Goal: Task Accomplishment & Management: Use online tool/utility

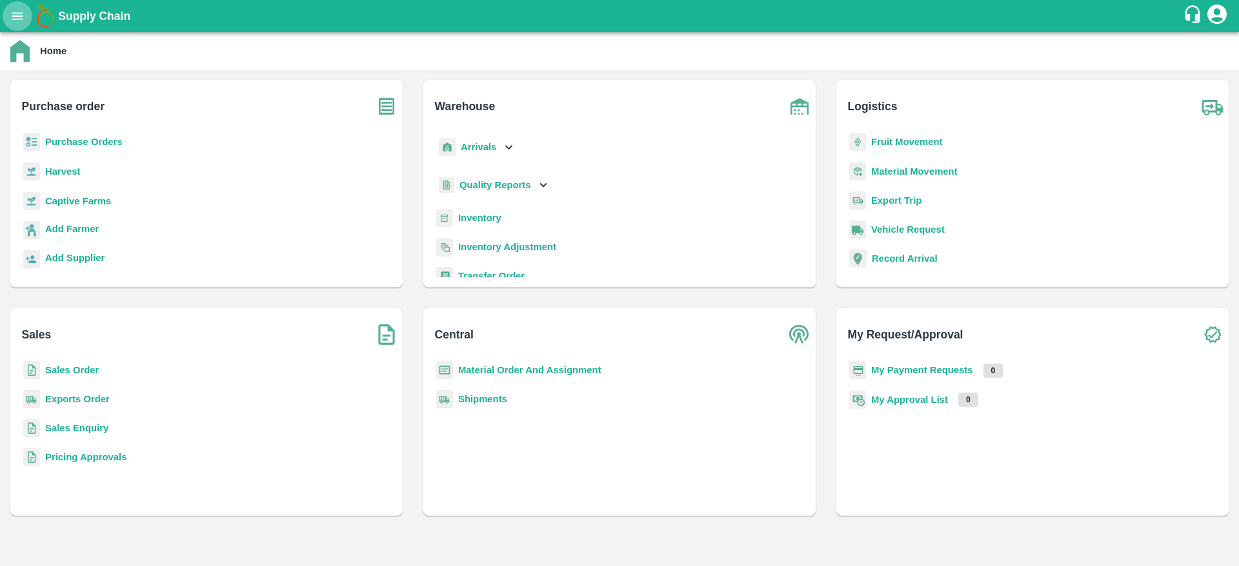
click at [17, 19] on icon "open drawer" at bounding box center [17, 15] width 11 height 7
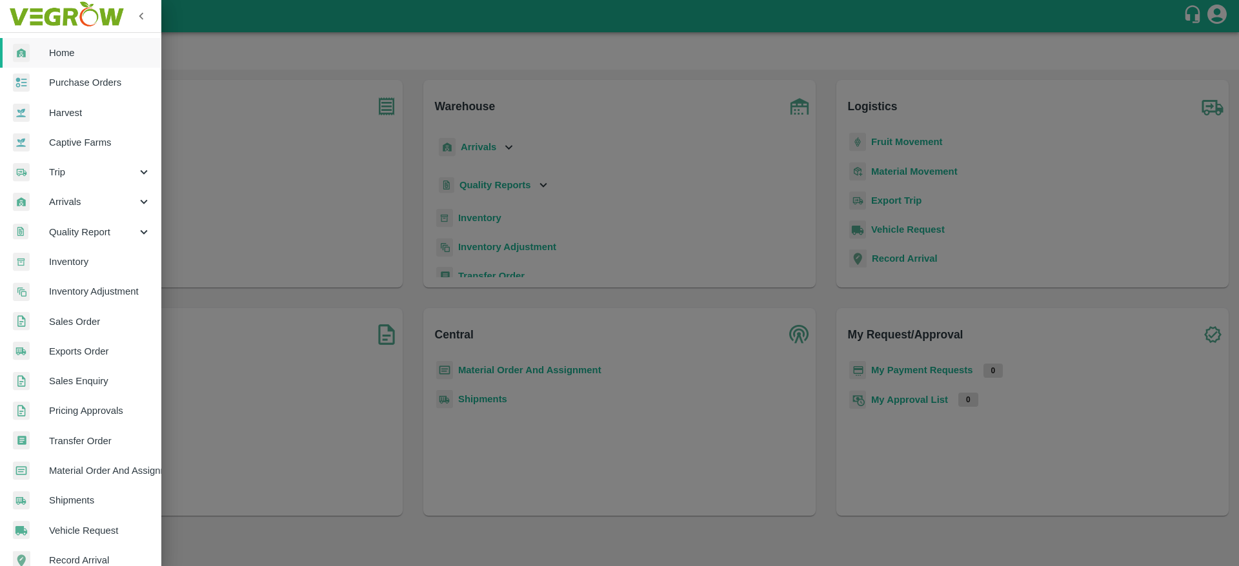
click at [237, 262] on div at bounding box center [619, 283] width 1239 height 566
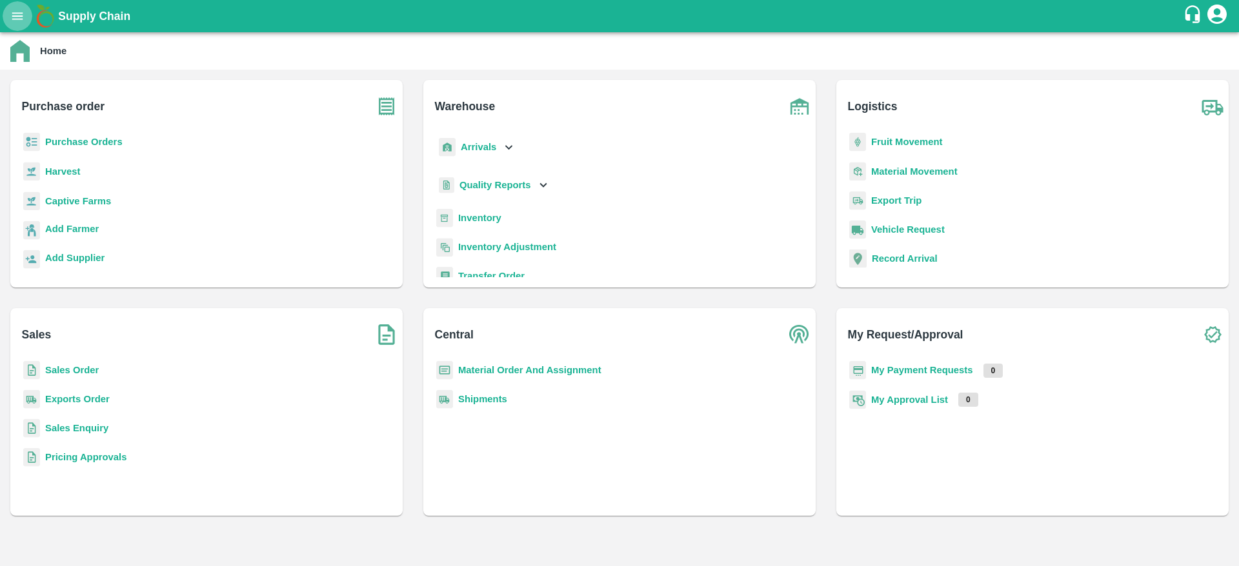
click at [17, 19] on icon "open drawer" at bounding box center [17, 15] width 11 height 7
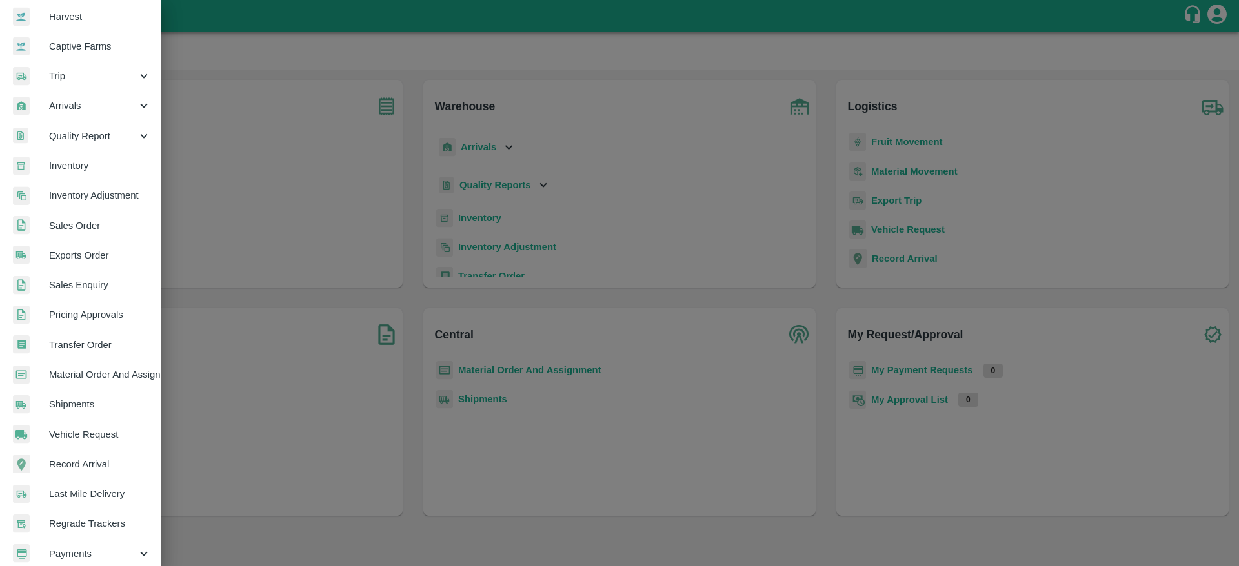
scroll to position [95, 0]
click at [83, 216] on link "Sales Order" at bounding box center [80, 227] width 161 height 30
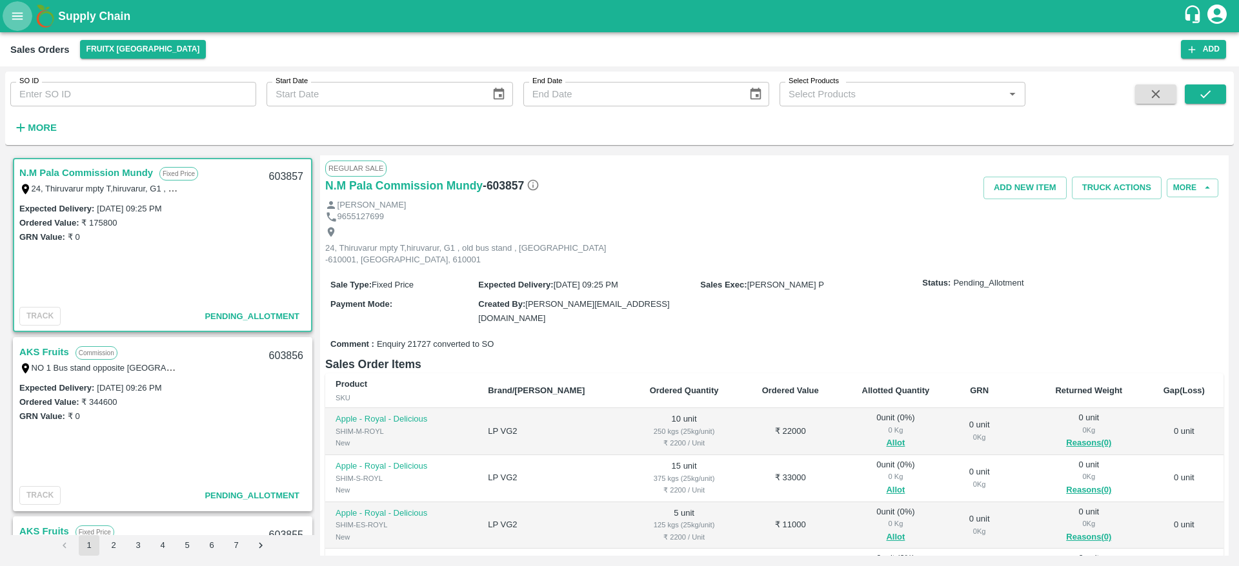
click at [22, 11] on icon "open drawer" at bounding box center [17, 16] width 14 height 14
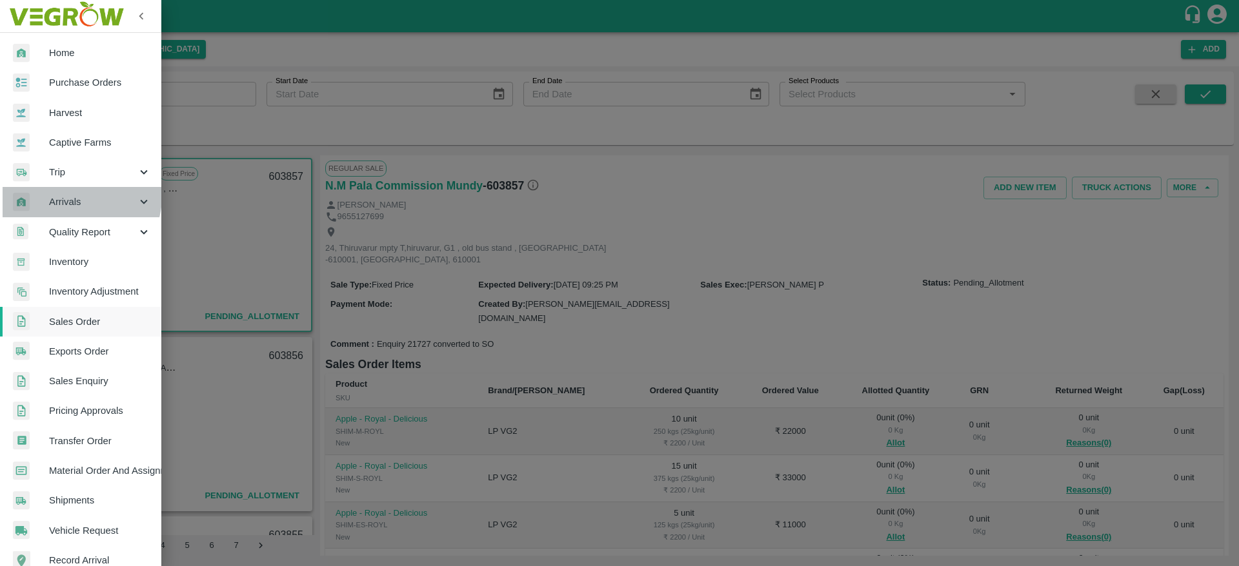
click at [77, 197] on span "Arrivals" at bounding box center [93, 202] width 88 height 14
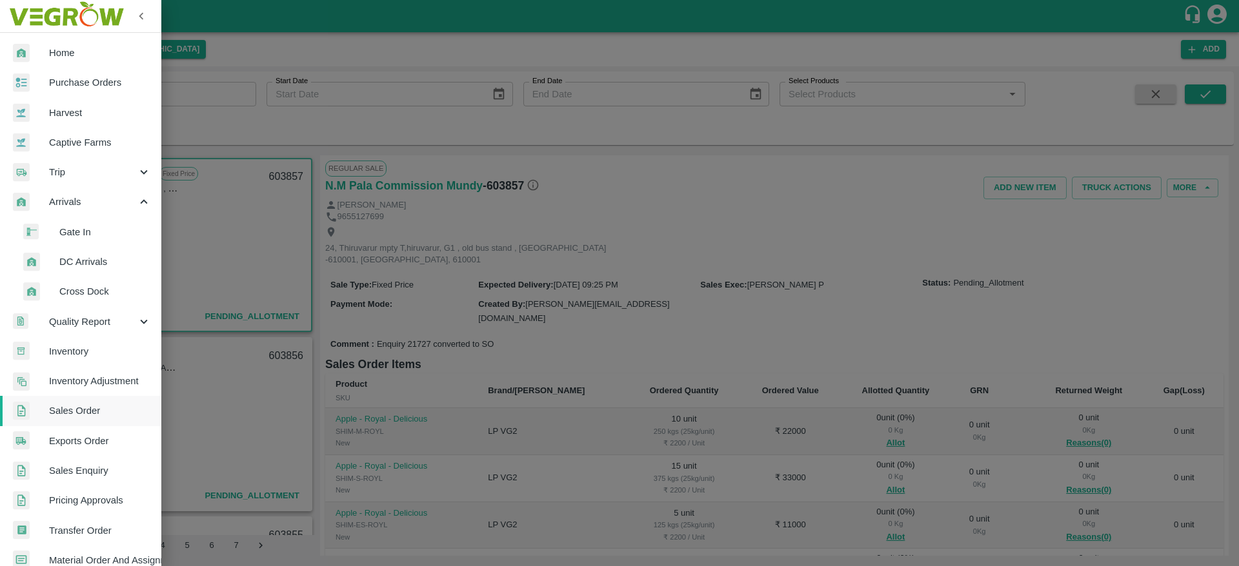
click at [79, 259] on span "DC Arrivals" at bounding box center [105, 262] width 92 height 14
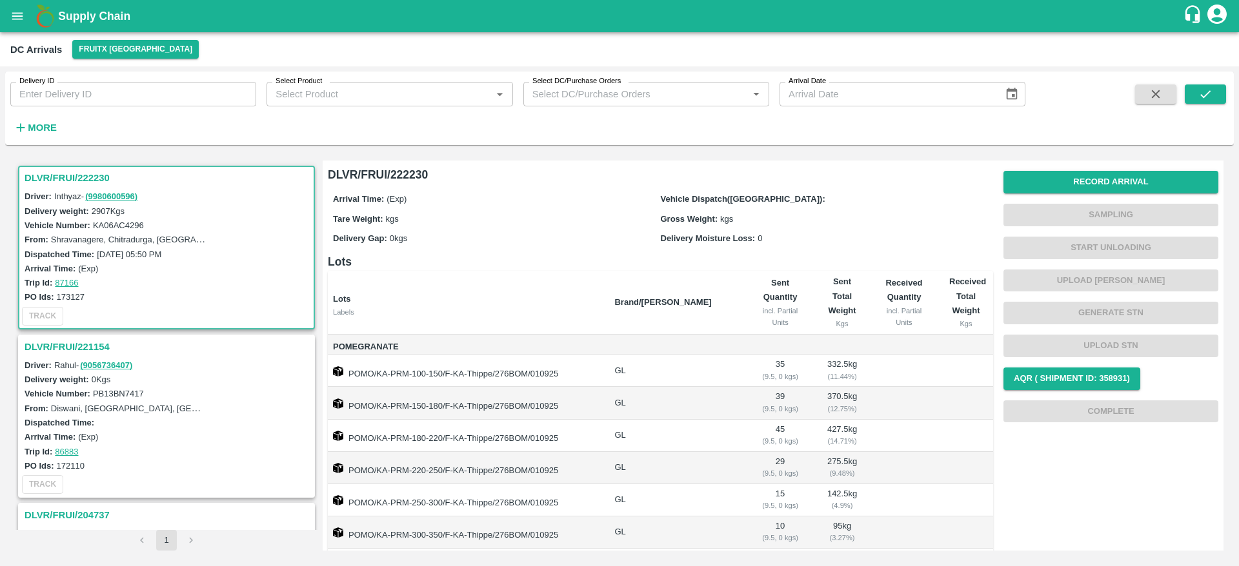
click at [52, 170] on h3 "DLVR/FRUI/222230" at bounding box center [169, 178] width 288 height 17
click at [60, 175] on h3 "DLVR/FRUI/222230" at bounding box center [169, 178] width 288 height 17
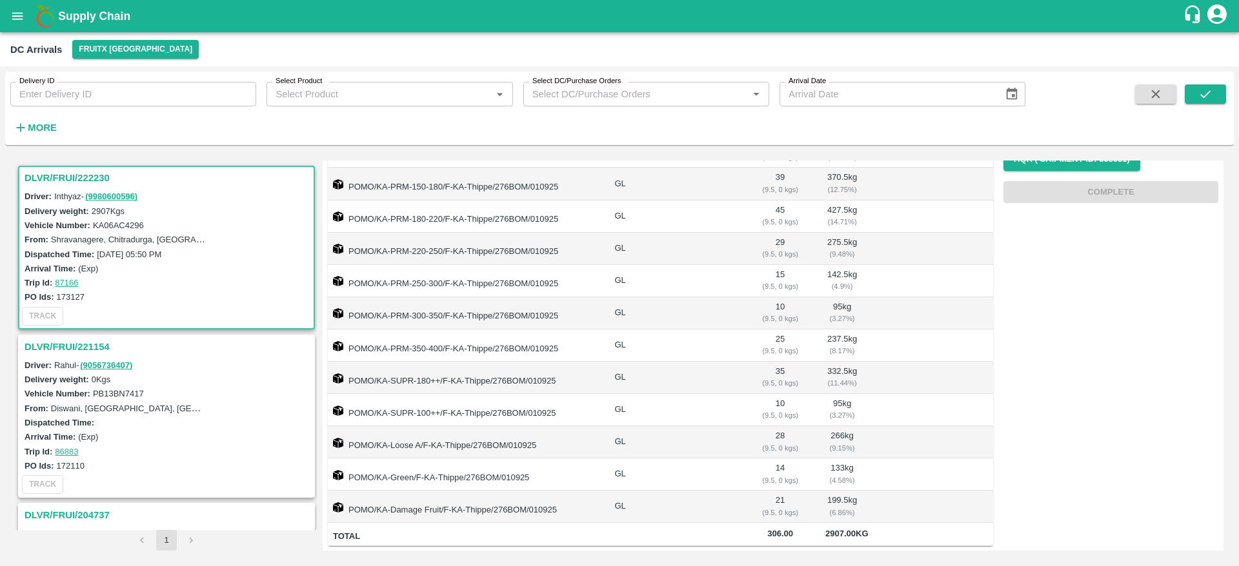
click at [66, 181] on h3 "DLVR/FRUI/222230" at bounding box center [169, 178] width 288 height 17
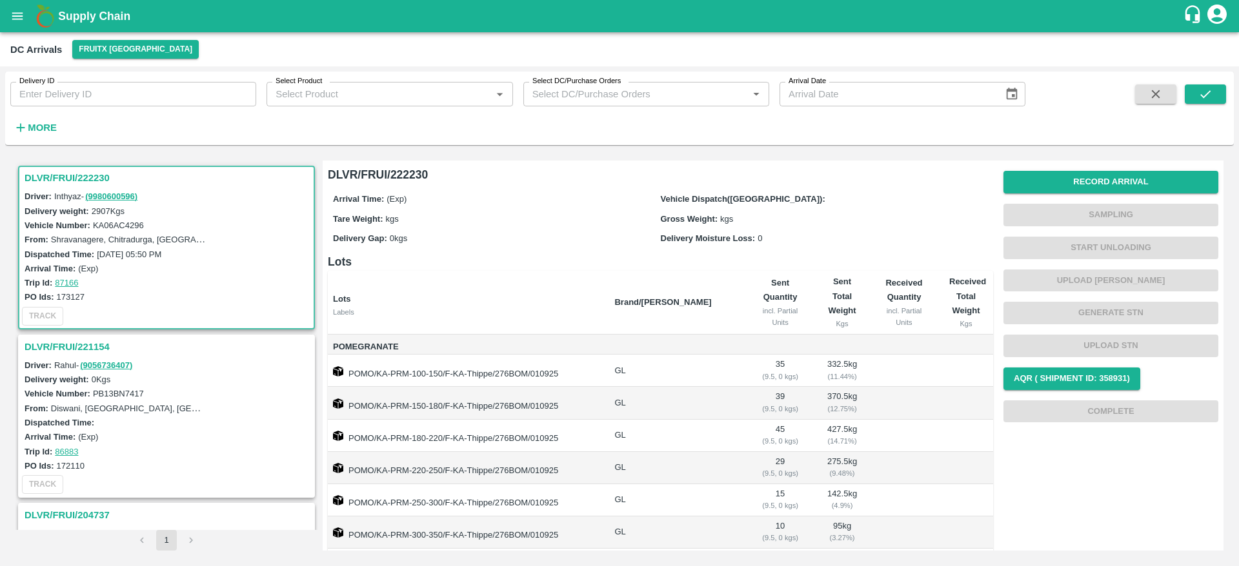
click at [56, 170] on h3 "DLVR/FRUI/222230" at bounding box center [169, 178] width 288 height 17
click at [1099, 184] on button "Record Arrival" at bounding box center [1110, 182] width 215 height 23
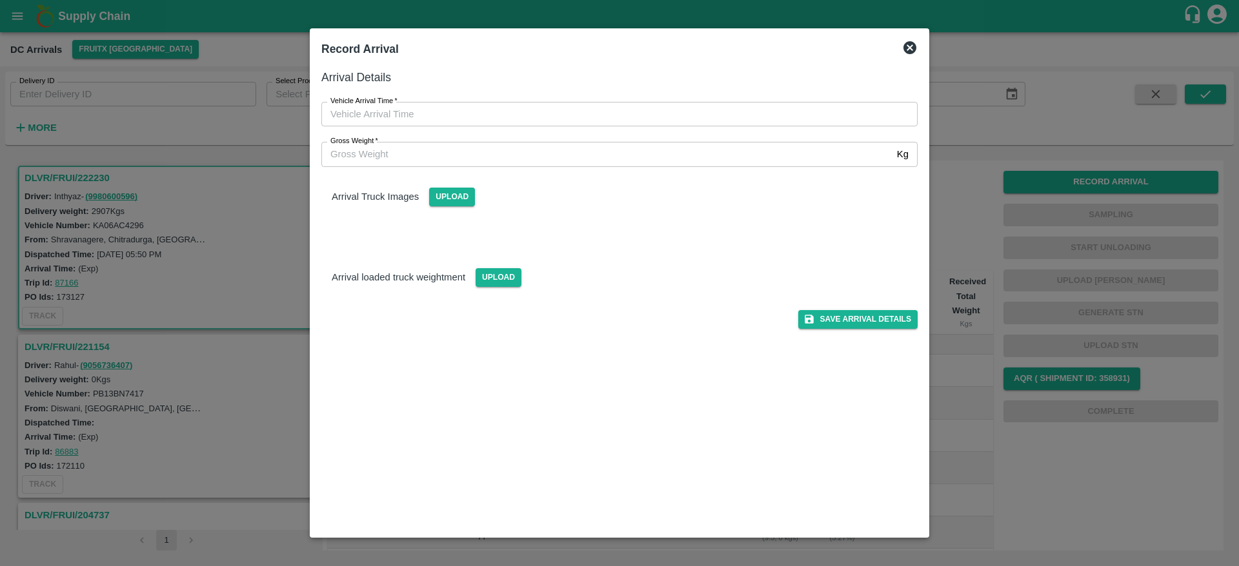
type input "DD/MM/YYYY hh:mm aa"
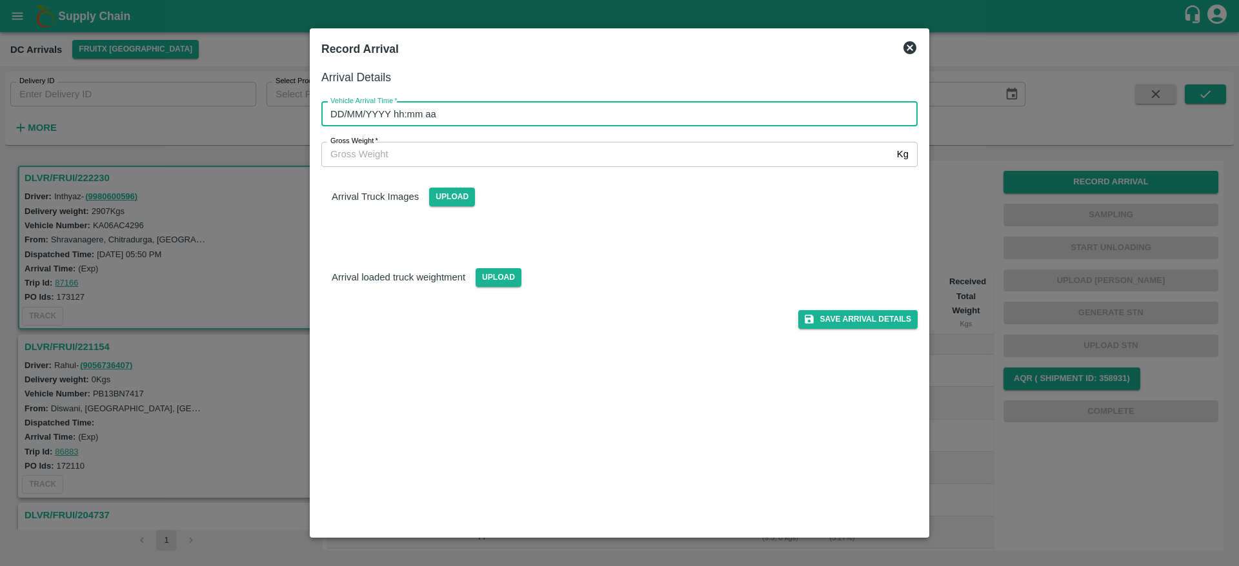
click at [608, 107] on input "DD/MM/YYYY hh:mm aa" at bounding box center [614, 114] width 587 height 25
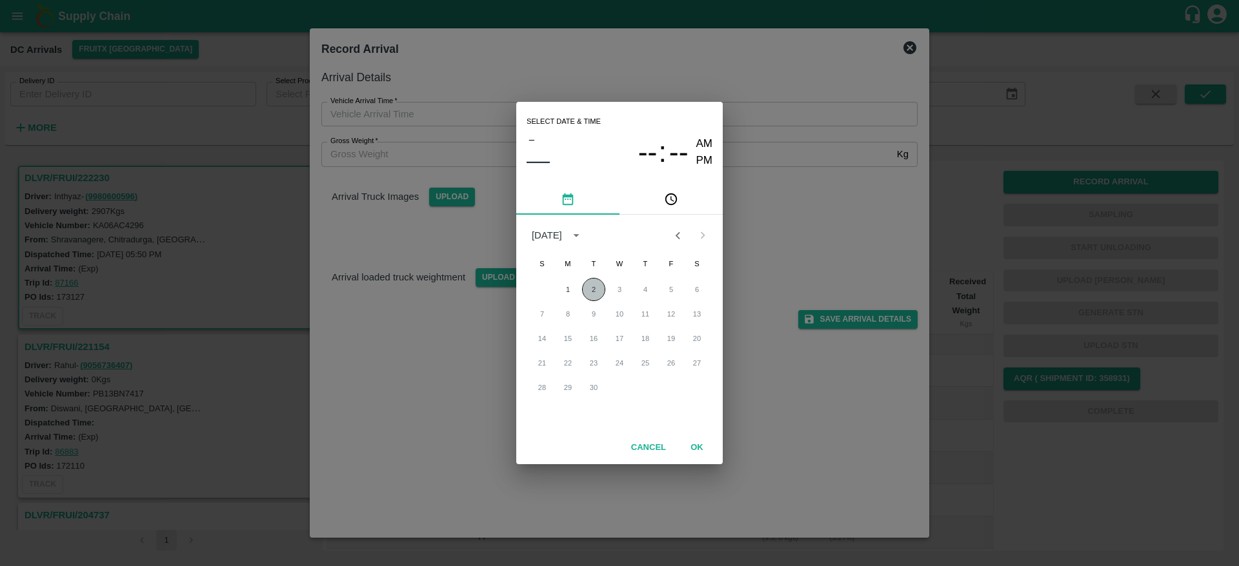
click at [590, 287] on button "2" at bounding box center [593, 289] width 23 height 23
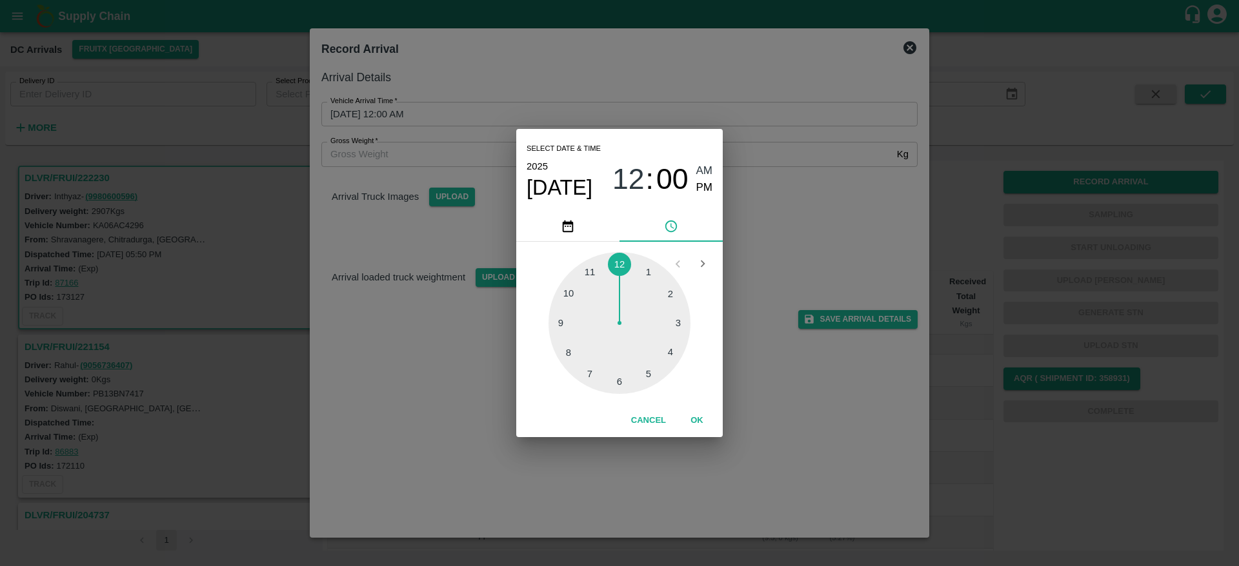
click at [676, 325] on div at bounding box center [619, 323] width 142 height 142
click at [610, 380] on div at bounding box center [619, 323] width 142 height 142
type input "02/09/2025 03:32 AM"
click at [701, 423] on button "OK" at bounding box center [696, 421] width 41 height 23
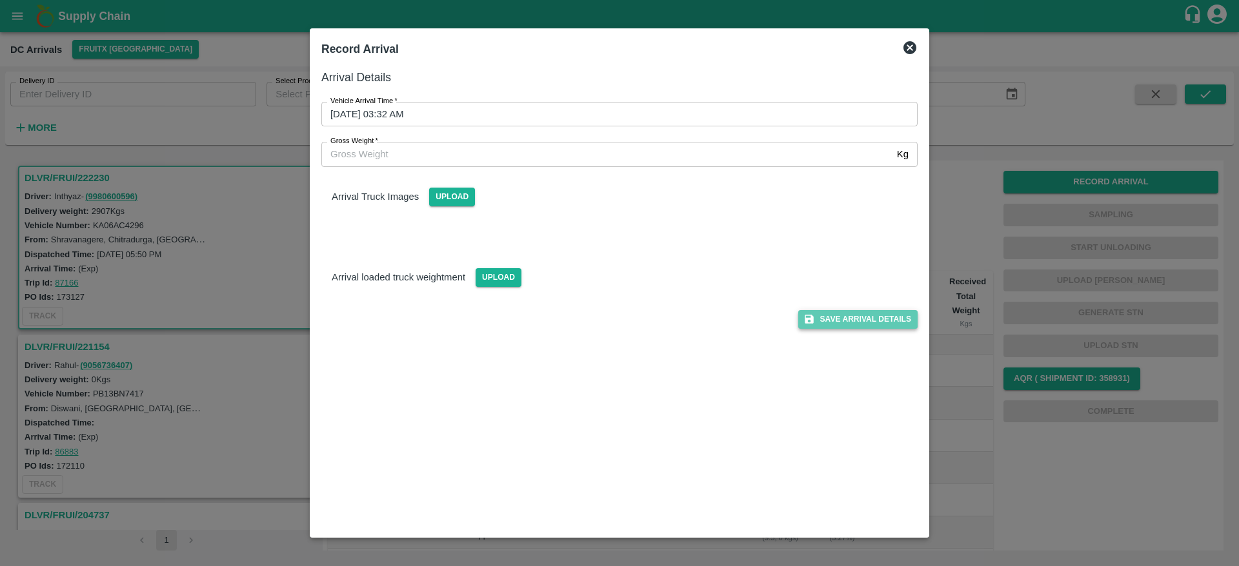
click at [845, 313] on button "Save Arrival Details" at bounding box center [857, 319] width 119 height 19
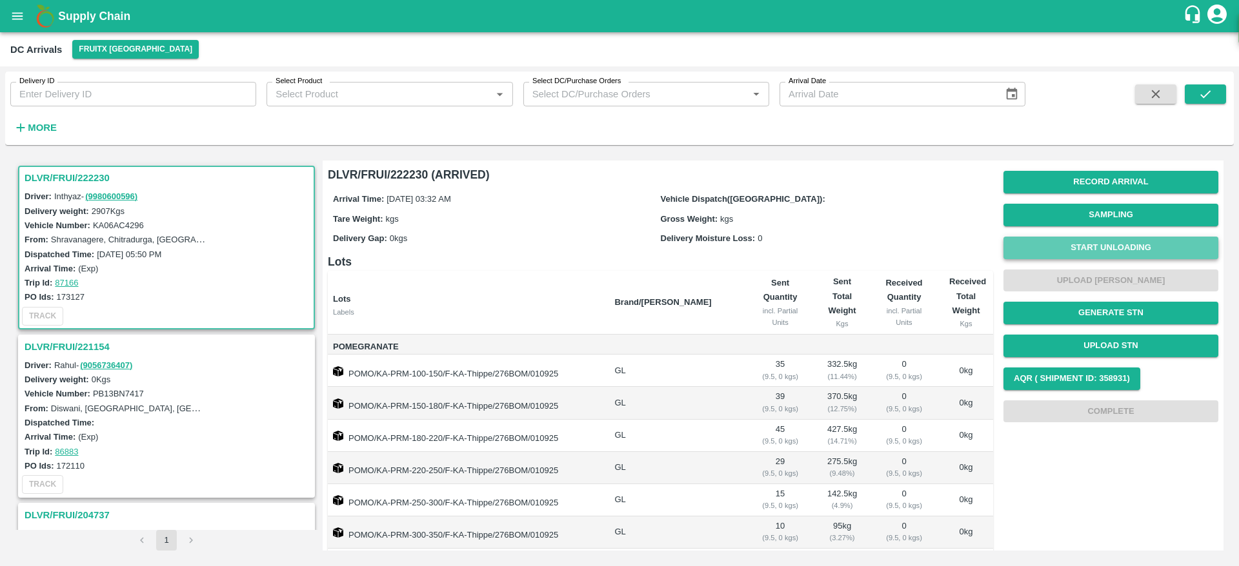
click at [1097, 252] on button "Start Unloading" at bounding box center [1110, 248] width 215 height 23
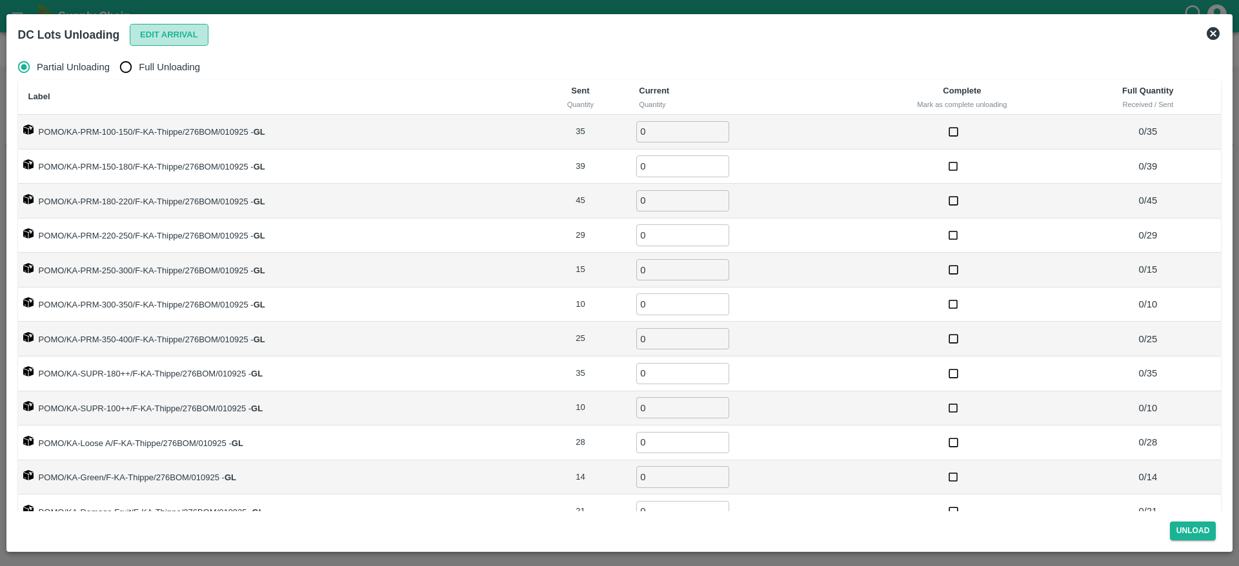
click at [161, 31] on button "Edit Arrival" at bounding box center [169, 35] width 79 height 23
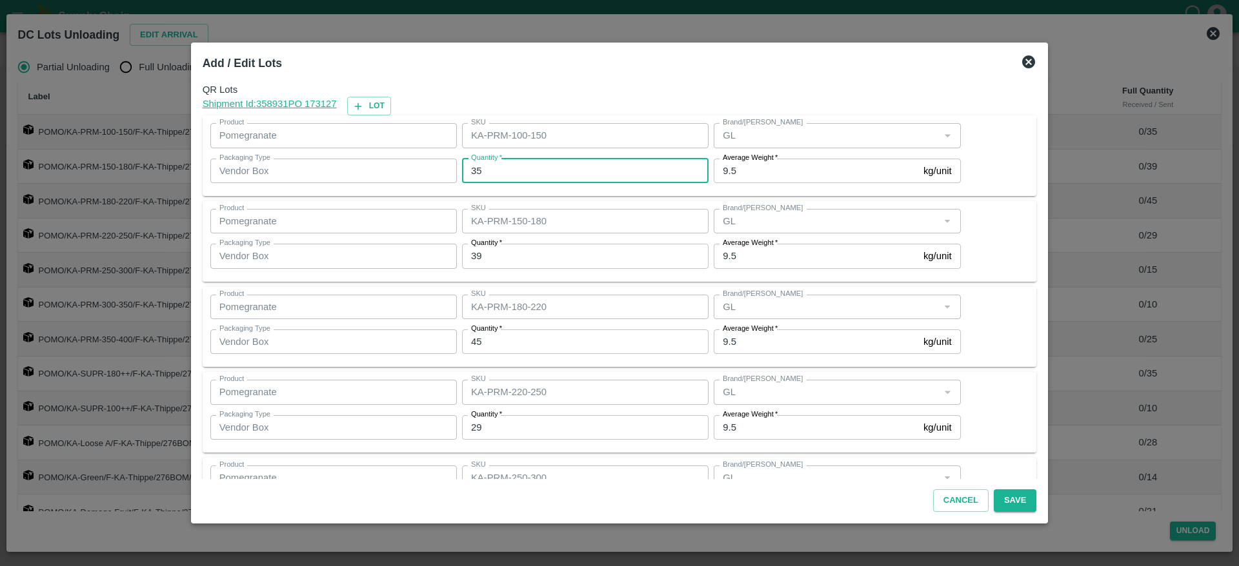
click at [521, 165] on input "35" at bounding box center [585, 171] width 246 height 25
type input "3"
type input "37"
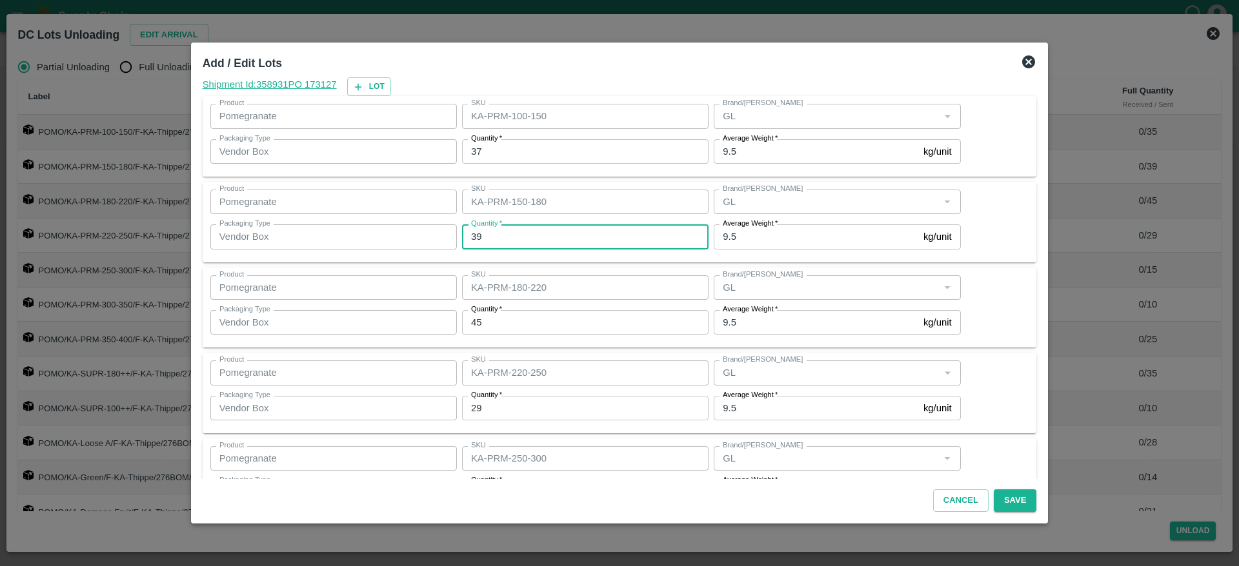
scroll to position [23, 0]
type input "38"
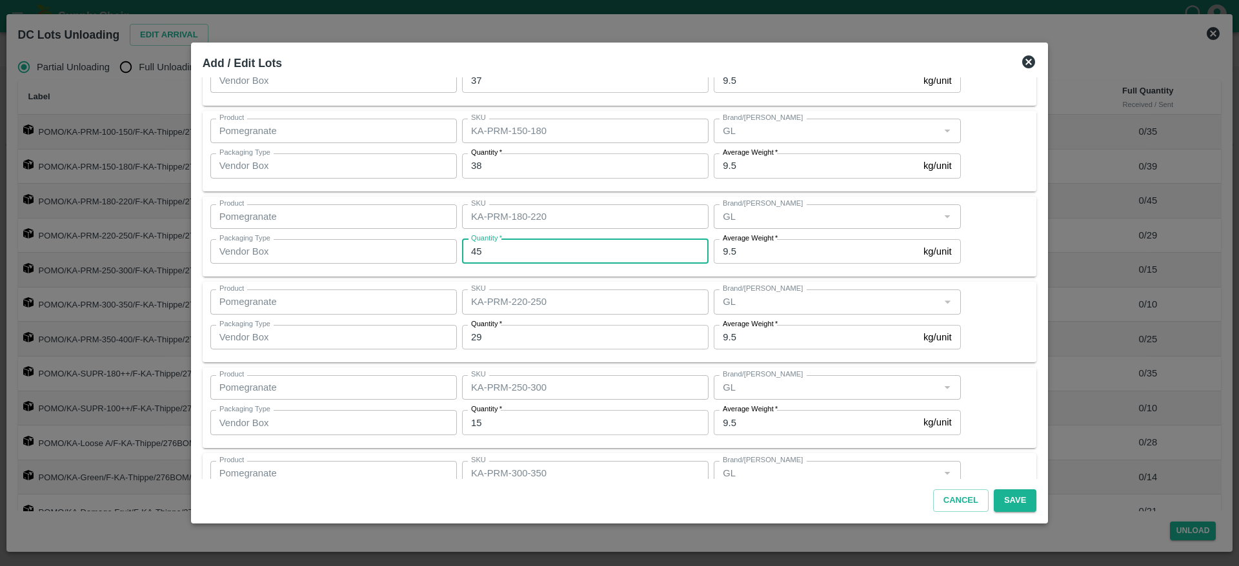
scroll to position [91, 0]
type input "45"
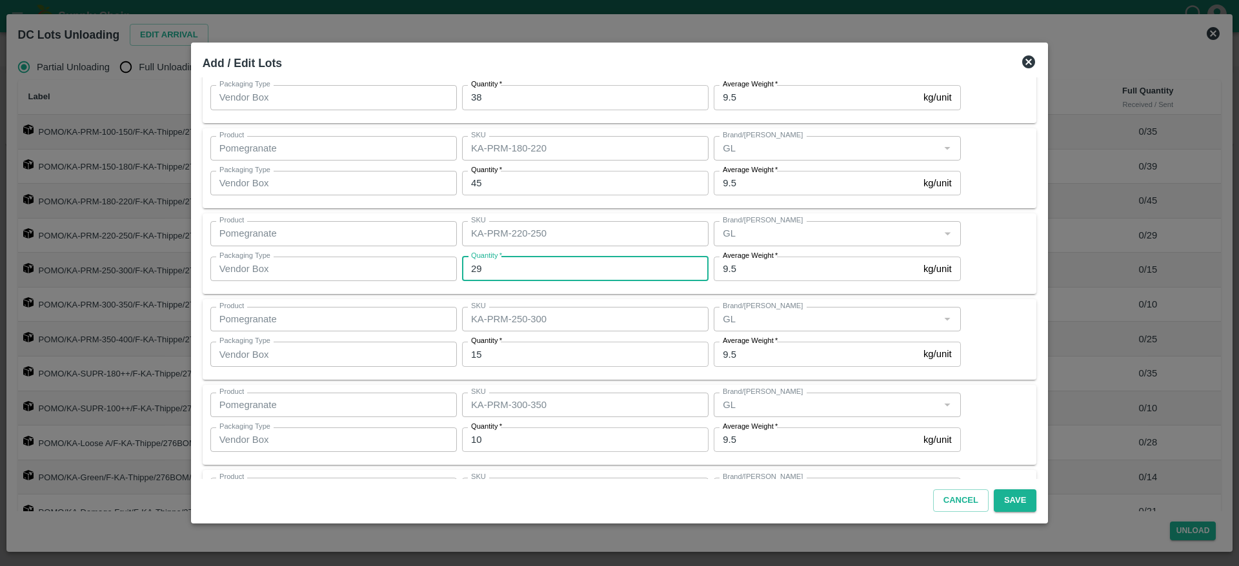
scroll to position [162, 0]
type input "27"
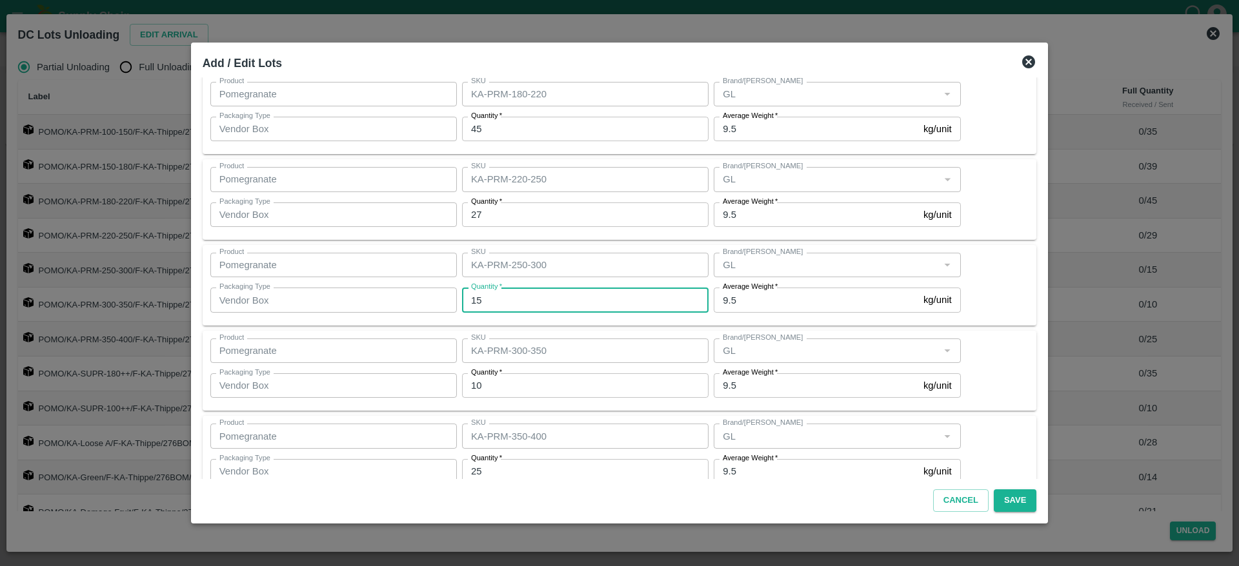
scroll to position [235, 0]
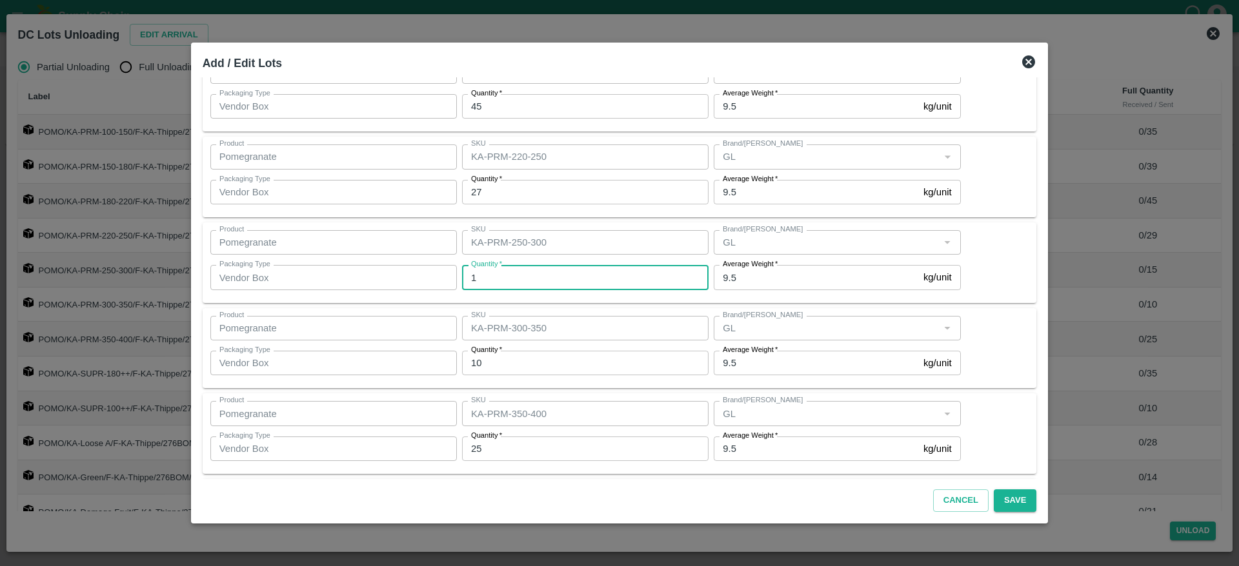
type input "15"
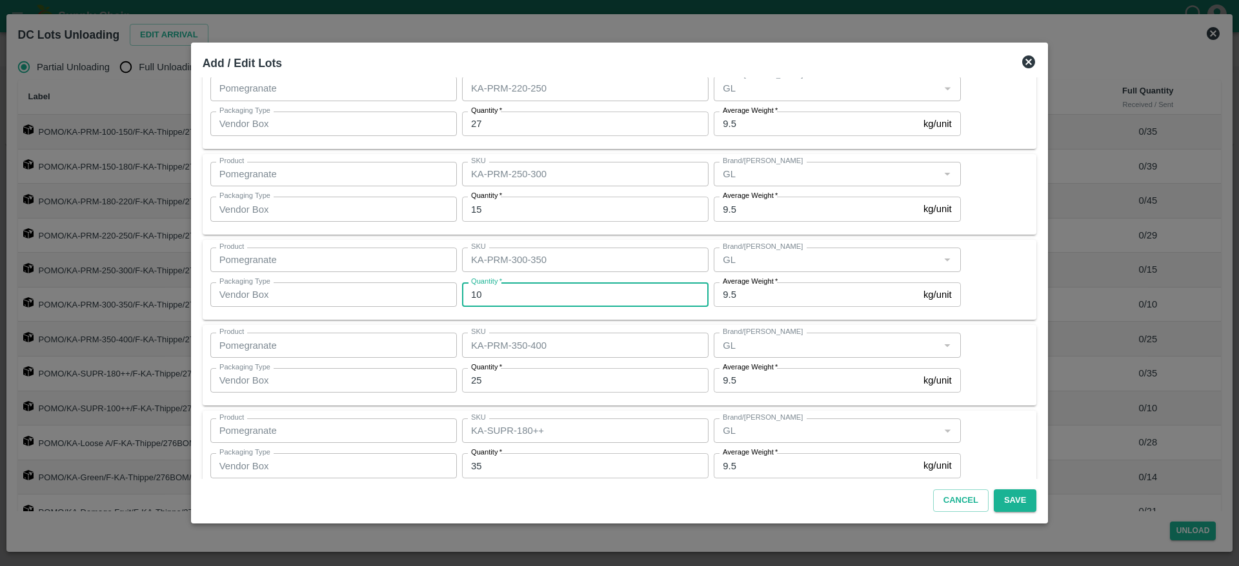
scroll to position [317, 0]
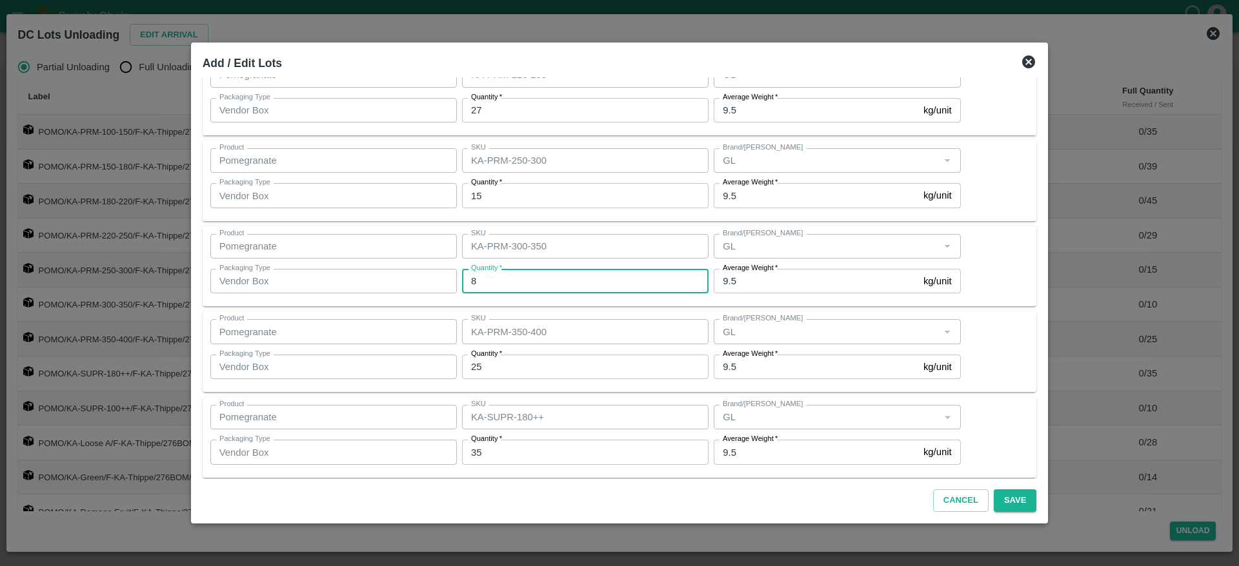
type input "8"
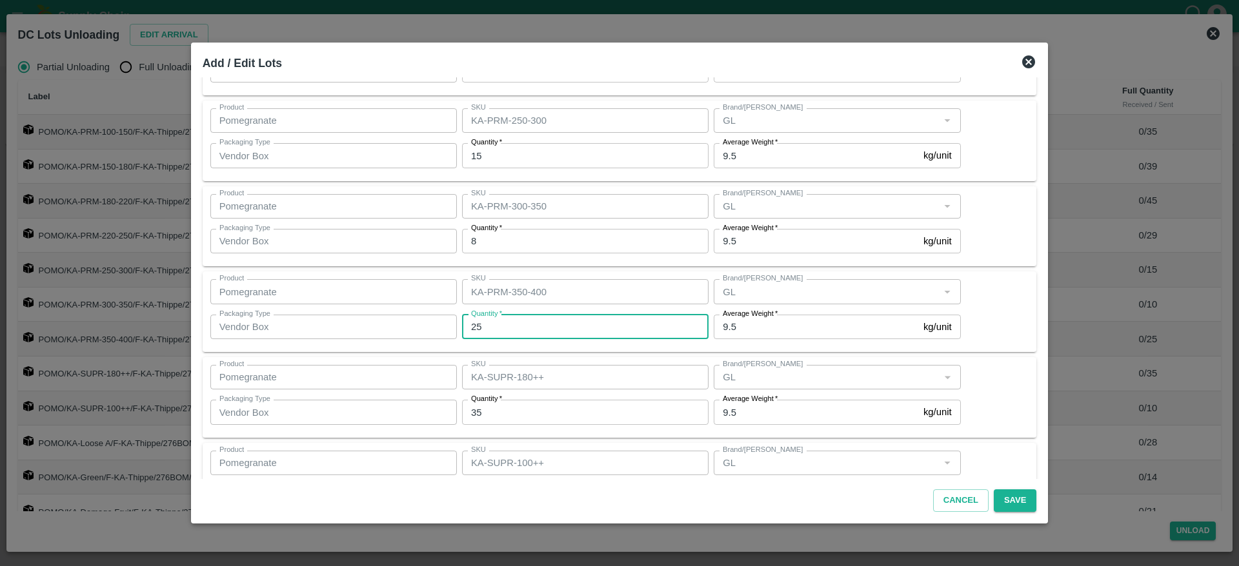
scroll to position [370, 0]
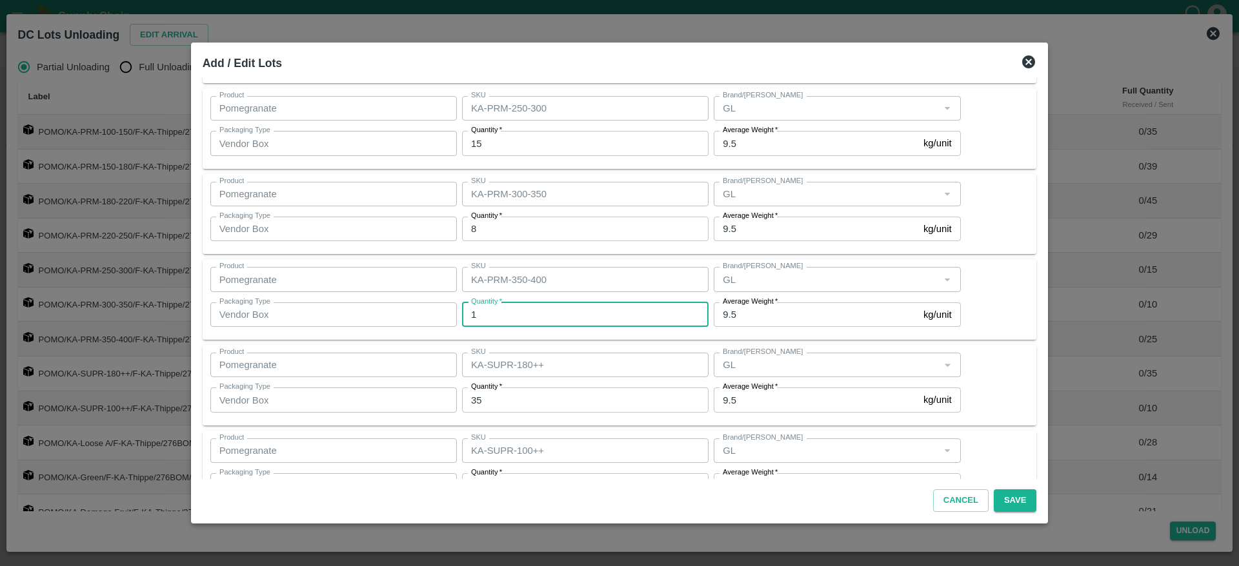
type input "1"
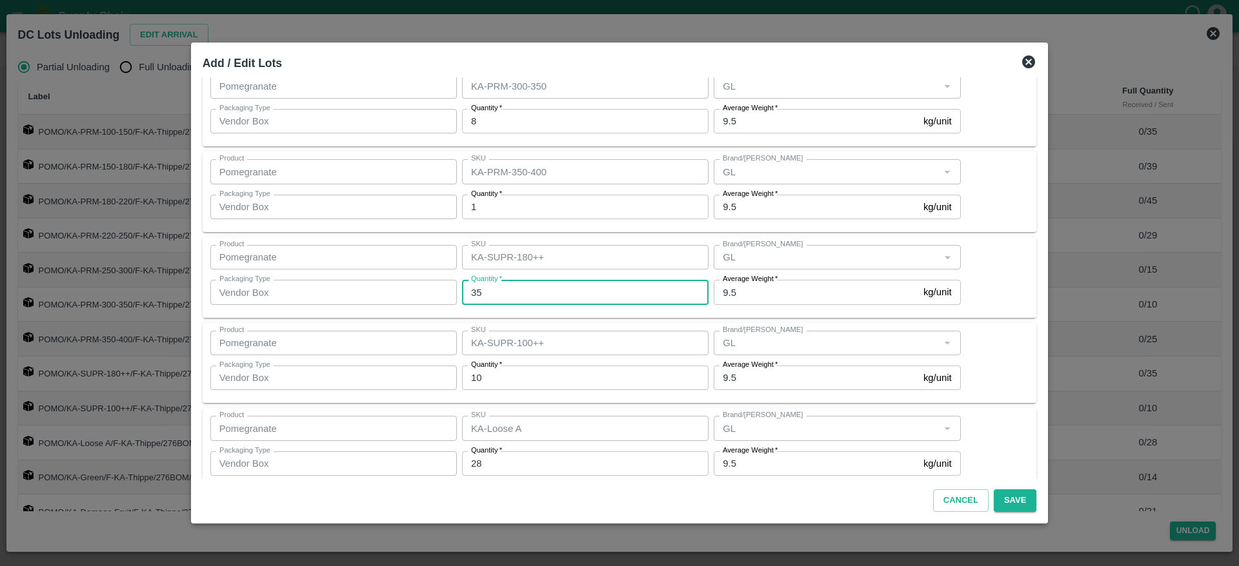
scroll to position [441, 0]
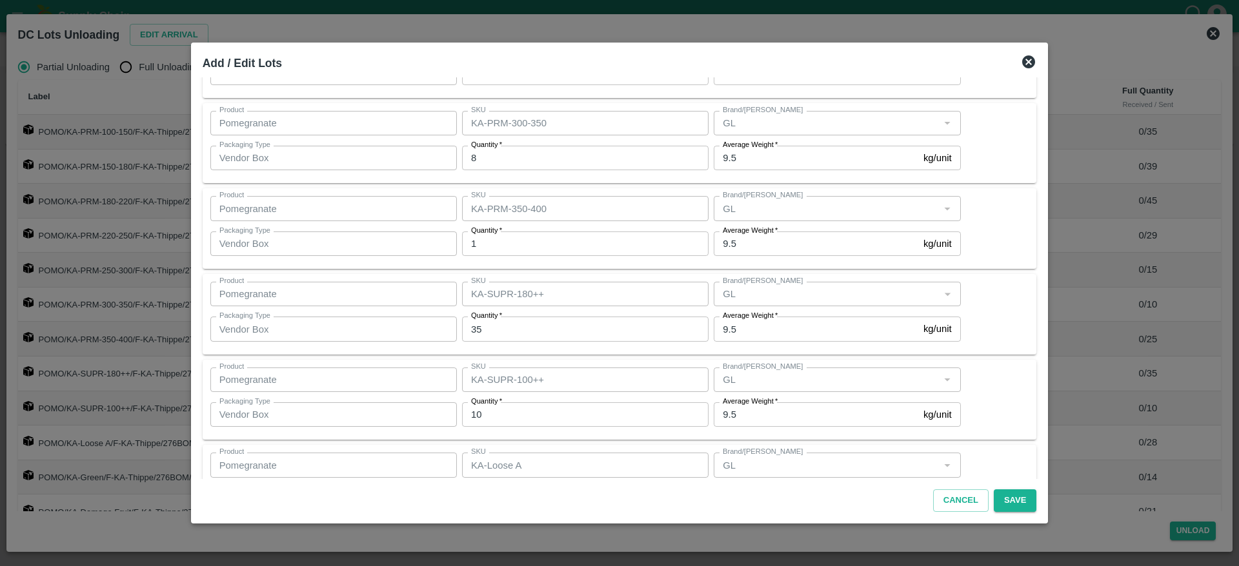
click at [991, 317] on div "Product Pomegranate Product SKU KA-SUPR-180++ SKU Brand/Marka Brand/Marka Packa…" at bounding box center [619, 314] width 819 height 65
click at [990, 311] on div "Product Pomegranate Product SKU KA-SUPR-180++ SKU Brand/Marka Brand/Marka Packa…" at bounding box center [619, 314] width 819 height 65
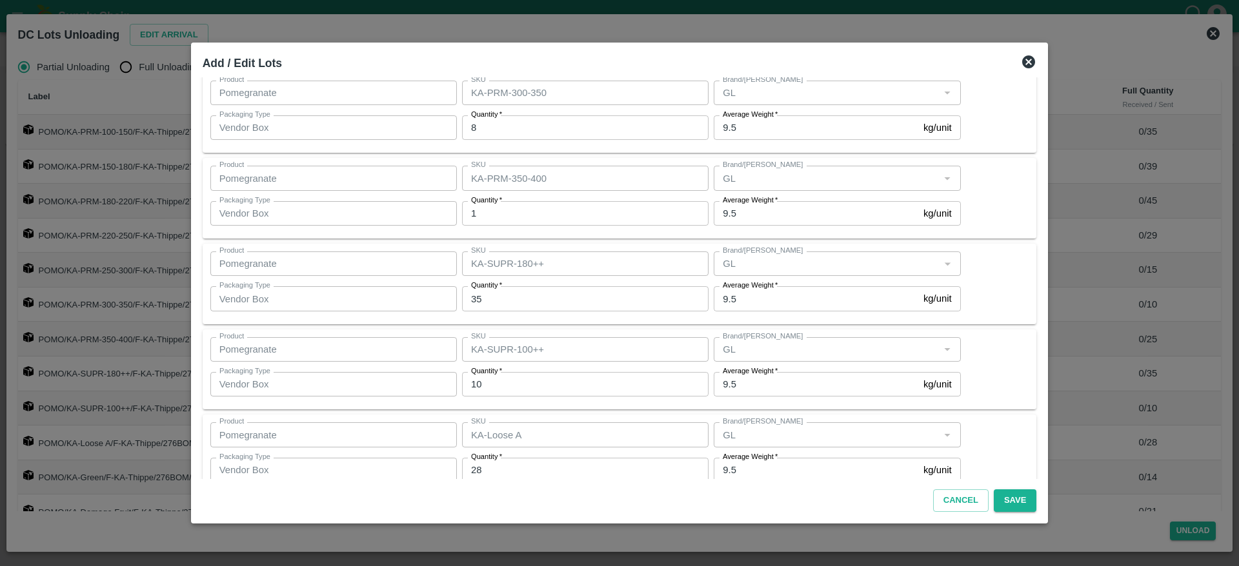
scroll to position [481, 0]
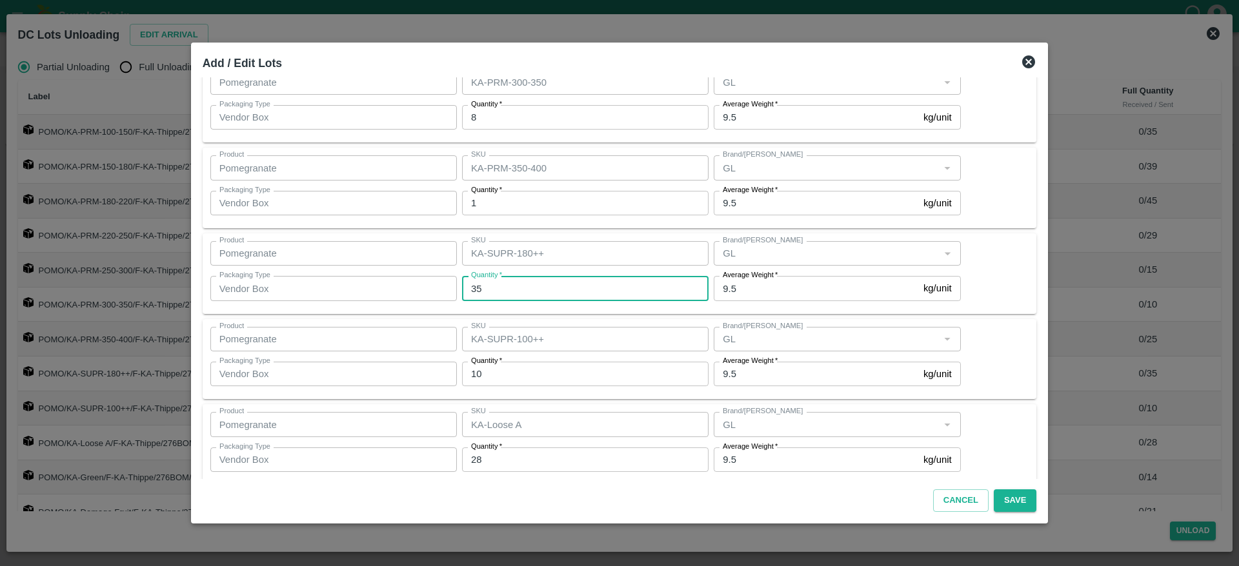
click at [506, 285] on input "35" at bounding box center [585, 288] width 246 height 25
type input "37"
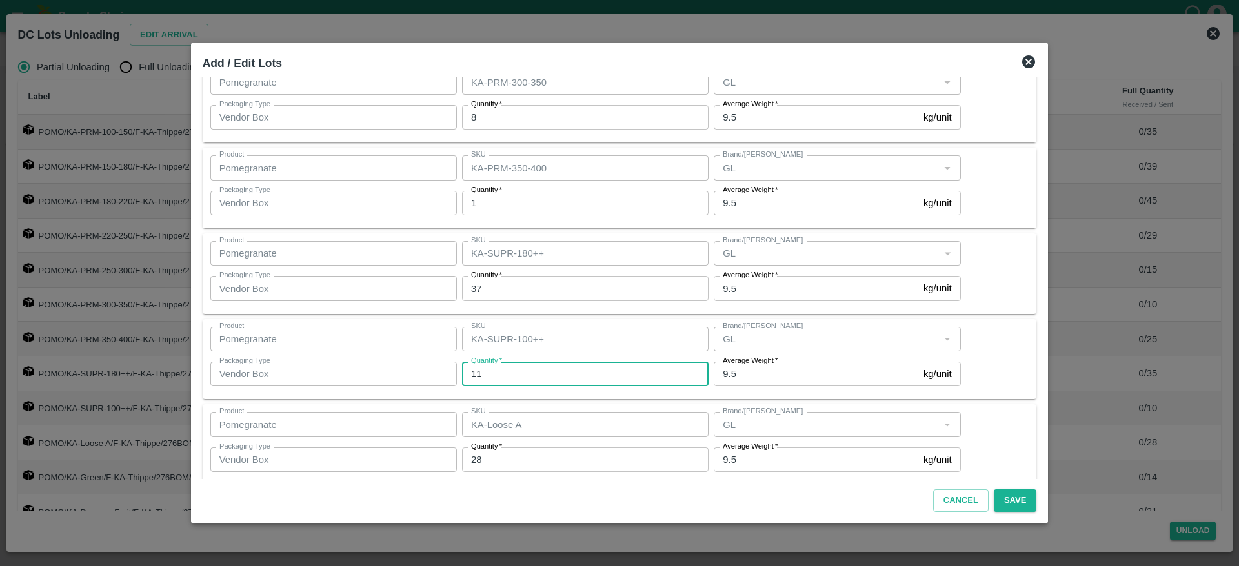
type input "11"
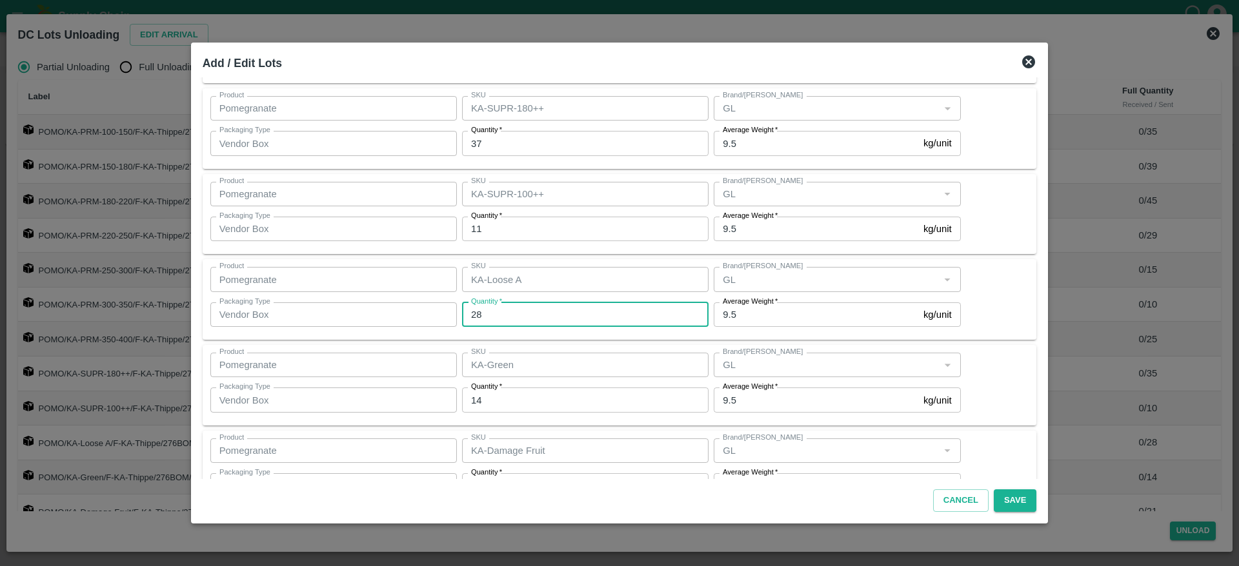
scroll to position [628, 0]
type input "20"
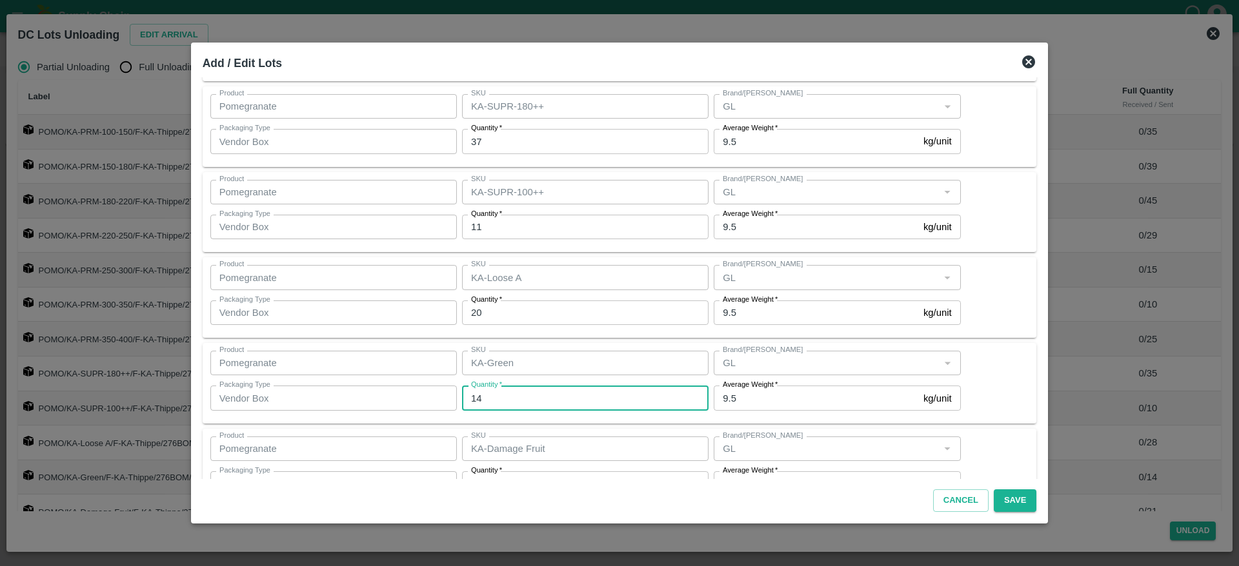
scroll to position [668, 0]
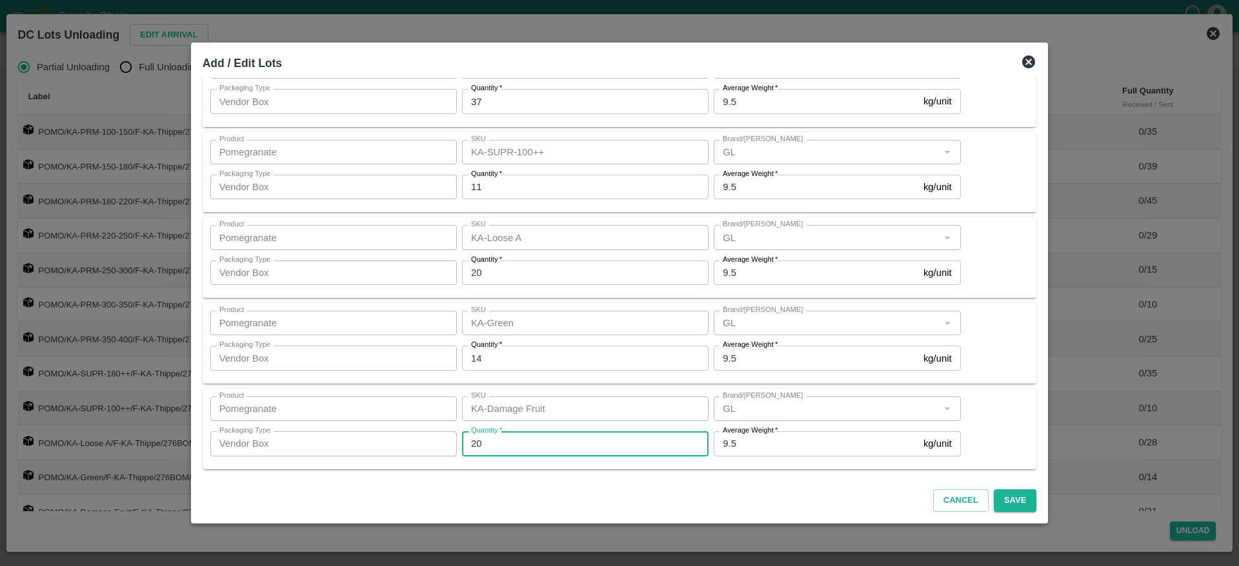
type input "20"
click at [973, 417] on div "Product Pomegranate Product SKU KA-Damage Fruit SKU Brand/Marka Brand/Marka Pac…" at bounding box center [619, 429] width 819 height 65
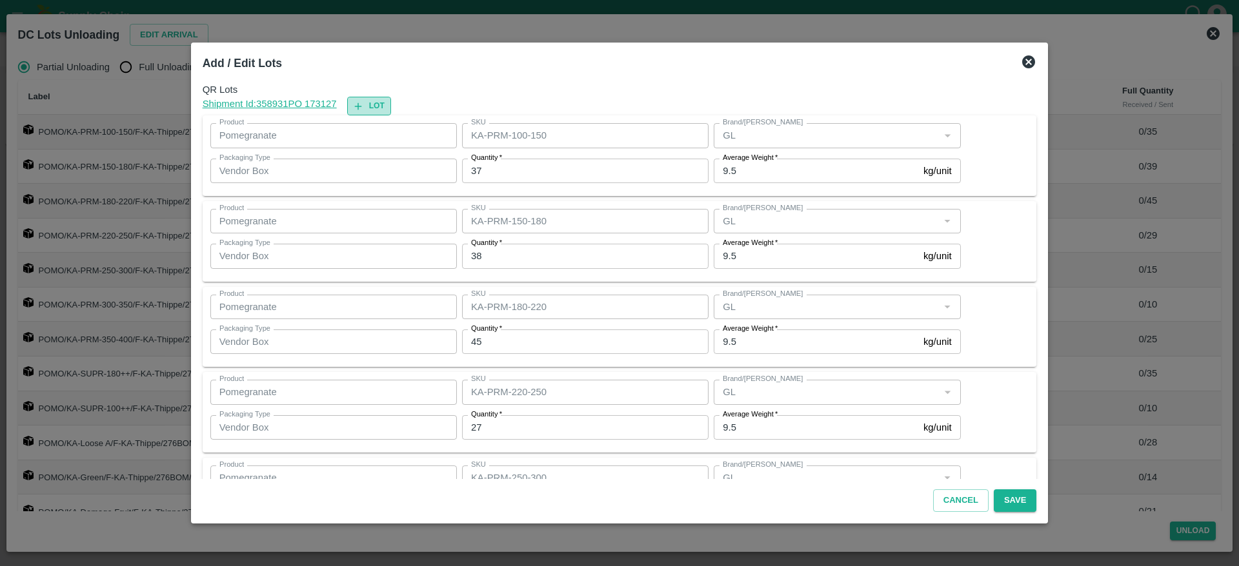
click at [391, 101] on button "Lot" at bounding box center [369, 106] width 44 height 19
type input "KA-PRM-100-150"
type input "37"
type input "KA-PRM-150-180"
type input "38"
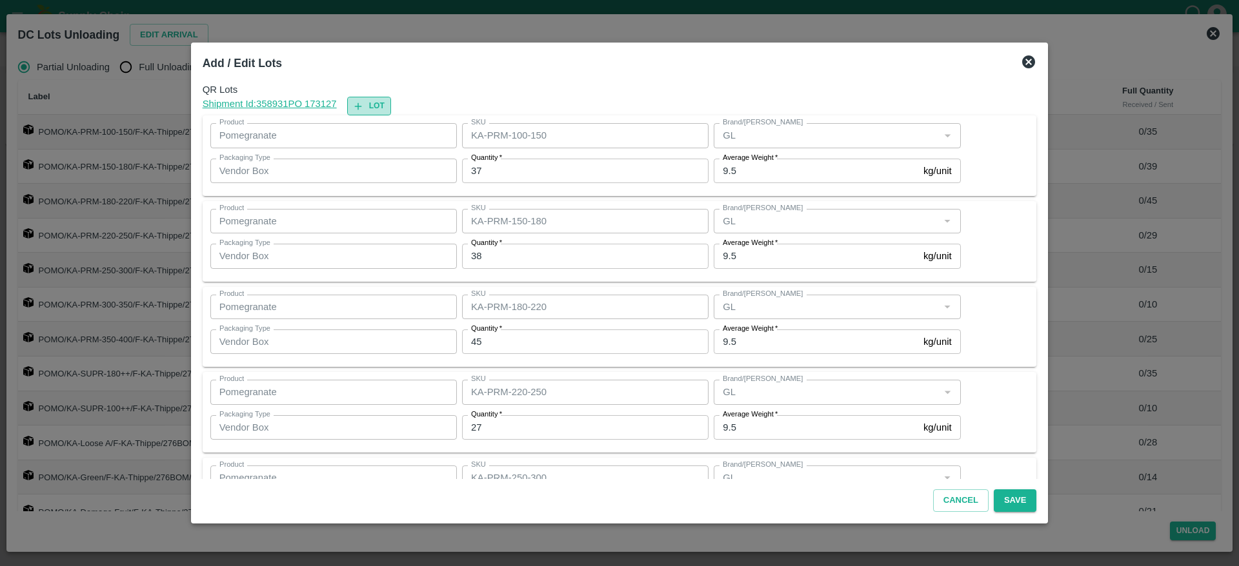
type input "KA-PRM-180-220"
type input "45"
type input "KA-PRM-220-250"
type input "27"
type input "KA-PRM-250-300"
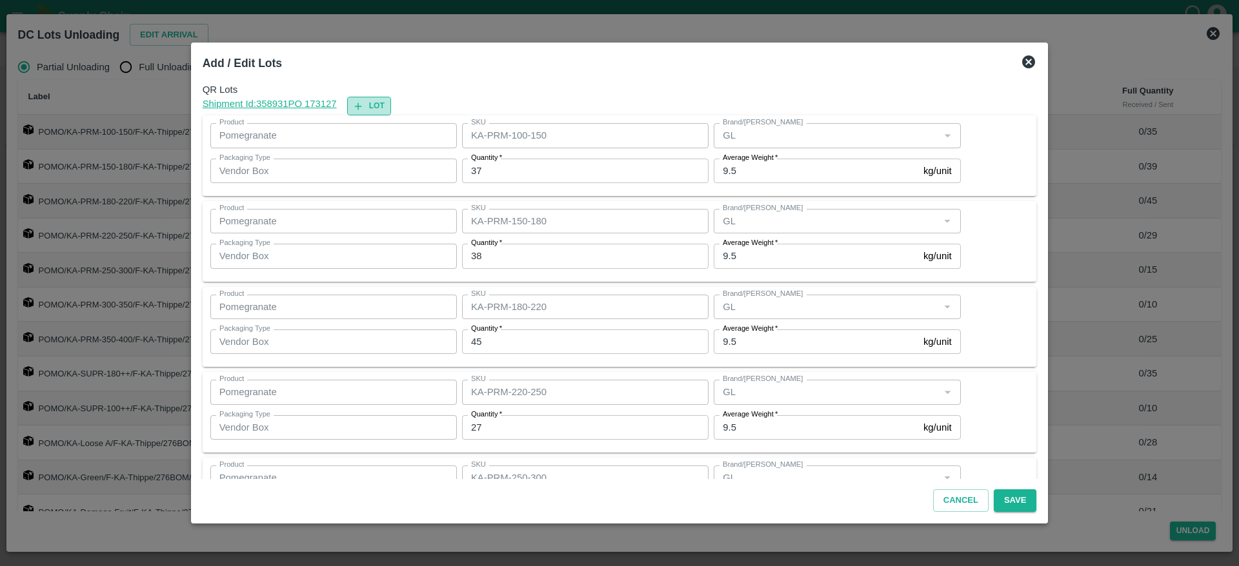
type input "15"
type input "KA-PRM-300-350"
type input "8"
type input "KA-PRM-350-400"
type input "1"
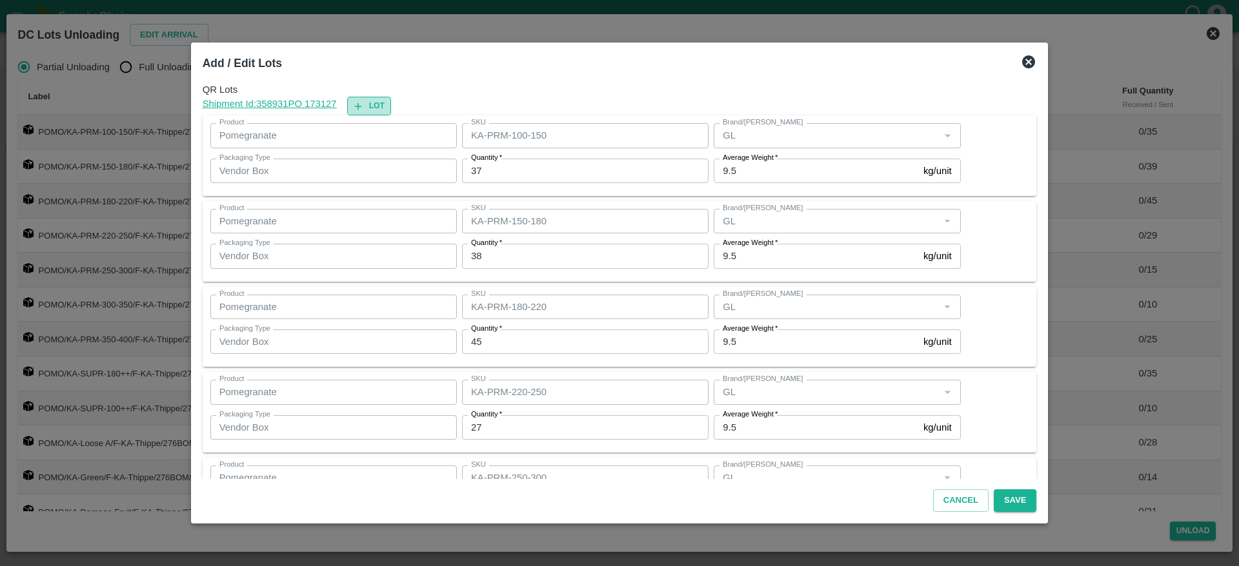
type input "KA-SUPR-180++"
type input "37"
type input "KA-SUPR-100++"
type input "11"
type input "KA-Loose A"
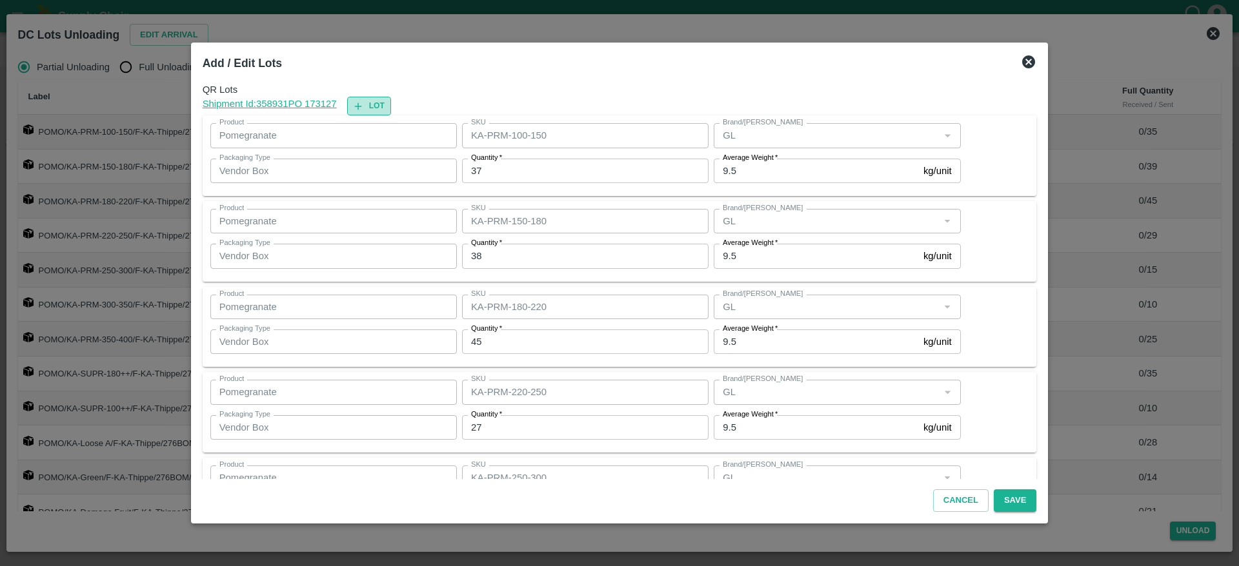
type input "20"
type input "KA-Green"
type input "14"
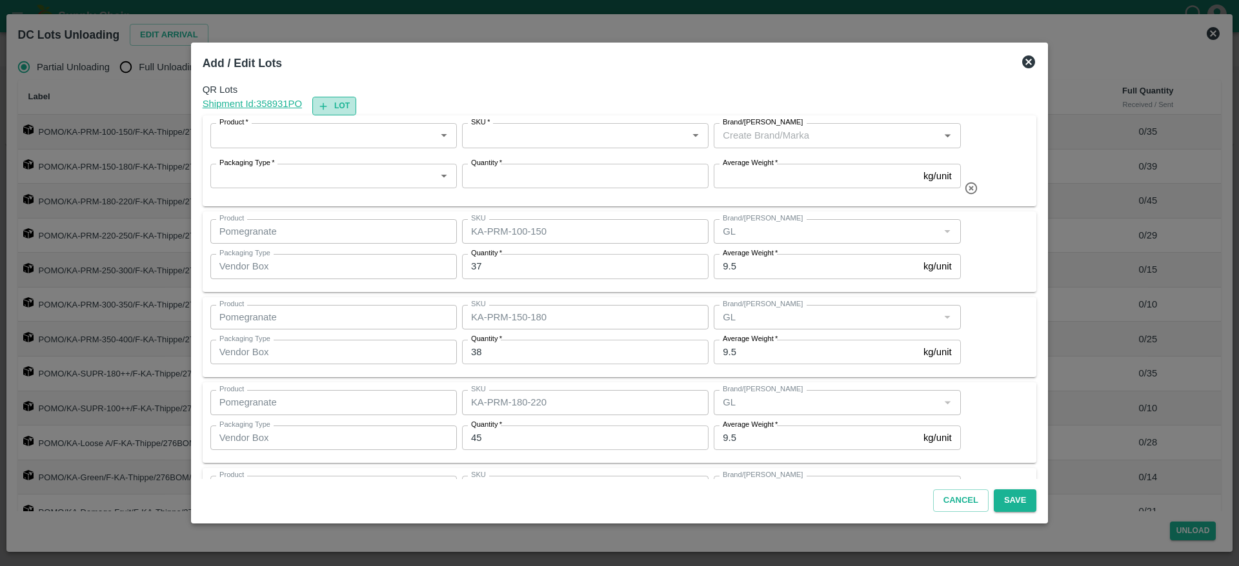
click at [329, 103] on icon "button" at bounding box center [323, 107] width 12 height 12
type input "KA-PRM-100-150"
type input "37"
type input "KA-PRM-150-180"
type input "38"
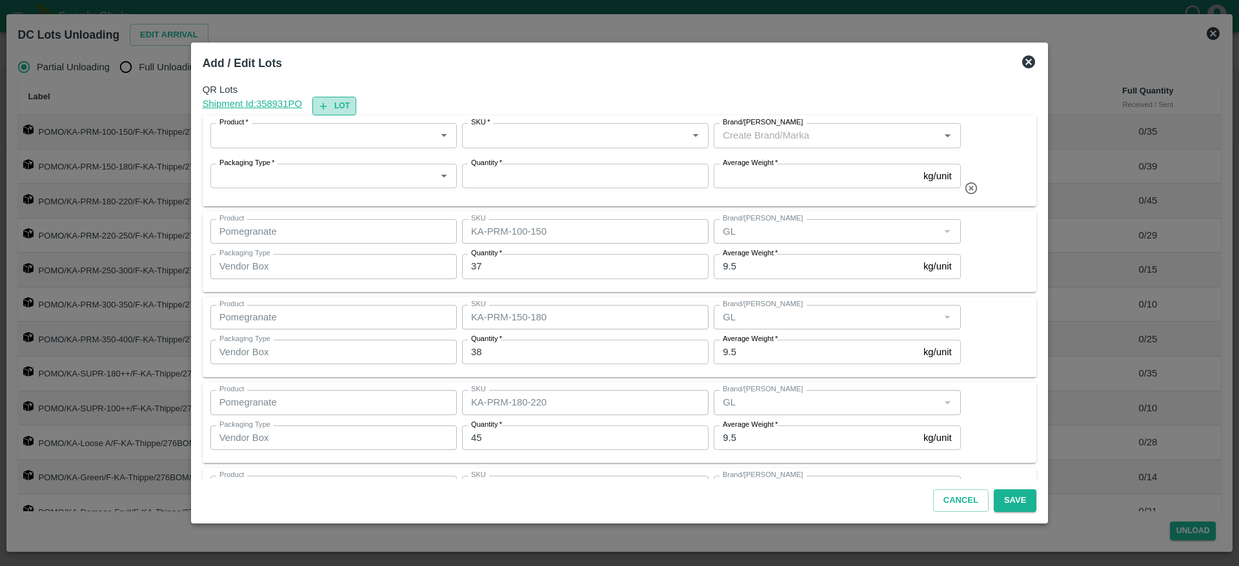
type input "KA-PRM-180-220"
type input "45"
type input "KA-PRM-220-250"
type input "27"
type input "KA-PRM-250-300"
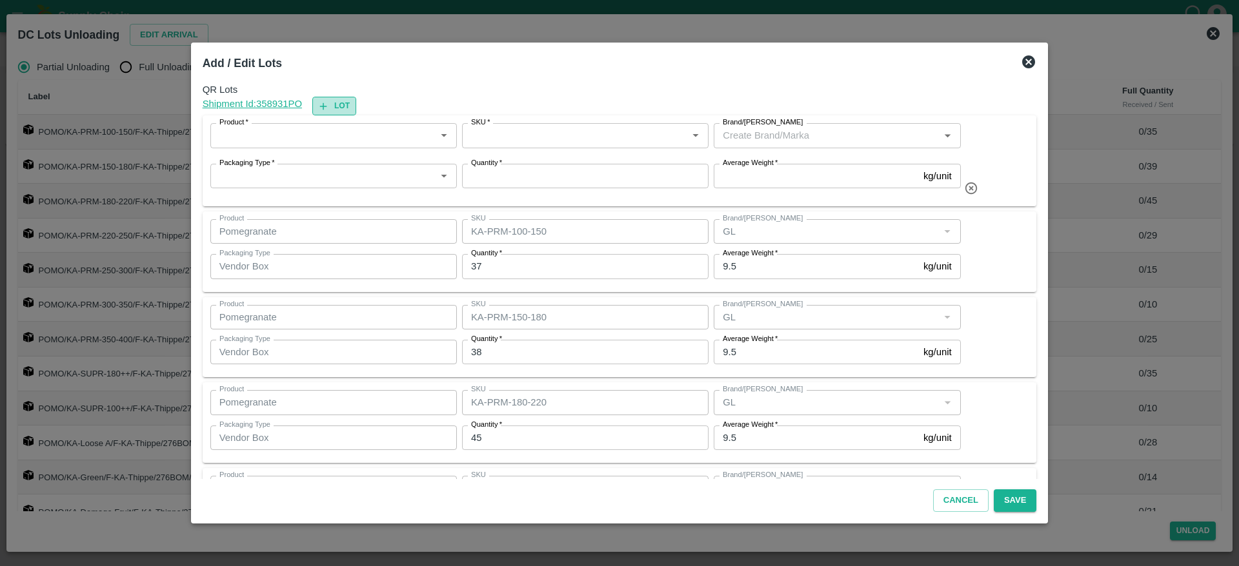
type input "15"
type input "KA-PRM-300-350"
type input "8"
type input "KA-PRM-350-400"
type input "1"
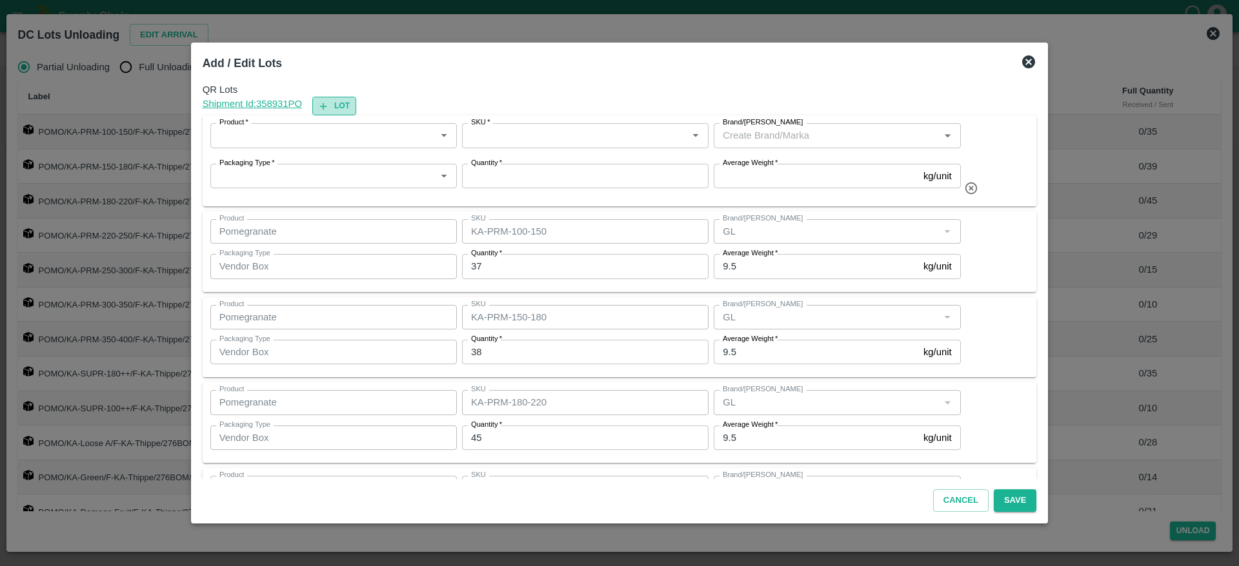
type input "KA-SUPR-180++"
type input "37"
type input "KA-SUPR-100++"
type input "11"
type input "KA-Loose A"
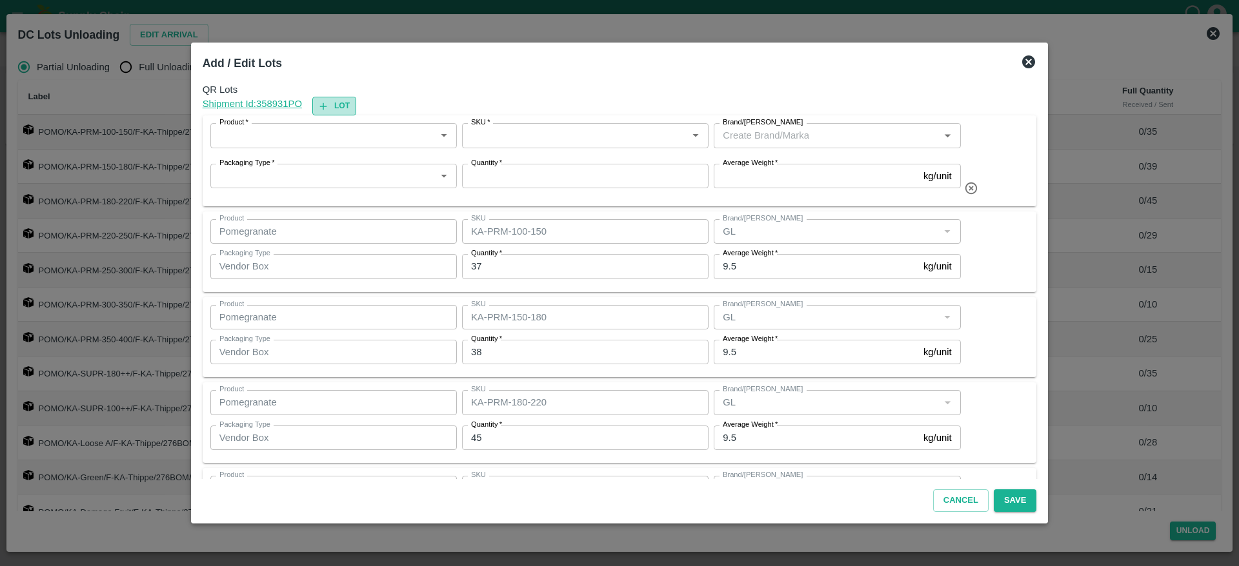
type input "20"
type input "KA-Green"
type input "14"
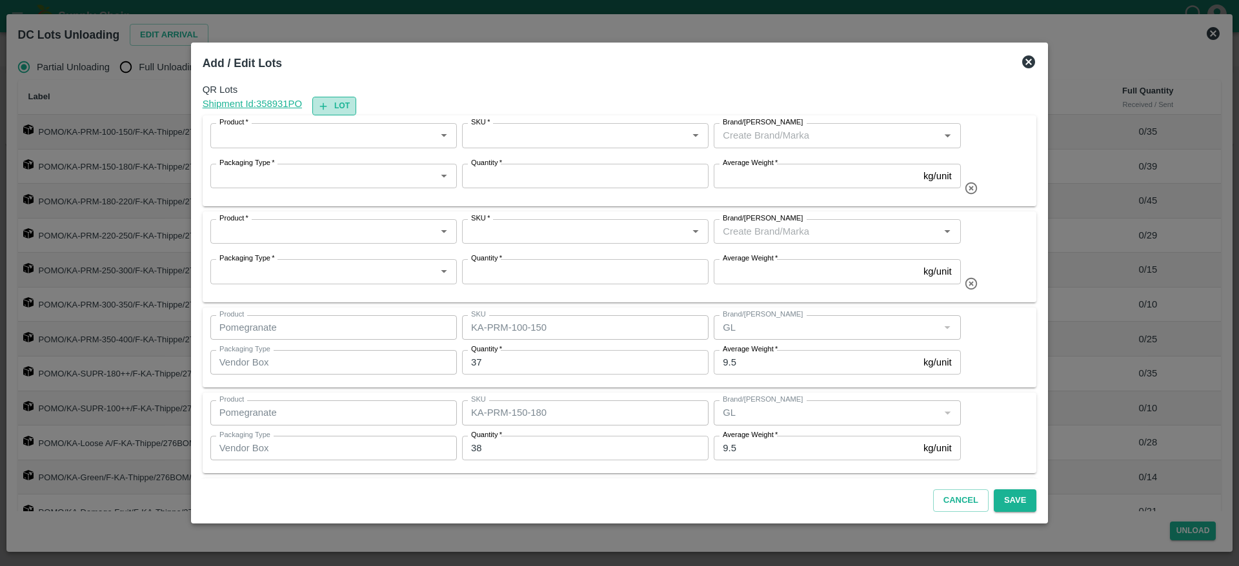
click at [329, 103] on icon "button" at bounding box center [323, 107] width 12 height 12
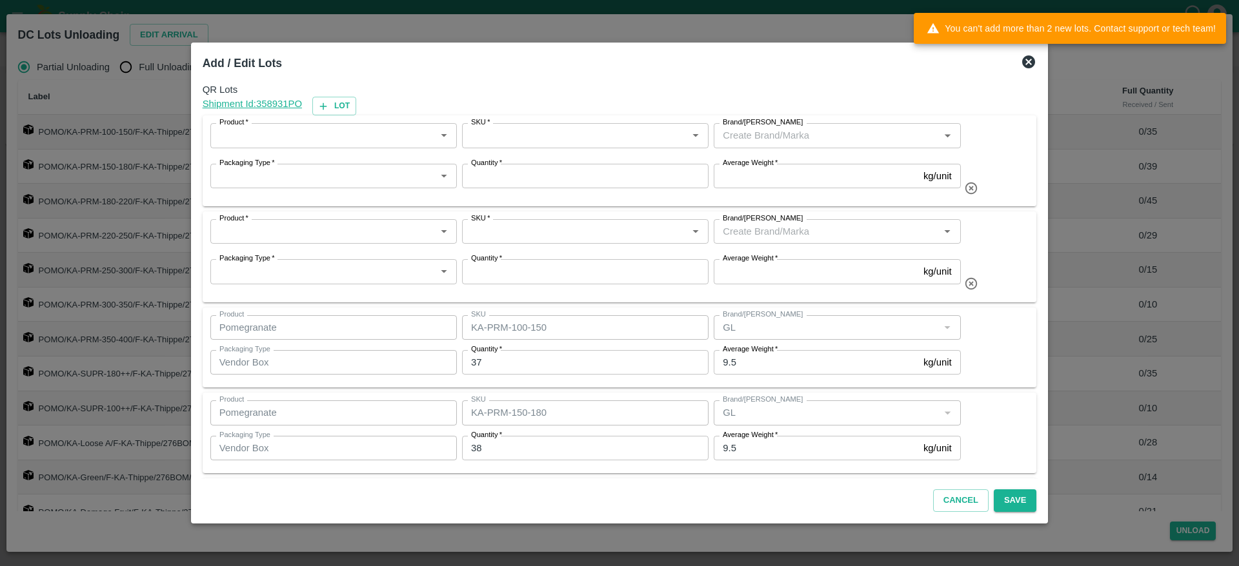
click at [348, 145] on div "Product   *" at bounding box center [333, 135] width 246 height 25
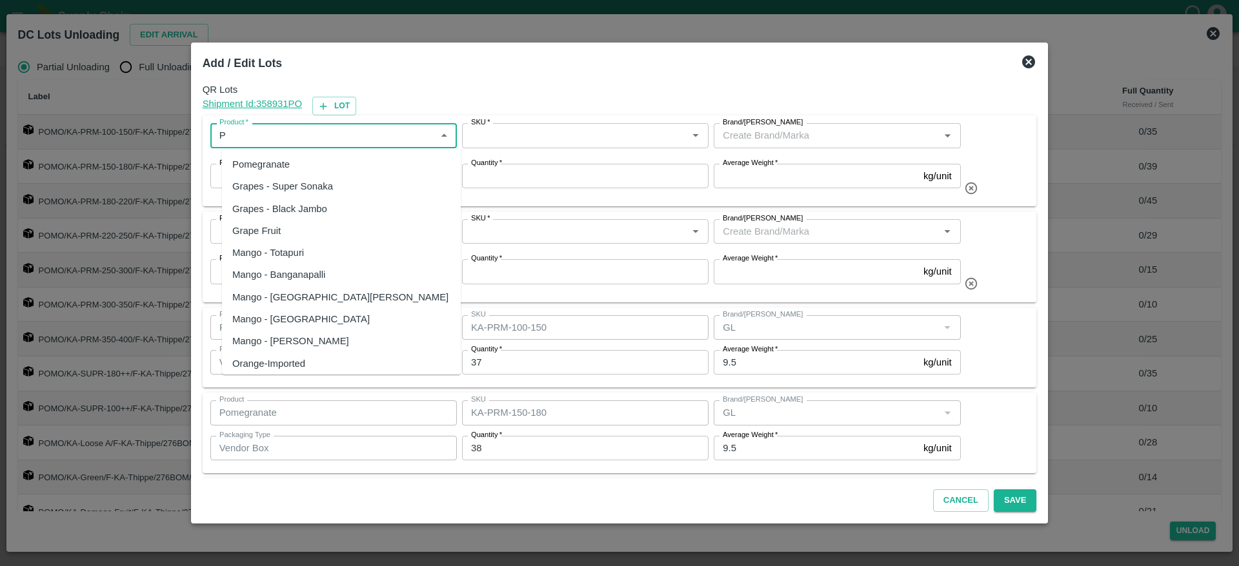
click at [299, 158] on div "Pomegranate" at bounding box center [341, 165] width 239 height 22
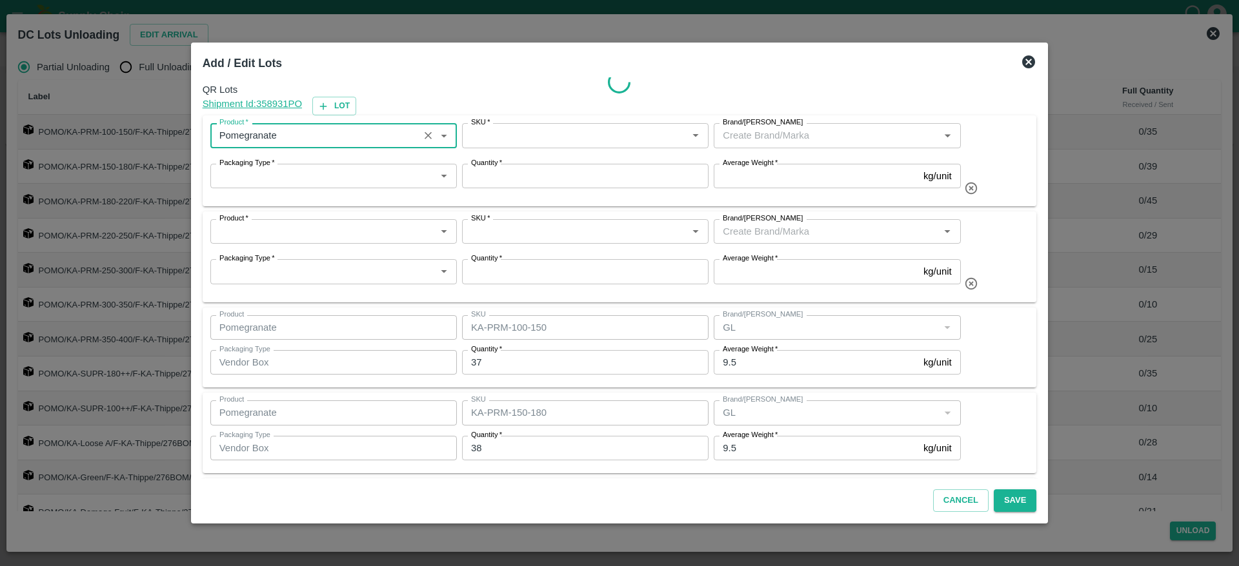
type input "Pomegranate"
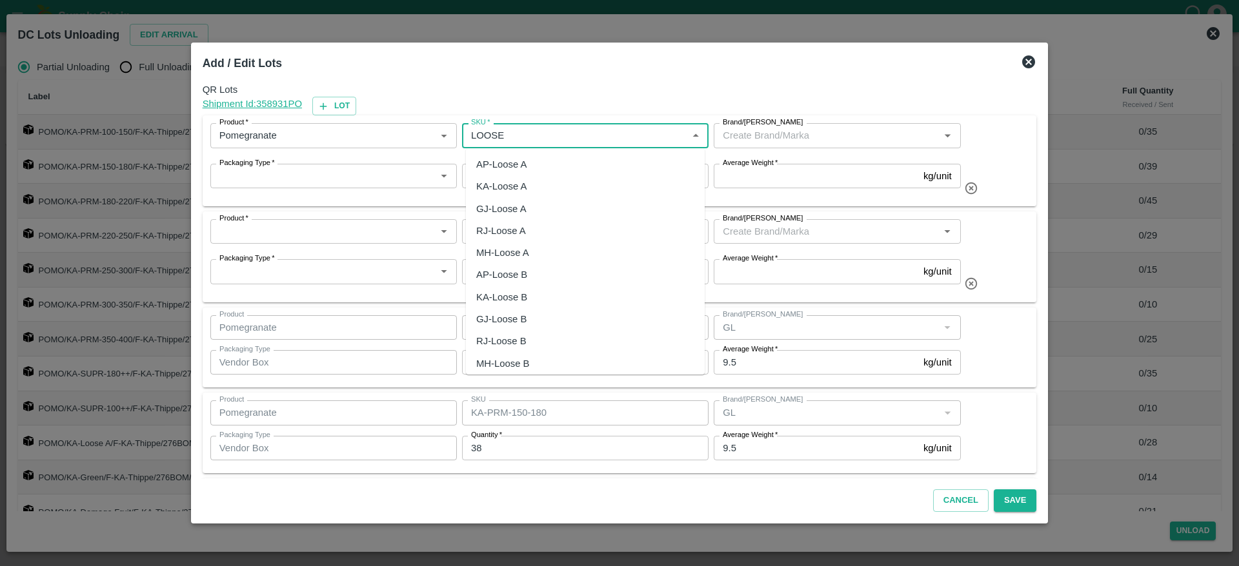
click at [515, 295] on div "KA-Loose B" at bounding box center [501, 297] width 51 height 14
type input "KA-Loose B"
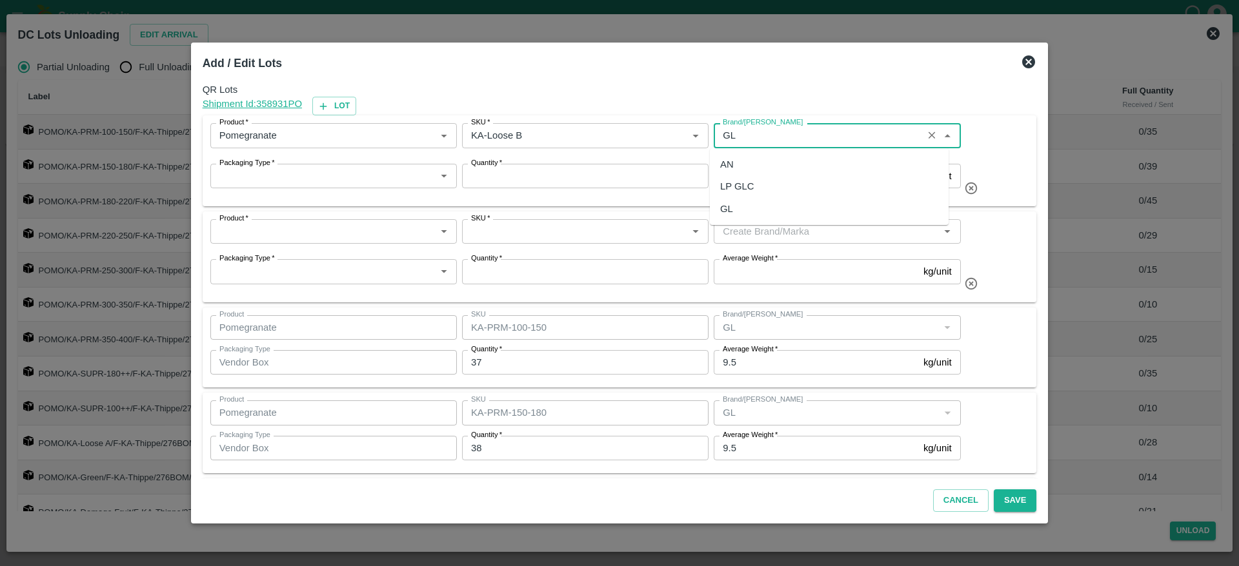
click at [731, 217] on div "GL" at bounding box center [829, 209] width 239 height 22
type input "GL"
click at [341, 173] on input "Packaging Type   *" at bounding box center [322, 176] width 217 height 17
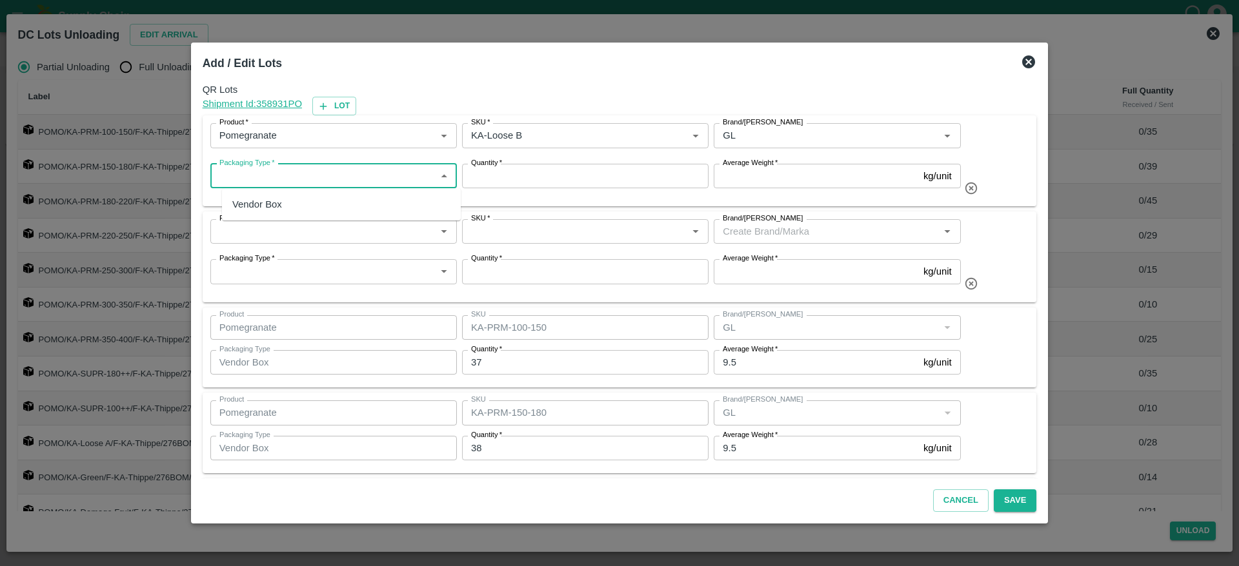
click at [286, 199] on div "Vendor Box" at bounding box center [341, 205] width 239 height 22
type input "Vendor Box"
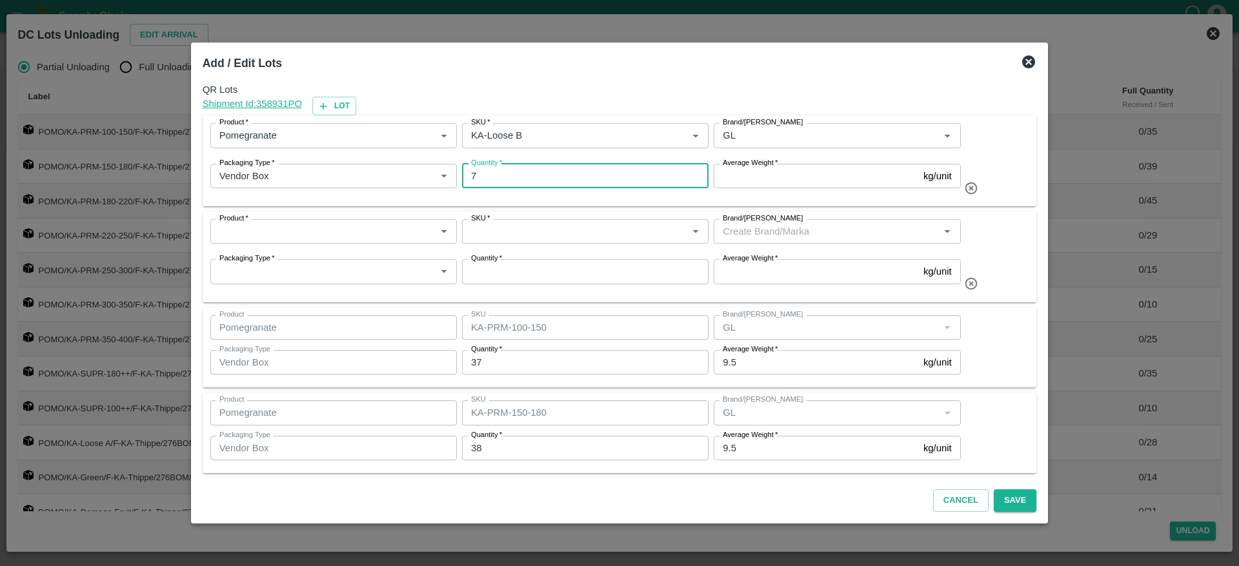
type input "7"
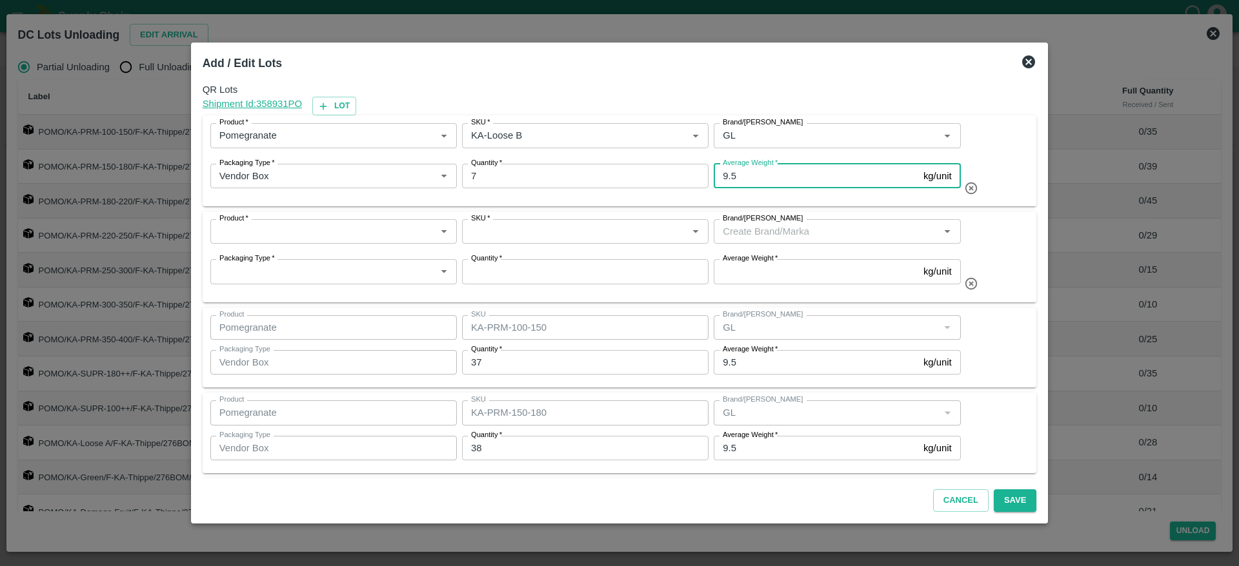
type input "9.5"
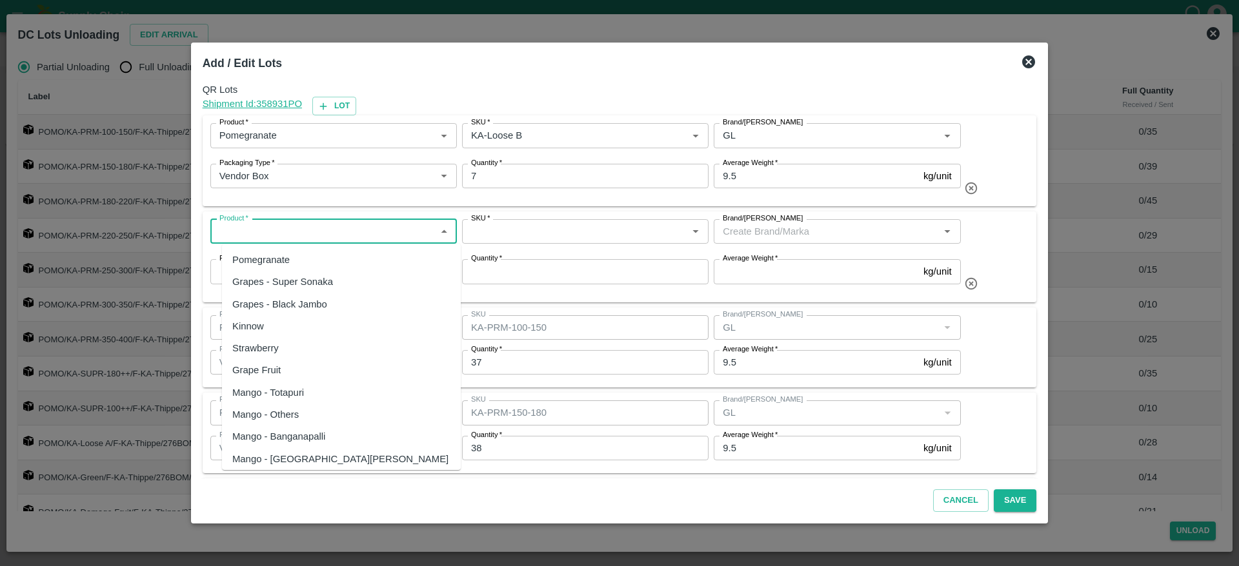
click at [360, 239] on input "Product   *" at bounding box center [322, 231] width 217 height 17
click at [302, 261] on div "Pomegranate" at bounding box center [341, 260] width 239 height 22
type input "Pomegranate"
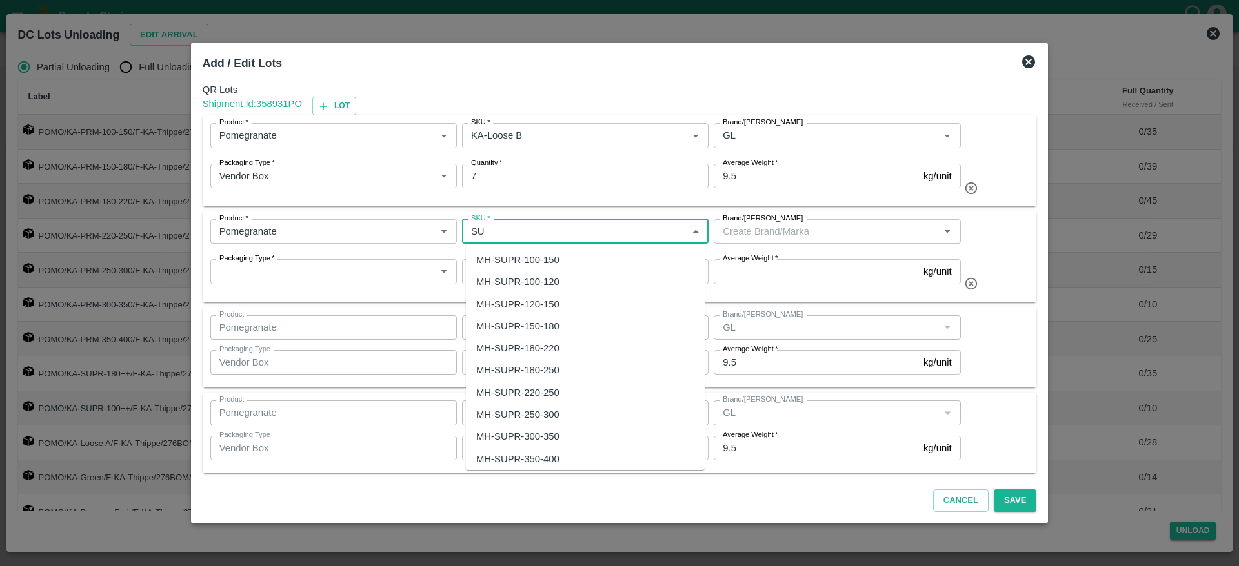
type input "S"
type input "K"
type input "180++"
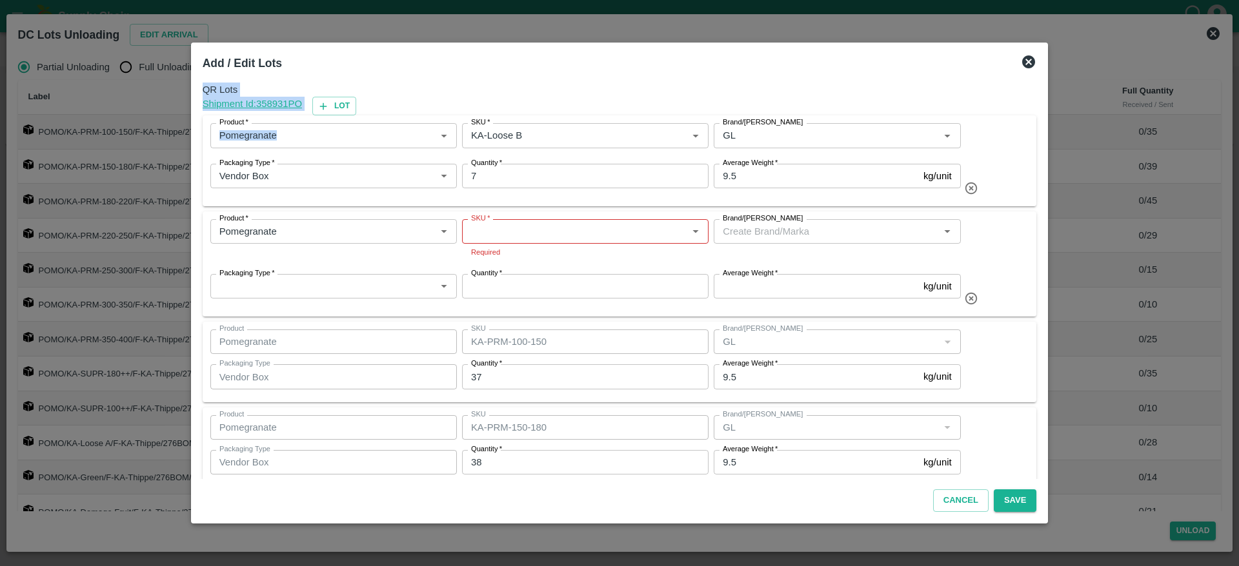
drag, startPoint x: 495, startPoint y: 56, endPoint x: 688, endPoint y: 121, distance: 204.0
click at [688, 121] on div "Add / Edit Lots QR Lots Shipment Id: 358931 PO Lot Product   * Product   * SKU …" at bounding box center [619, 283] width 857 height 481
click at [614, 95] on span "QR Lots" at bounding box center [620, 90] width 834 height 14
click at [504, 227] on input "SKU   *" at bounding box center [574, 231] width 217 height 17
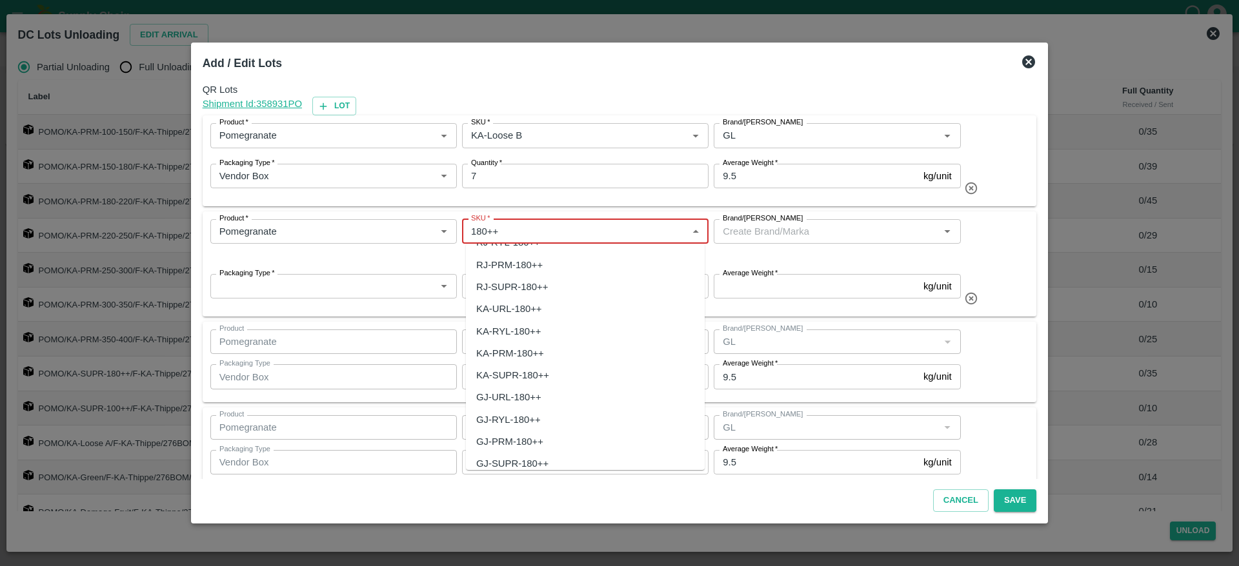
scroll to position [130, 0]
type input "180++"
click at [535, 232] on input "SKU   *" at bounding box center [574, 231] width 217 height 17
click at [524, 334] on div "KA-RYL-180++" at bounding box center [508, 330] width 65 height 14
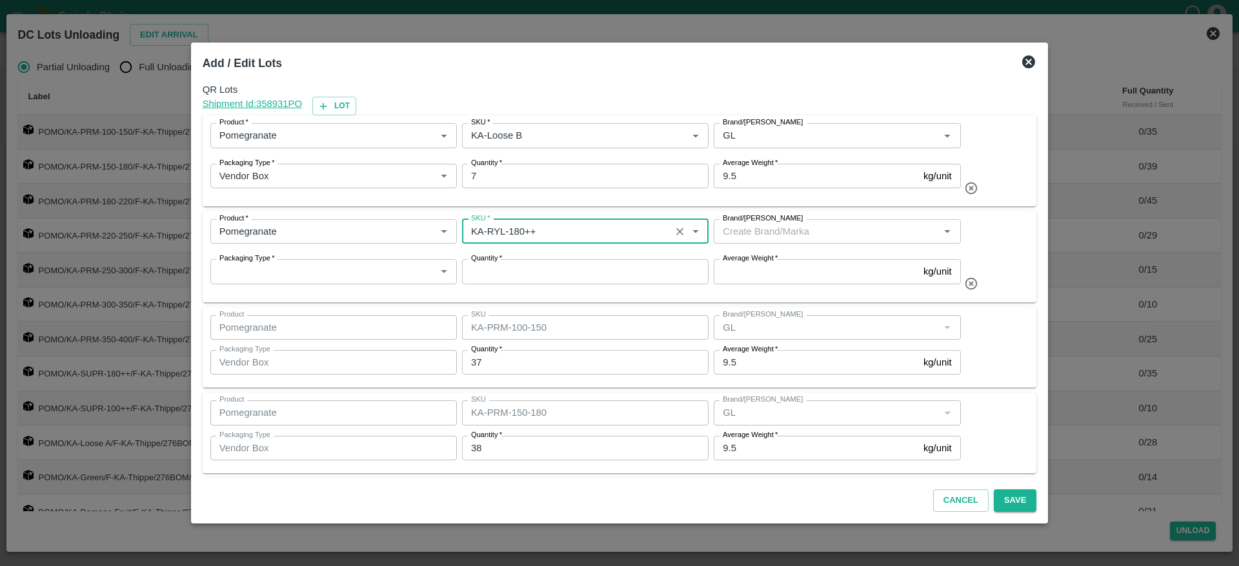
type input "KA-RYL-180++"
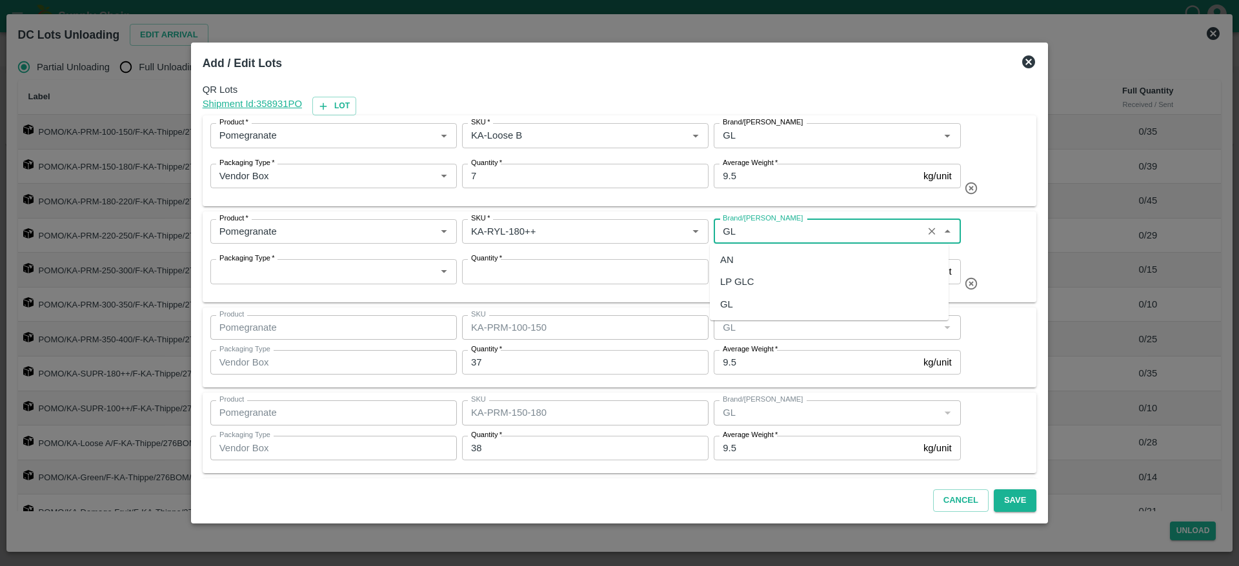
click at [735, 306] on div "GL" at bounding box center [829, 305] width 239 height 22
type input "GL"
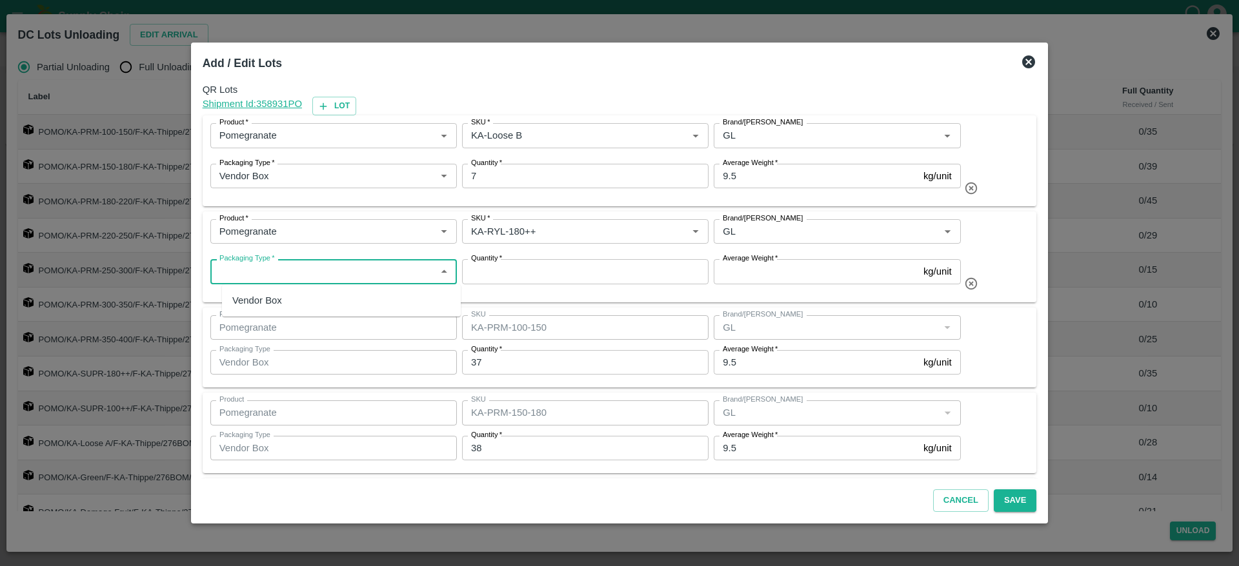
click at [308, 268] on input "Packaging Type   *" at bounding box center [322, 271] width 217 height 17
click at [284, 290] on div "Vendor Box" at bounding box center [341, 301] width 239 height 22
type input "Vendor Box"
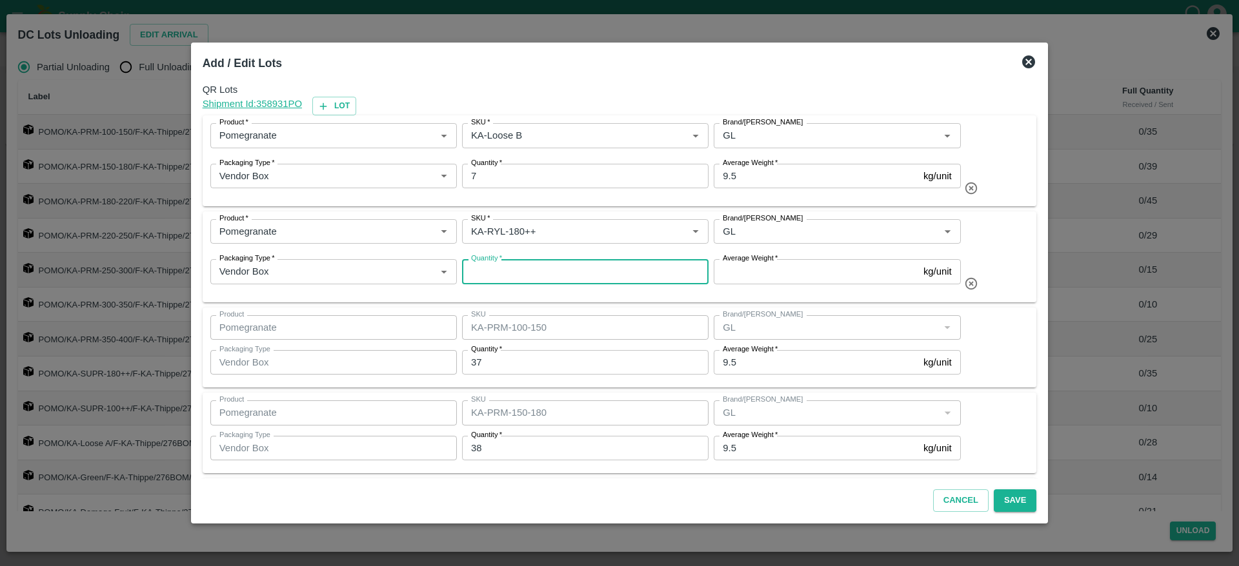
click at [499, 271] on input "Quantity   *" at bounding box center [585, 271] width 246 height 25
type input "25"
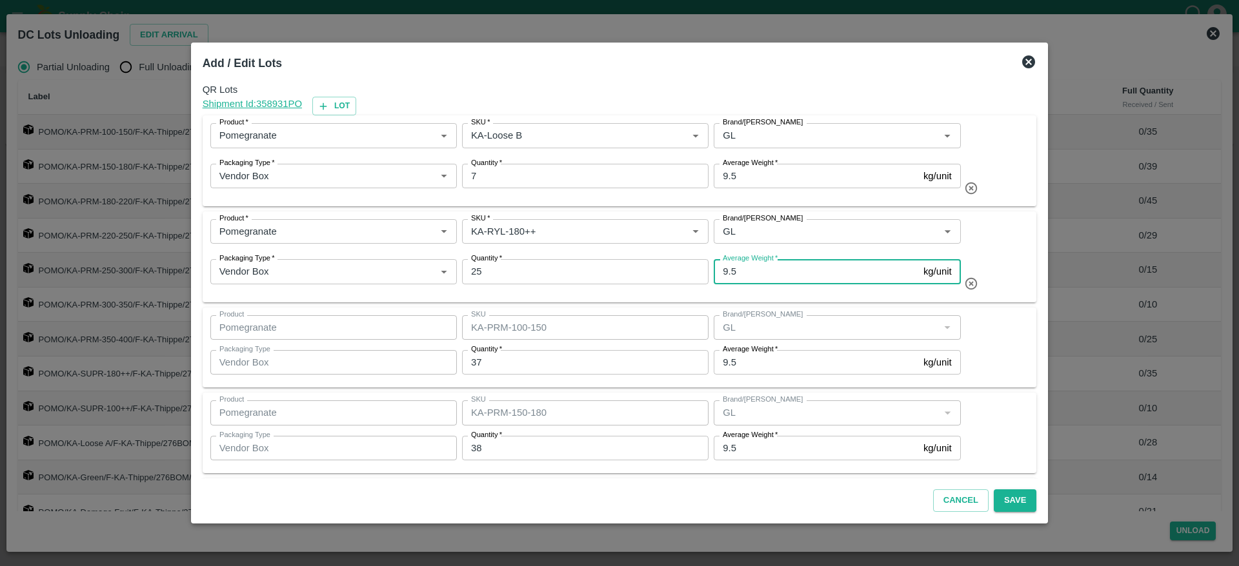
type input "9.5"
click at [981, 221] on div "Product   * Product   * SKU   * SKU   * Brand/Marka Brand/Marka Packaging Type …" at bounding box center [619, 256] width 819 height 75
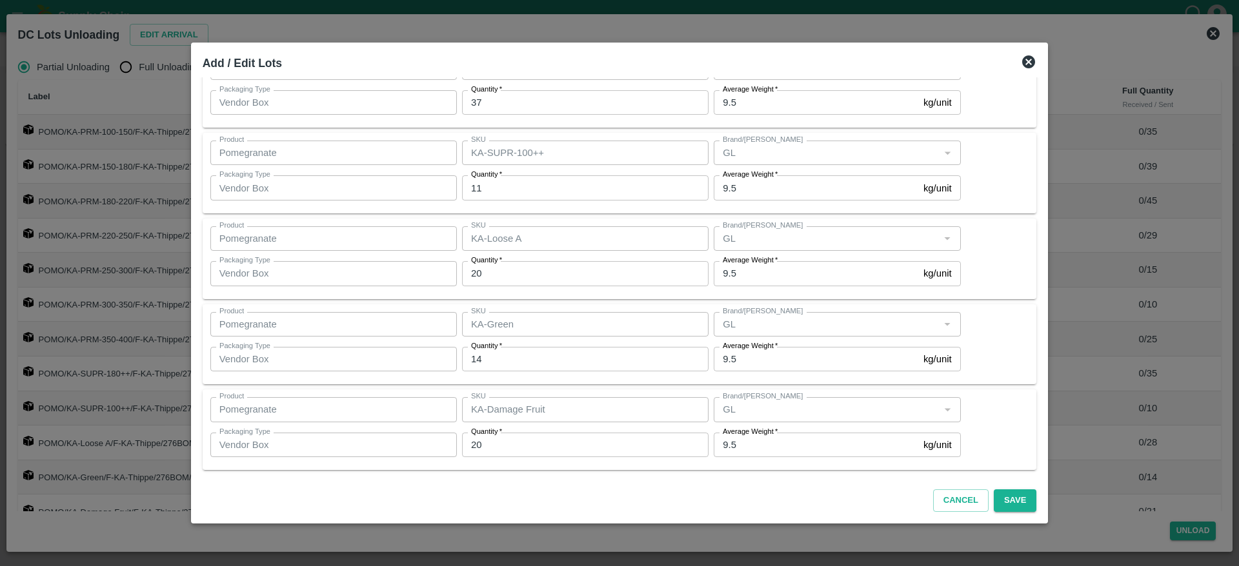
scroll to position [860, 0]
click at [1002, 503] on button "Save" at bounding box center [1014, 501] width 43 height 23
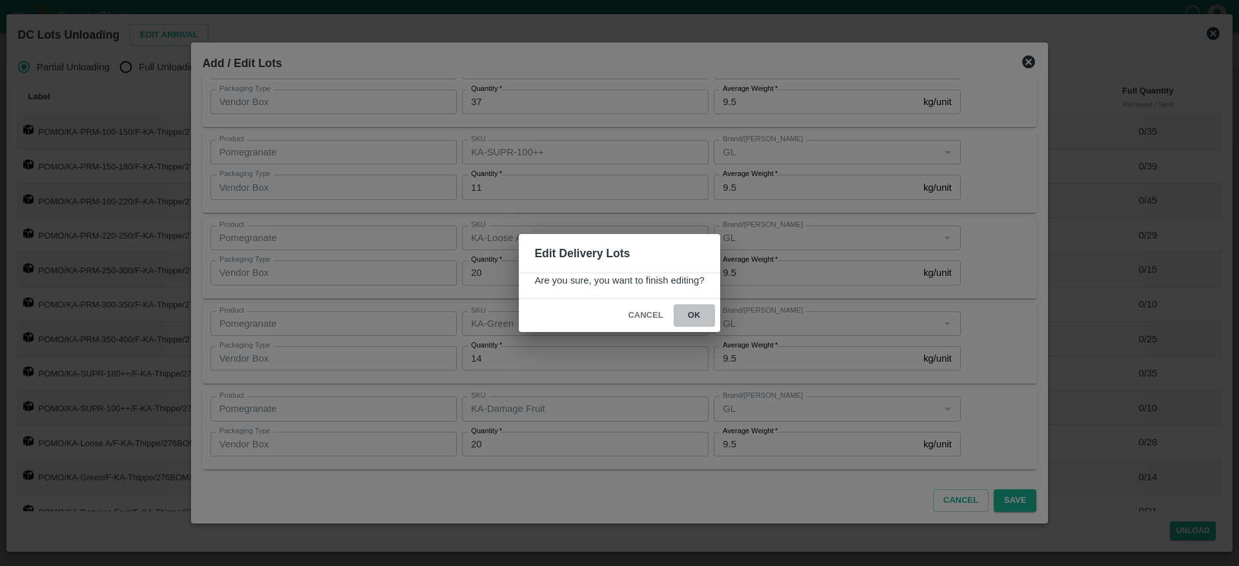
click at [687, 321] on button "ok" at bounding box center [693, 315] width 41 height 23
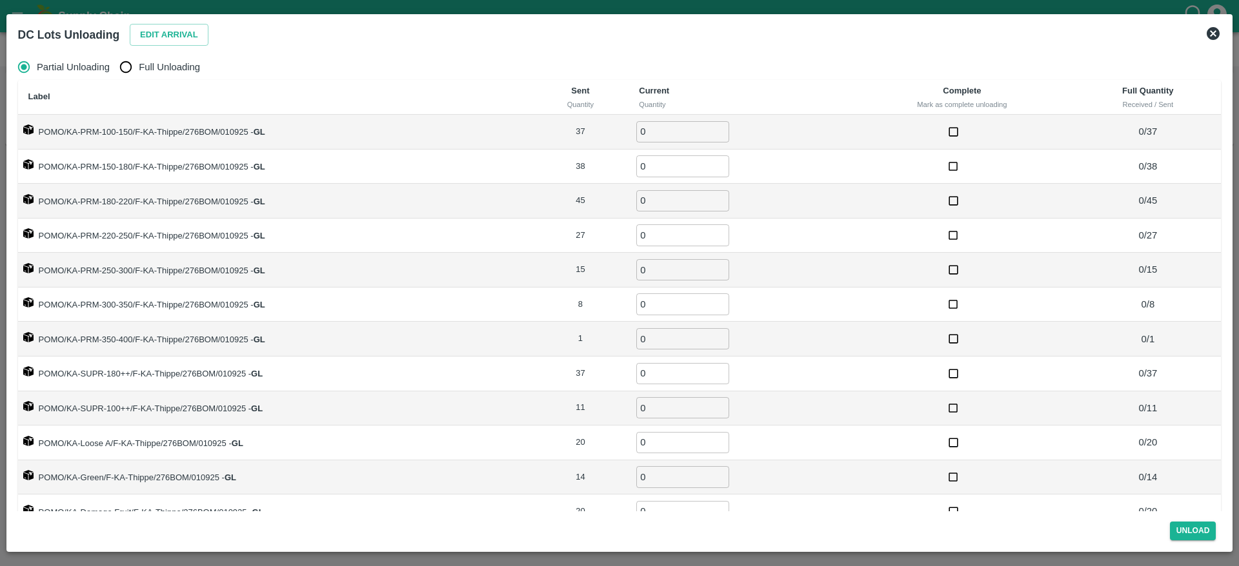
click at [166, 62] on span "Full Unloading" at bounding box center [169, 67] width 61 height 14
click at [139, 62] on input "Full Unloading" at bounding box center [126, 67] width 26 height 26
radio input "true"
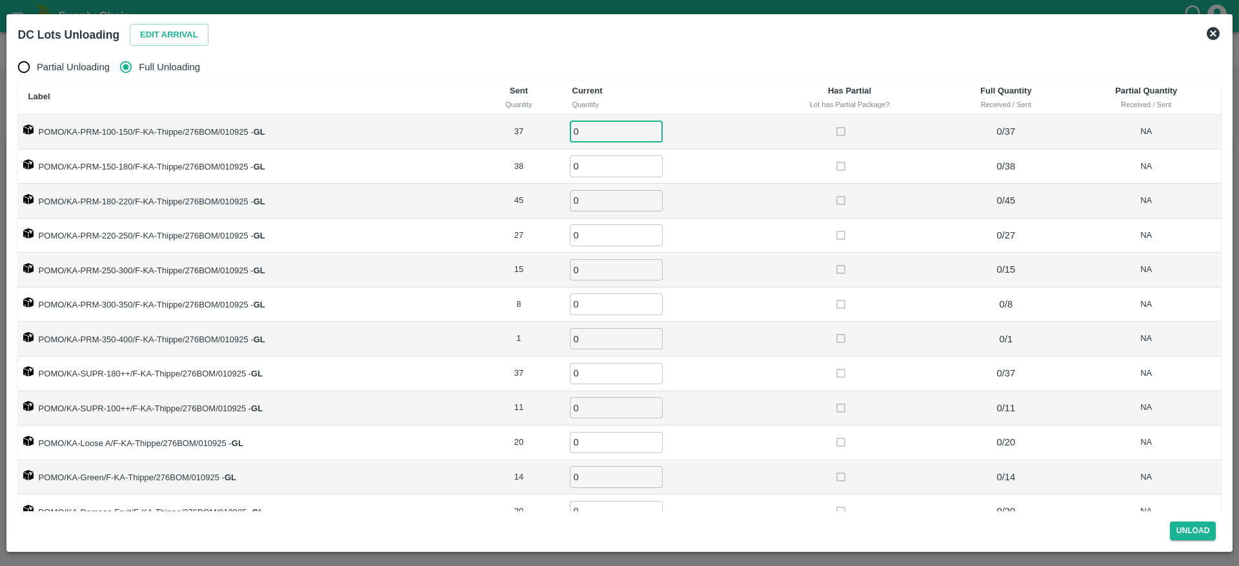
click at [584, 129] on input "0" at bounding box center [616, 131] width 93 height 21
type input "37"
type input "38"
type input "45"
type input "27"
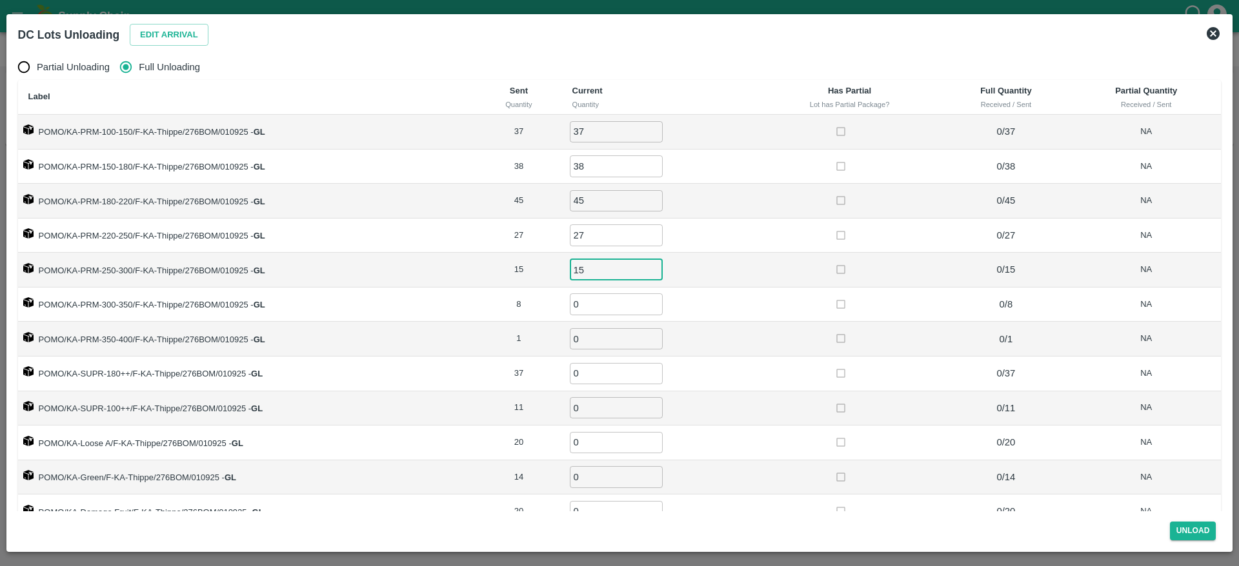
type input "15"
type input "8"
type input "1"
type input "37"
type input "11"
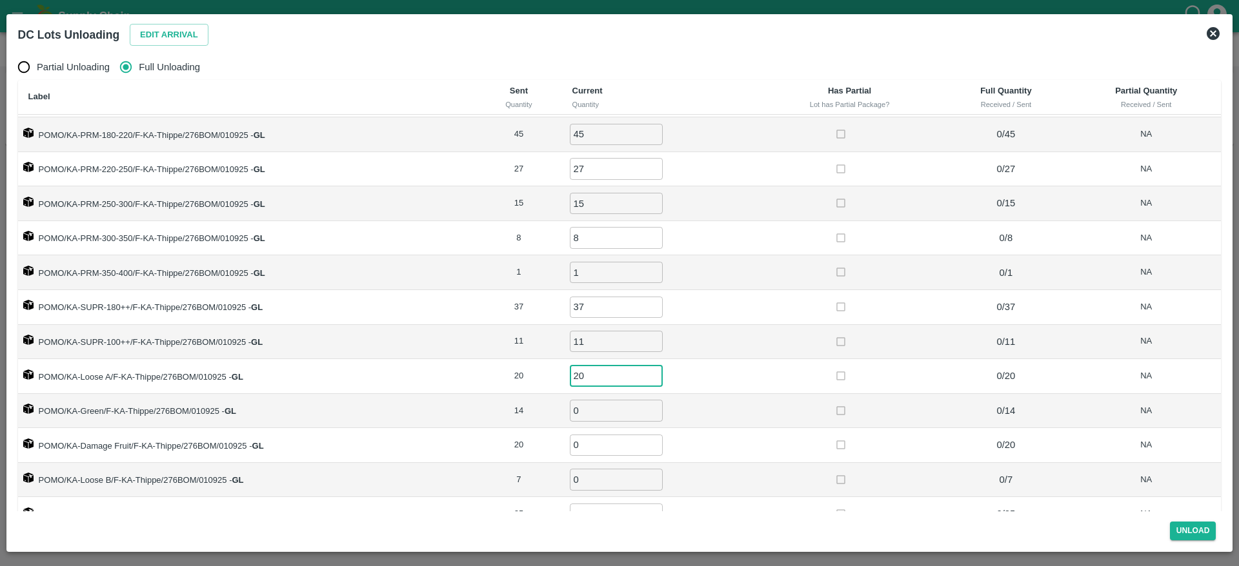
scroll to position [21, 0]
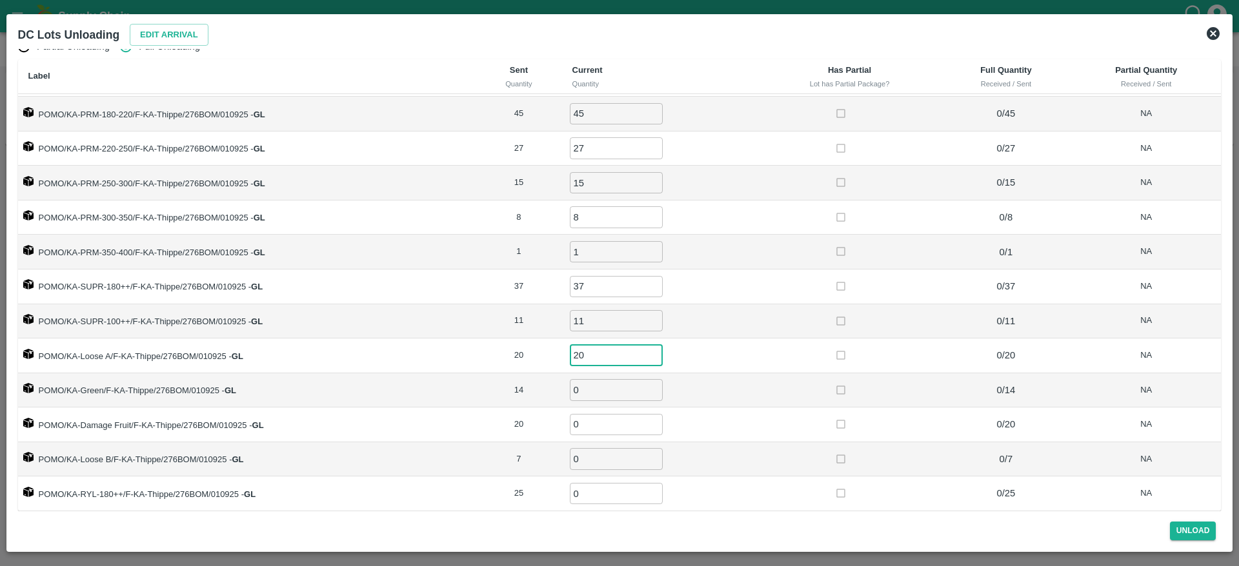
type input "20"
type input "14"
type input "20"
type input "7"
type input "25"
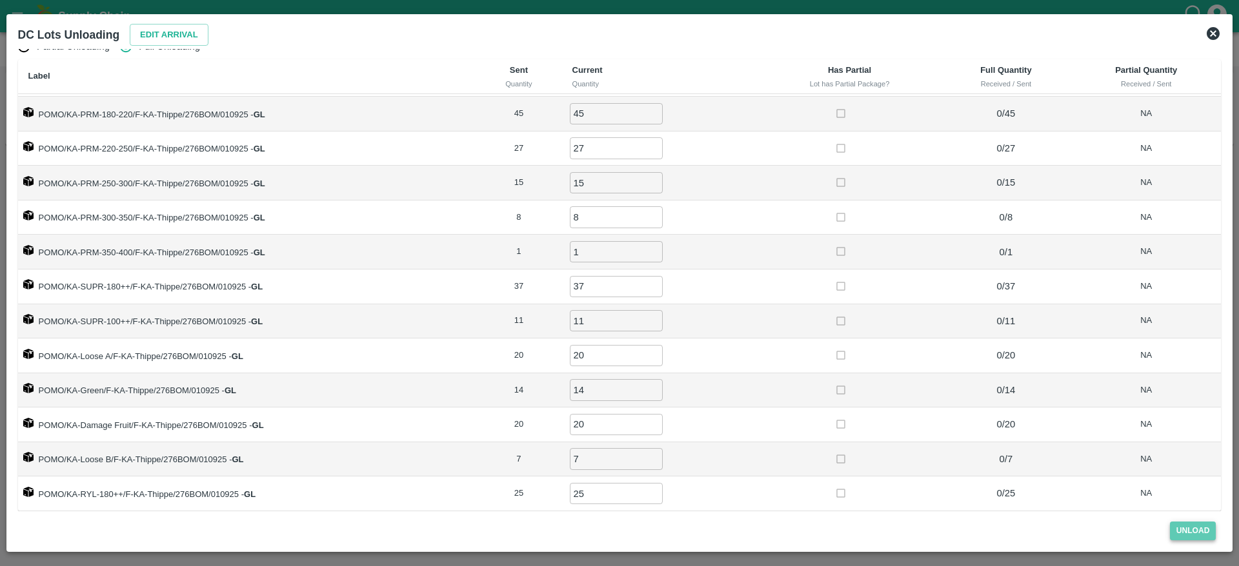
click at [1184, 528] on button "Unload" at bounding box center [1192, 531] width 46 height 19
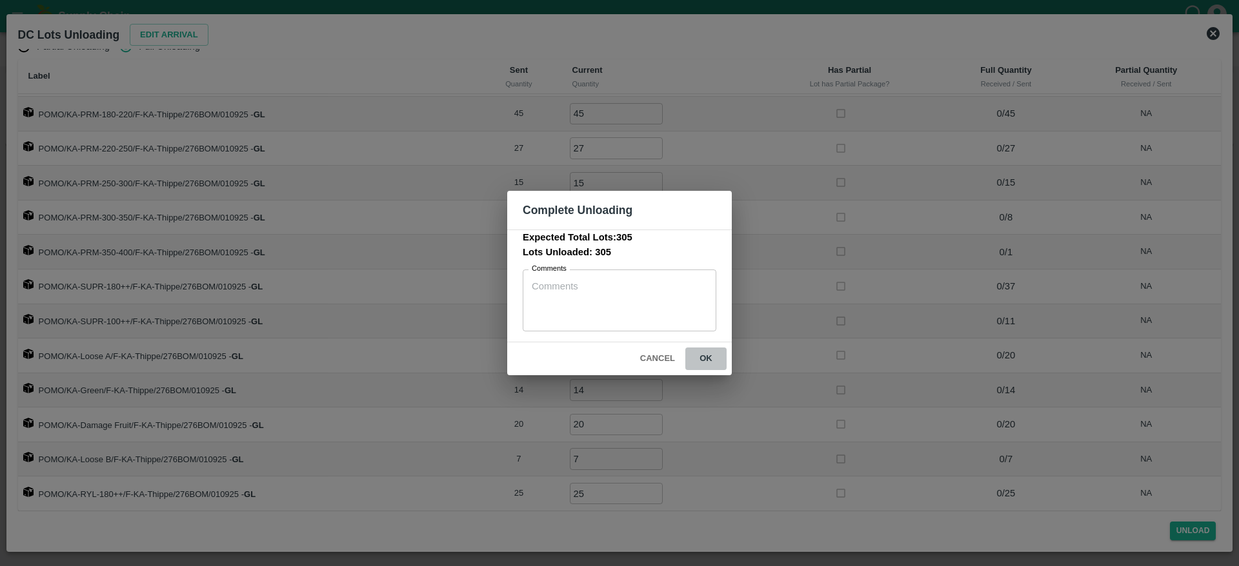
click at [706, 359] on button "ok" at bounding box center [705, 359] width 41 height 23
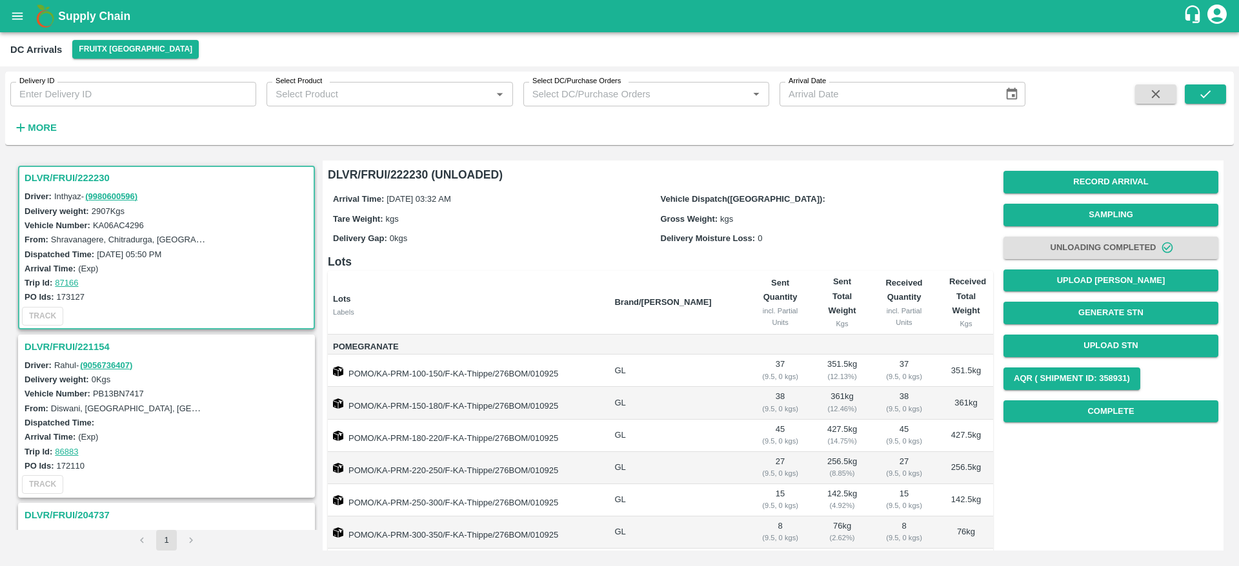
click at [54, 181] on h3 "DLVR/FRUI/222230" at bounding box center [169, 178] width 288 height 17
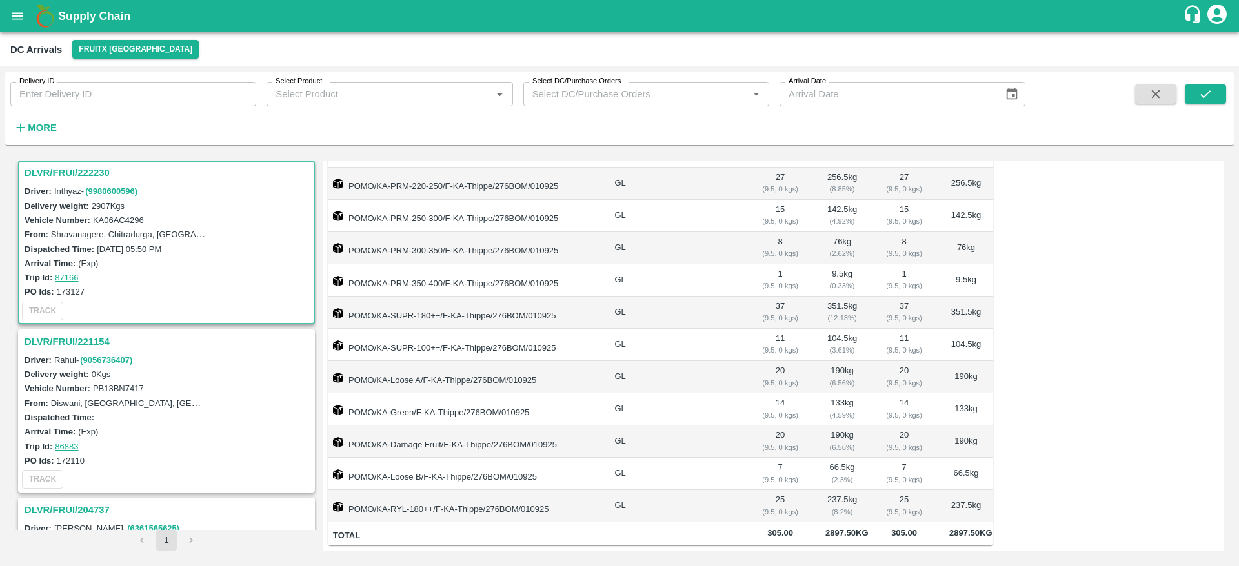
scroll to position [0, 0]
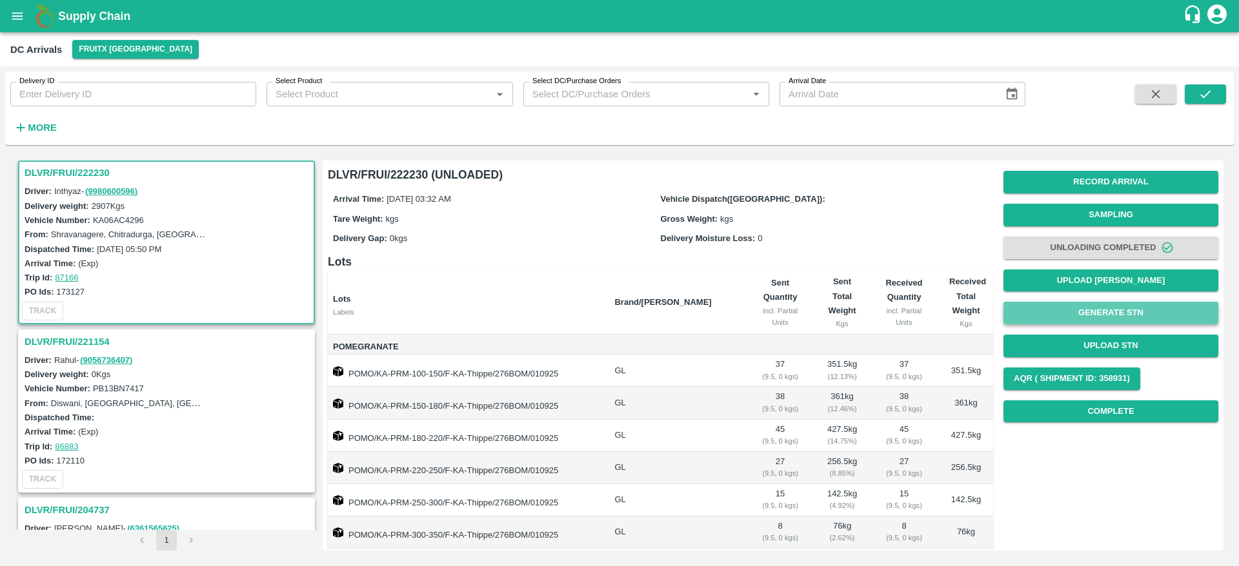
click at [1127, 306] on button "Generate STN" at bounding box center [1110, 313] width 215 height 23
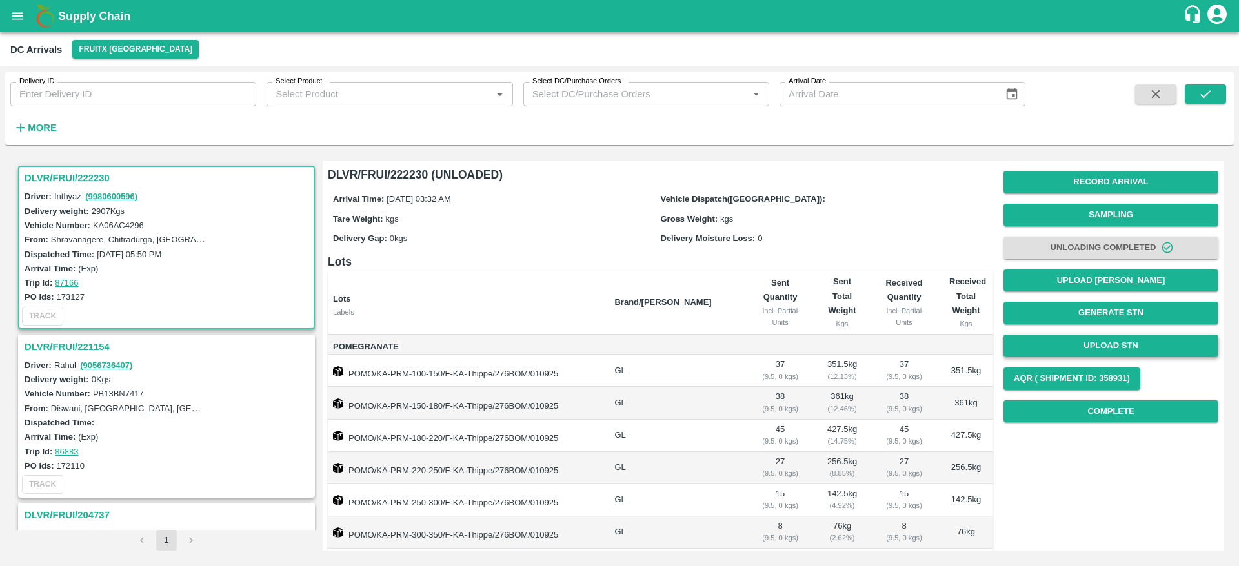
click at [1109, 352] on button "Upload STN" at bounding box center [1110, 346] width 215 height 23
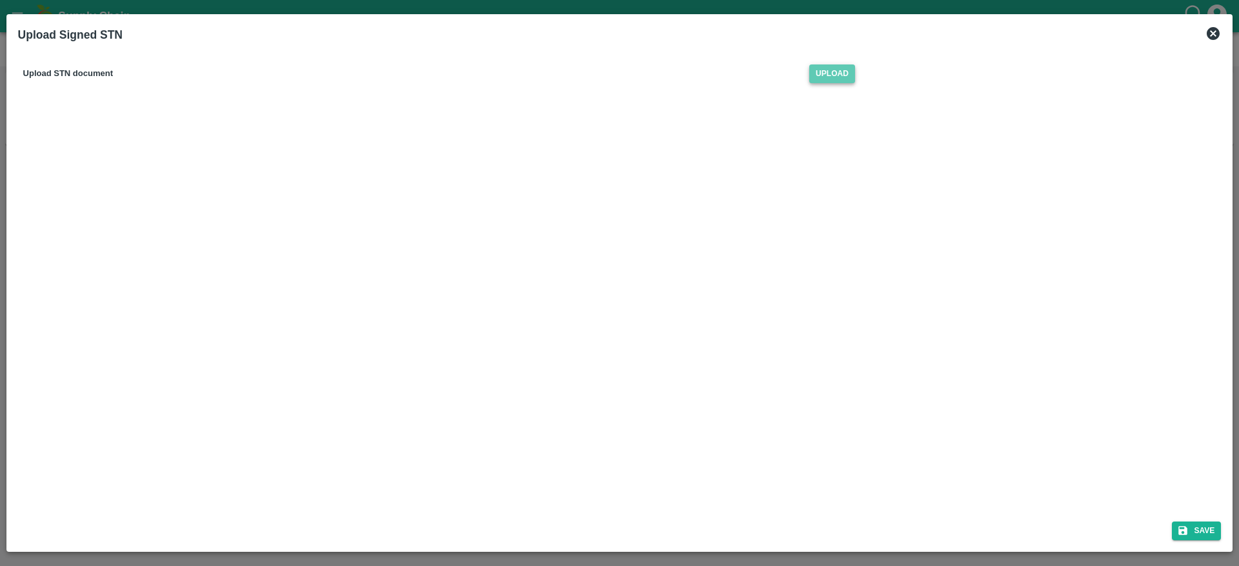
click at [830, 80] on span "Upload" at bounding box center [832, 74] width 46 height 19
click at [0, 0] on input "Upload" at bounding box center [0, 0] width 0 height 0
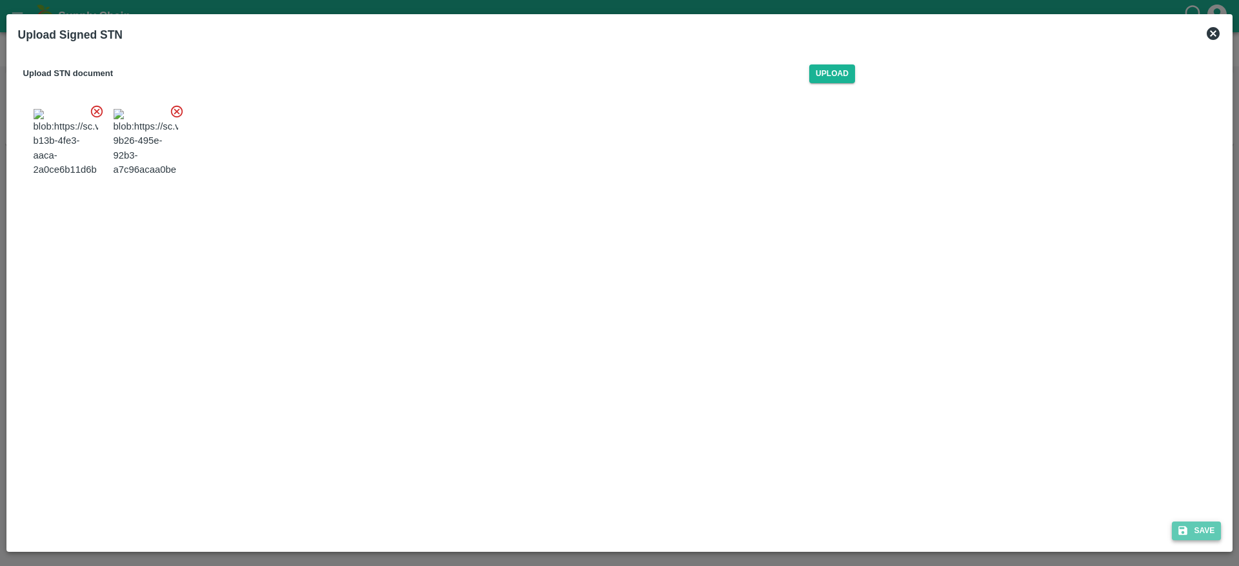
click at [1193, 526] on button "Save" at bounding box center [1195, 531] width 49 height 19
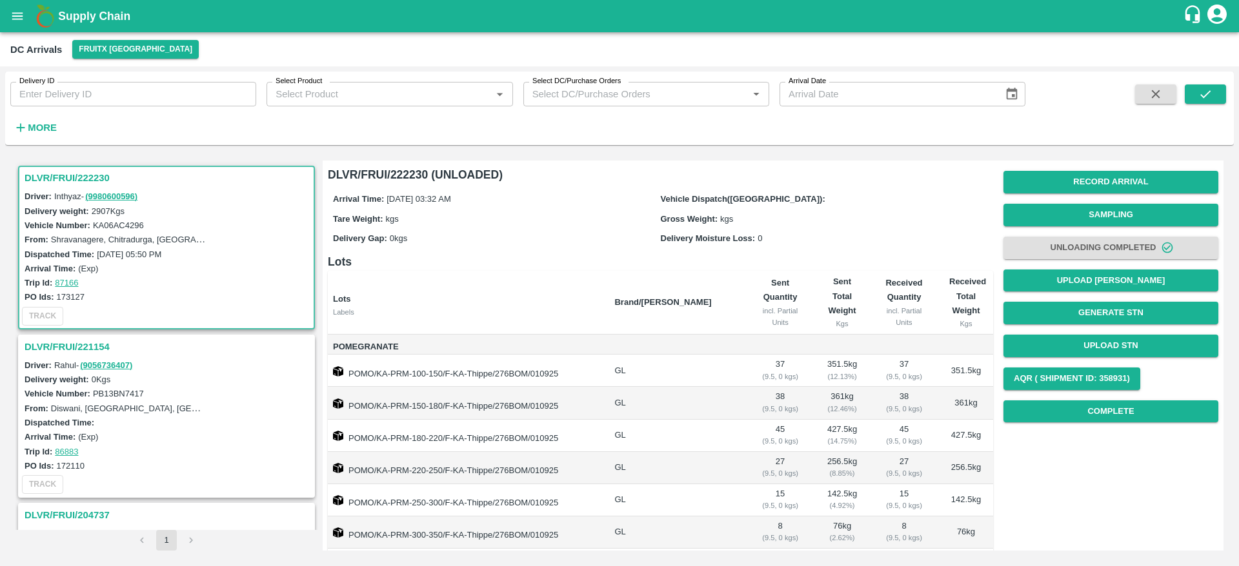
click at [70, 180] on h3 "DLVR/FRUI/222230" at bounding box center [169, 178] width 288 height 17
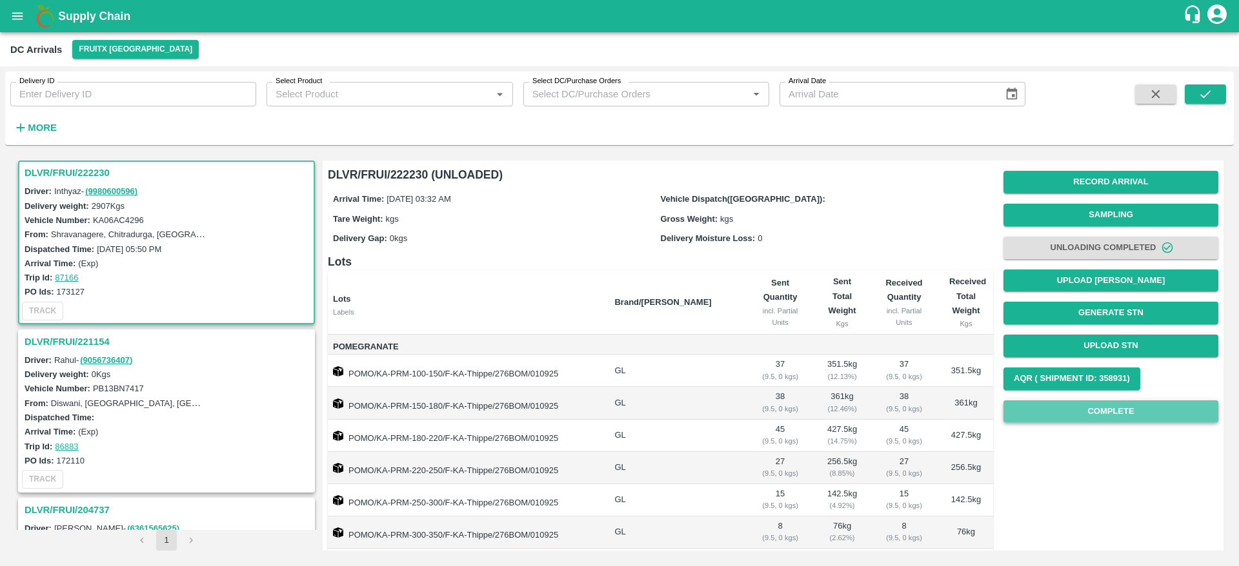
click at [1084, 412] on button "Complete" at bounding box center [1110, 412] width 215 height 23
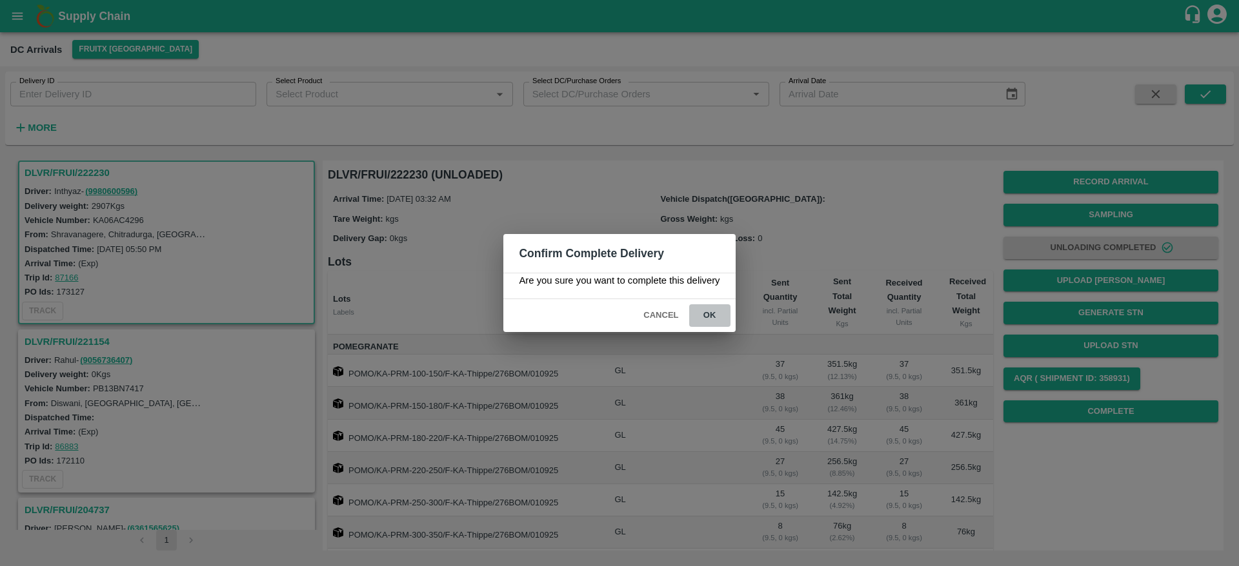
click at [710, 306] on button "ok" at bounding box center [709, 315] width 41 height 23
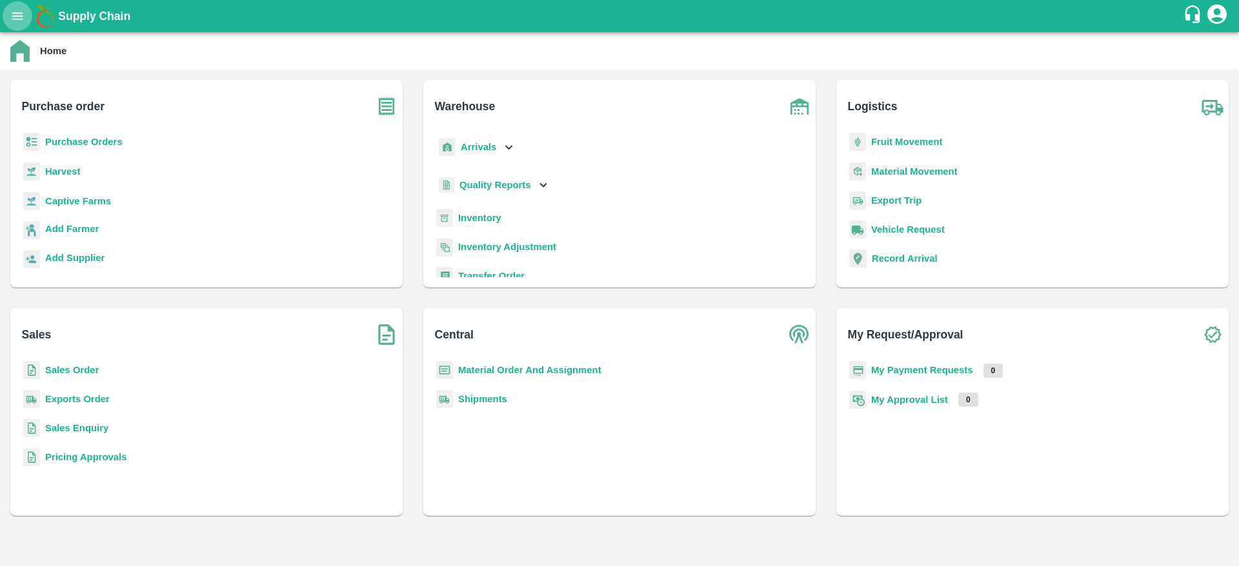
click at [23, 16] on icon "open drawer" at bounding box center [17, 15] width 11 height 7
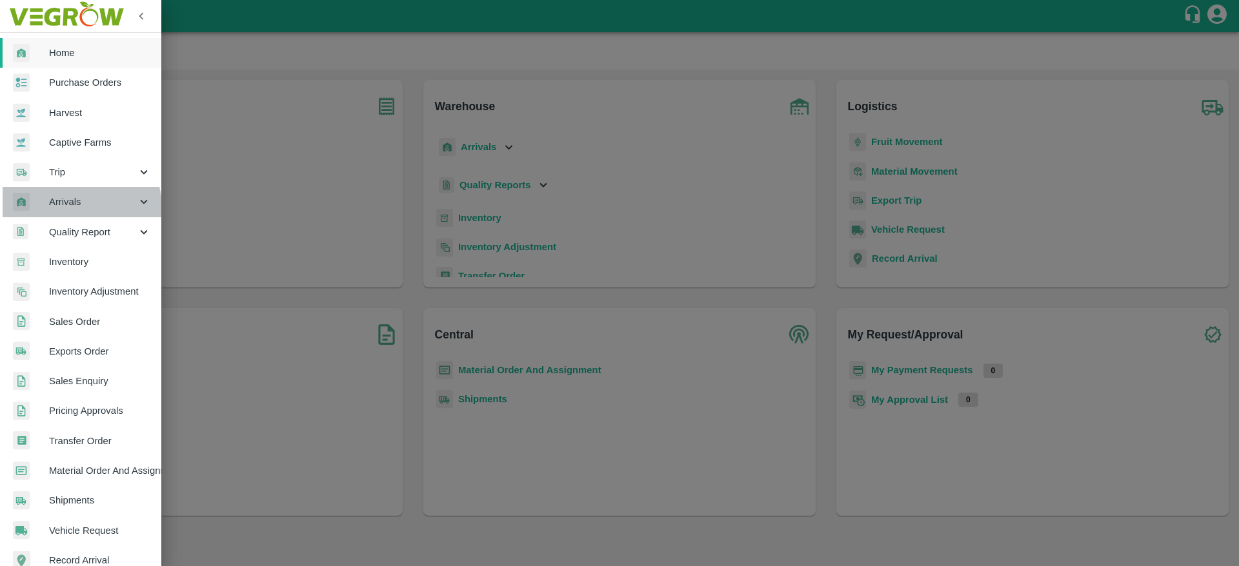
click at [70, 208] on span "Arrivals" at bounding box center [93, 202] width 88 height 14
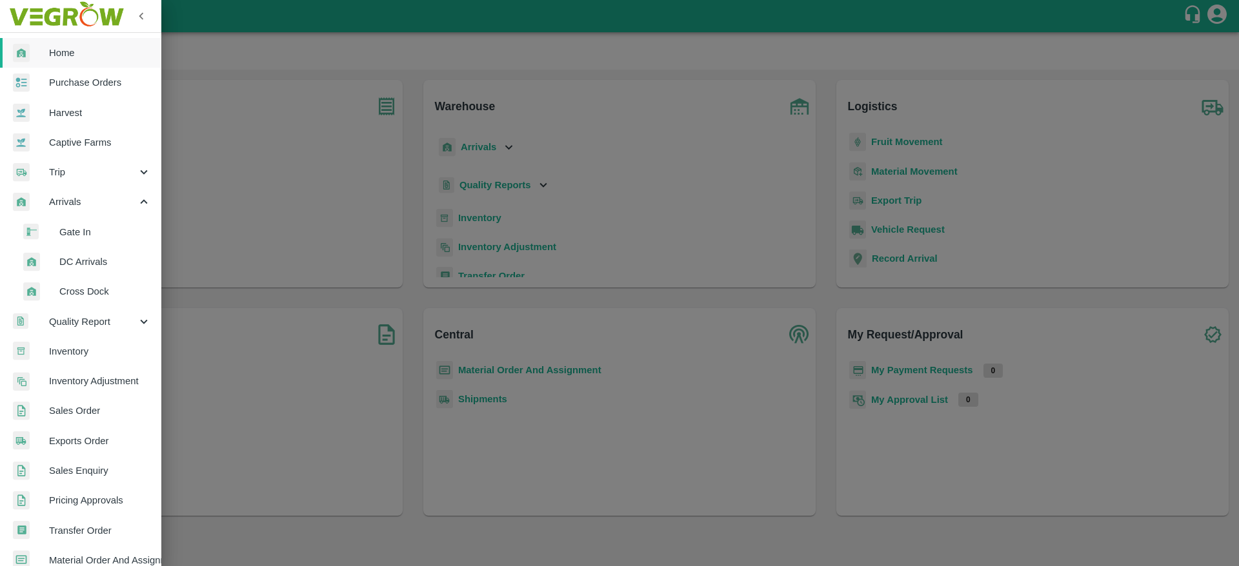
click at [72, 266] on span "DC Arrivals" at bounding box center [105, 262] width 92 height 14
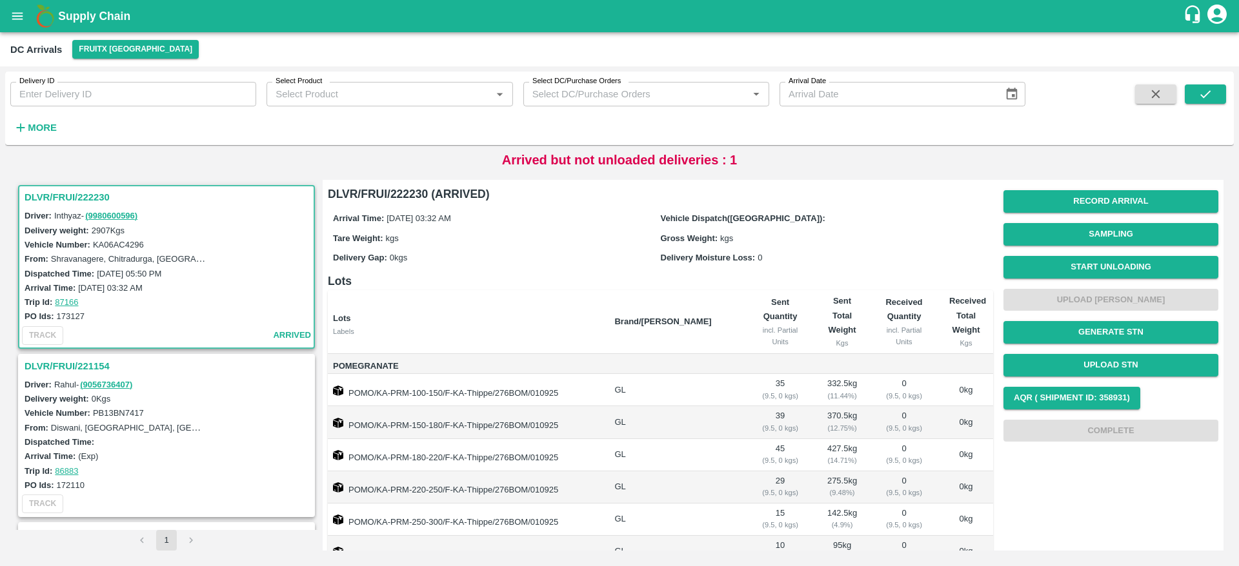
scroll to position [254, 0]
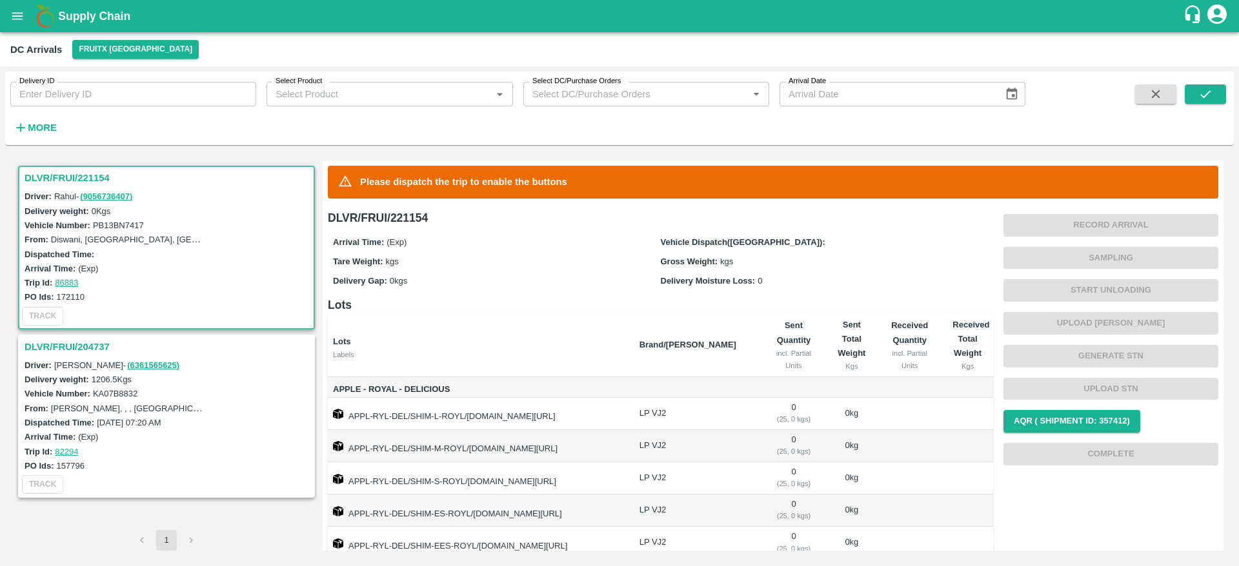
scroll to position [101, 0]
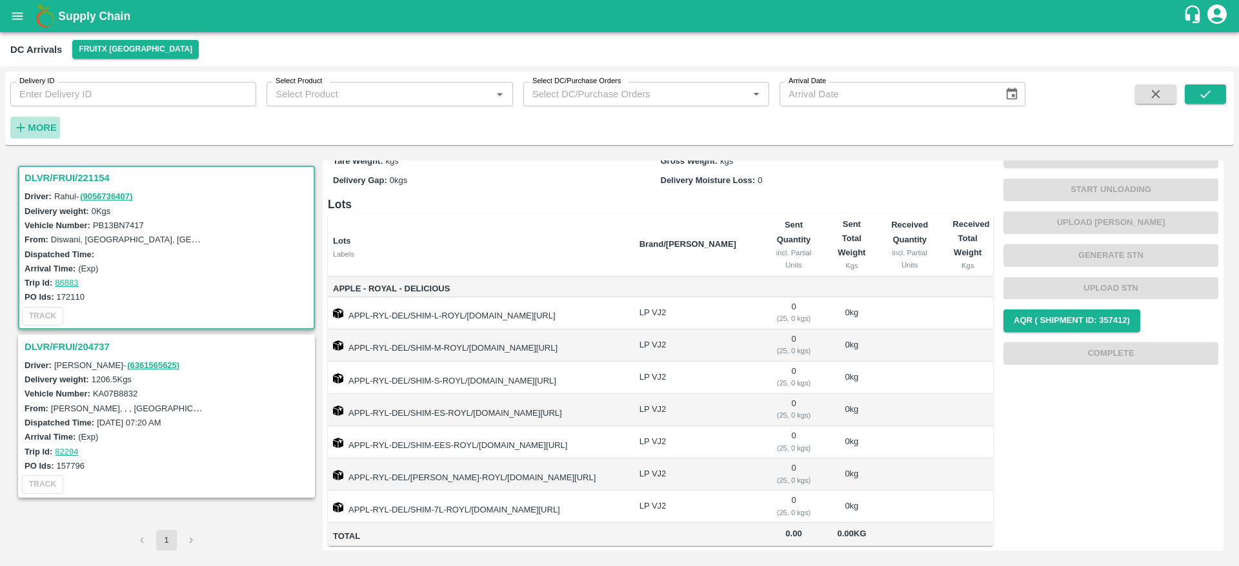
click at [30, 124] on strong "More" at bounding box center [42, 128] width 29 height 10
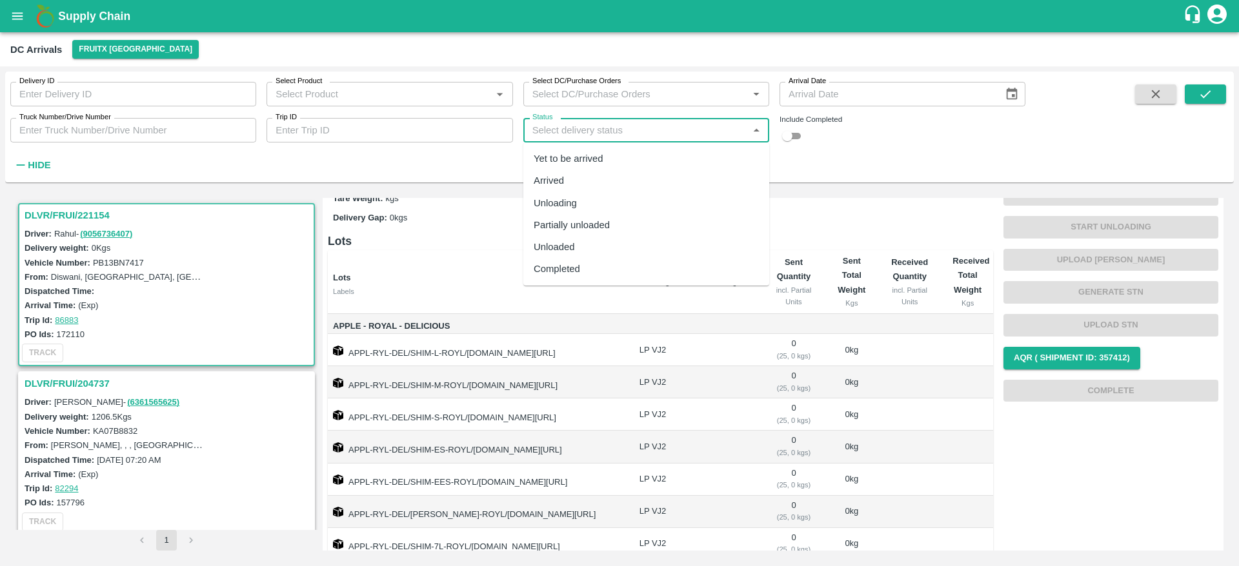
click at [701, 128] on input "Status" at bounding box center [635, 130] width 217 height 17
click at [617, 276] on div "Completed" at bounding box center [646, 269] width 246 height 22
type input "Completed"
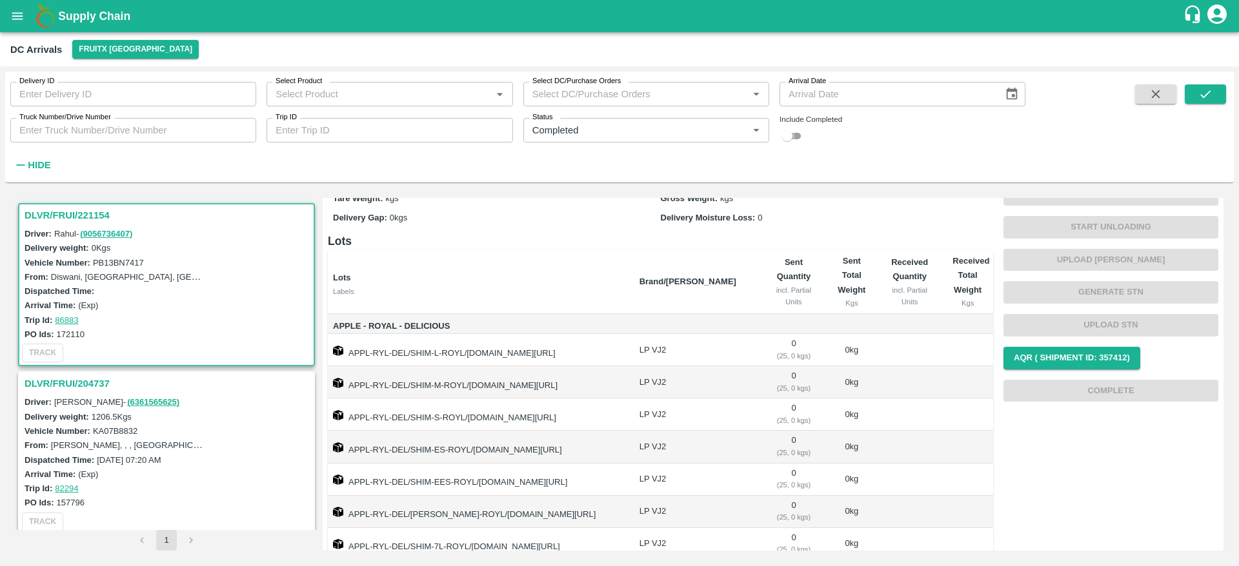
click at [791, 139] on input "checkbox" at bounding box center [787, 135] width 46 height 15
checkbox input "true"
click at [1216, 94] on button "submit" at bounding box center [1204, 94] width 41 height 19
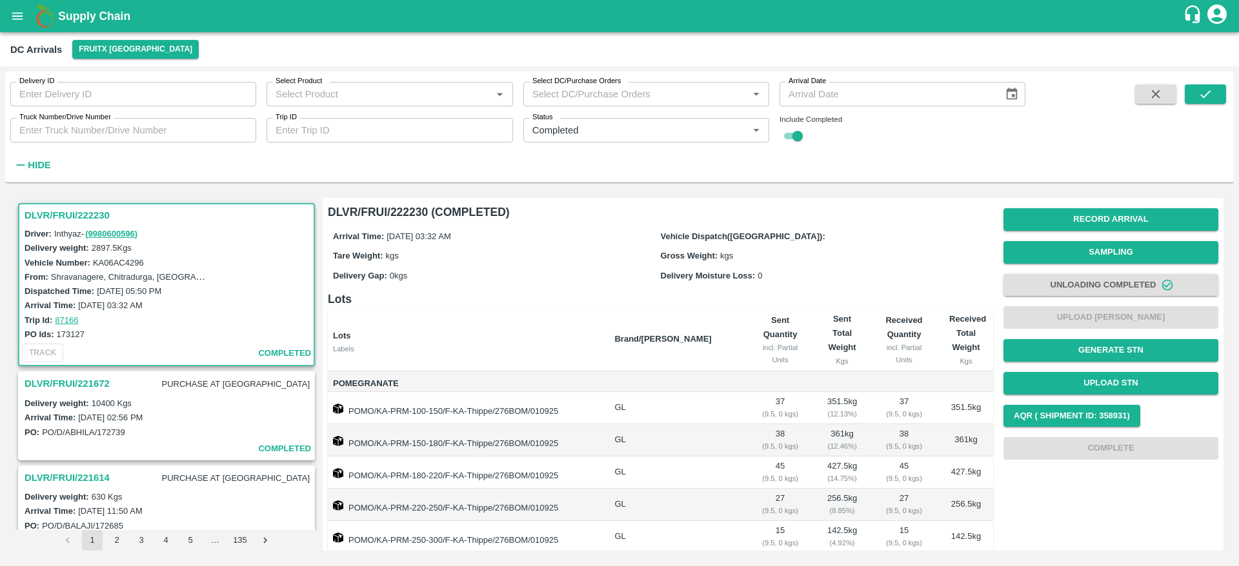
scroll to position [17, 0]
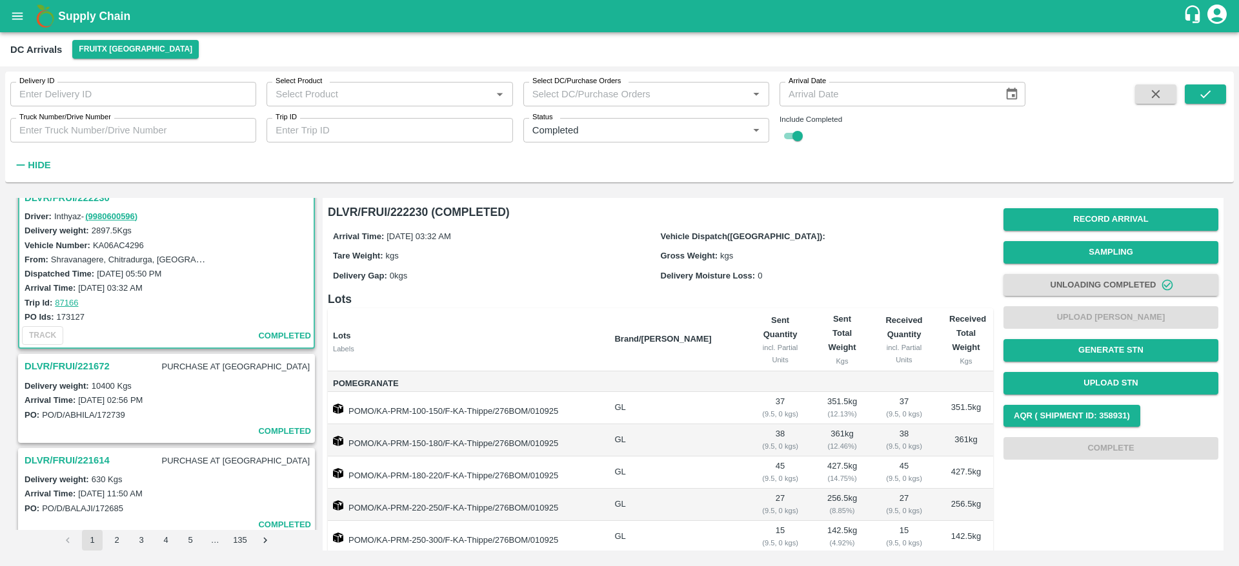
click at [69, 372] on h3 "DLVR/FRUI/221672" at bounding box center [67, 366] width 85 height 17
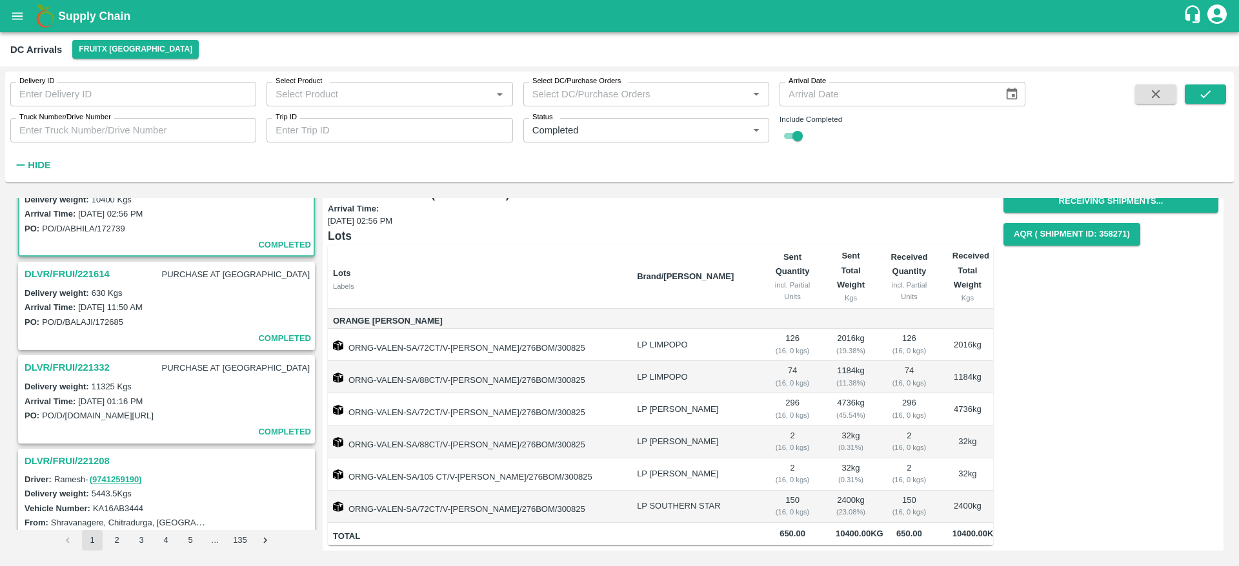
scroll to position [204, 0]
click at [85, 272] on h3 "DLVR/FRUI/221614" at bounding box center [67, 273] width 85 height 17
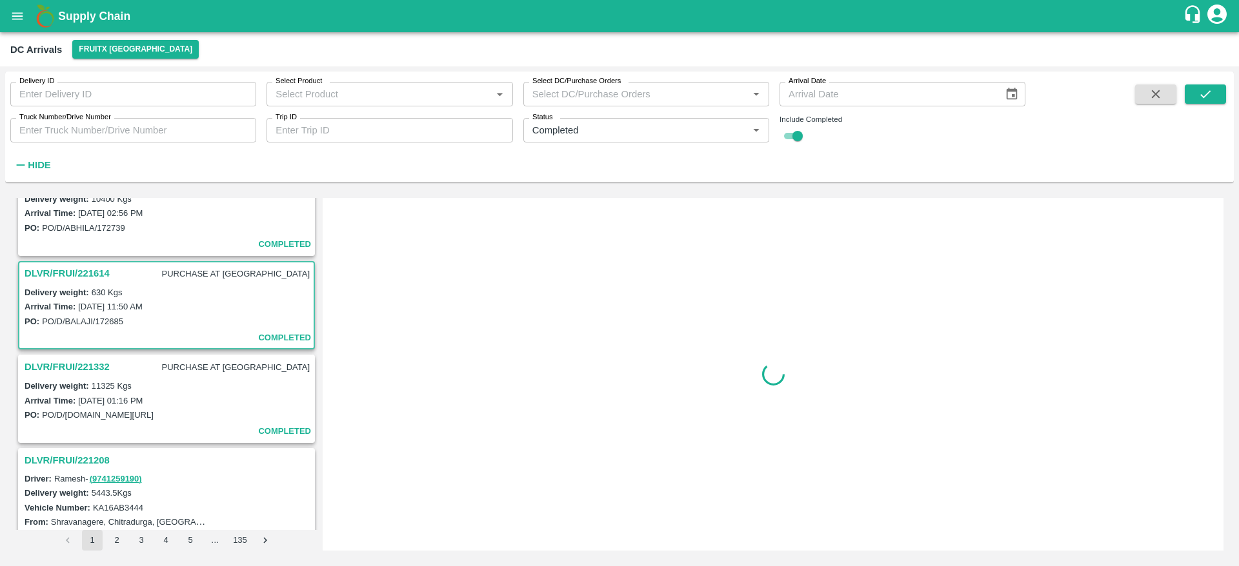
scroll to position [268, 0]
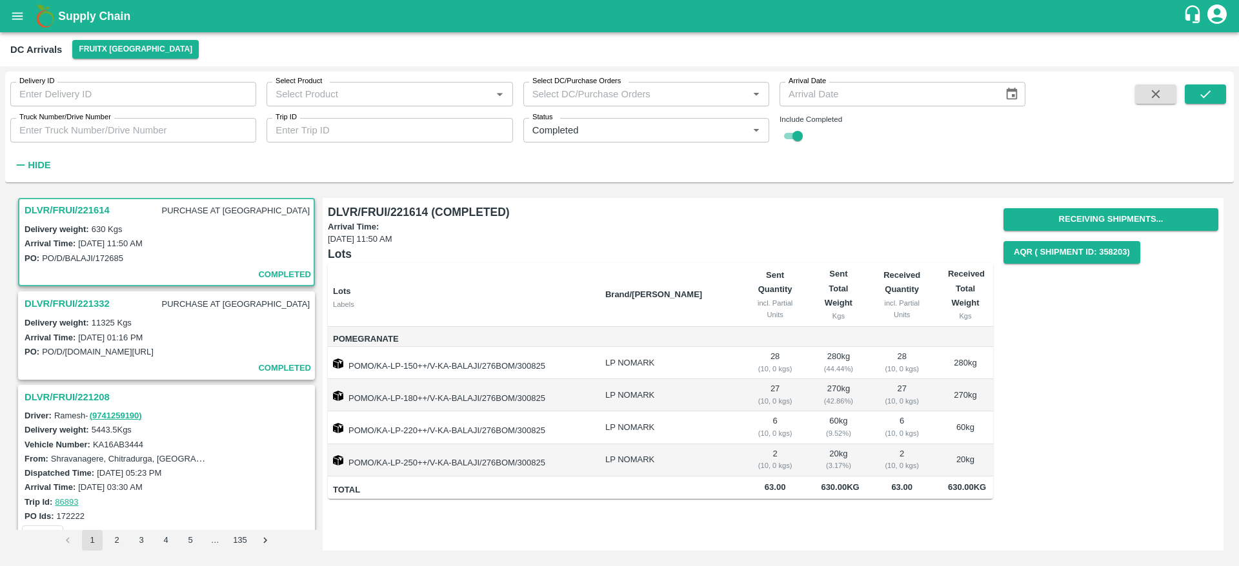
click at [77, 213] on h3 "DLVR/FRUI/221614" at bounding box center [67, 210] width 85 height 17
click at [74, 306] on h3 "DLVR/FRUI/221332" at bounding box center [67, 303] width 85 height 17
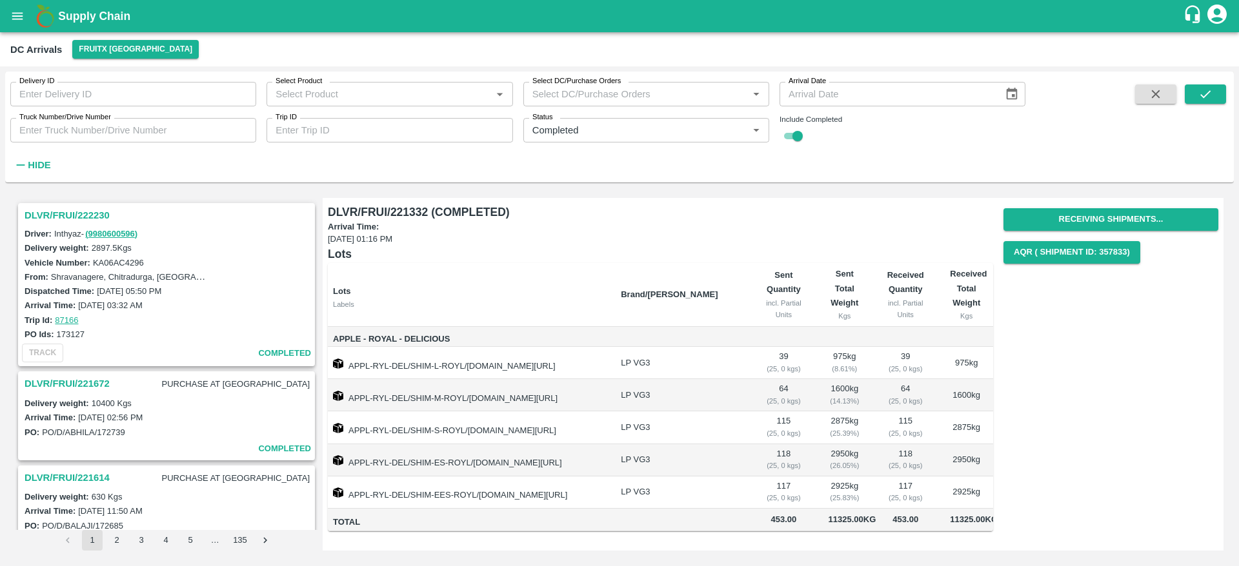
click at [75, 379] on h3 "DLVR/FRUI/221672" at bounding box center [67, 383] width 85 height 17
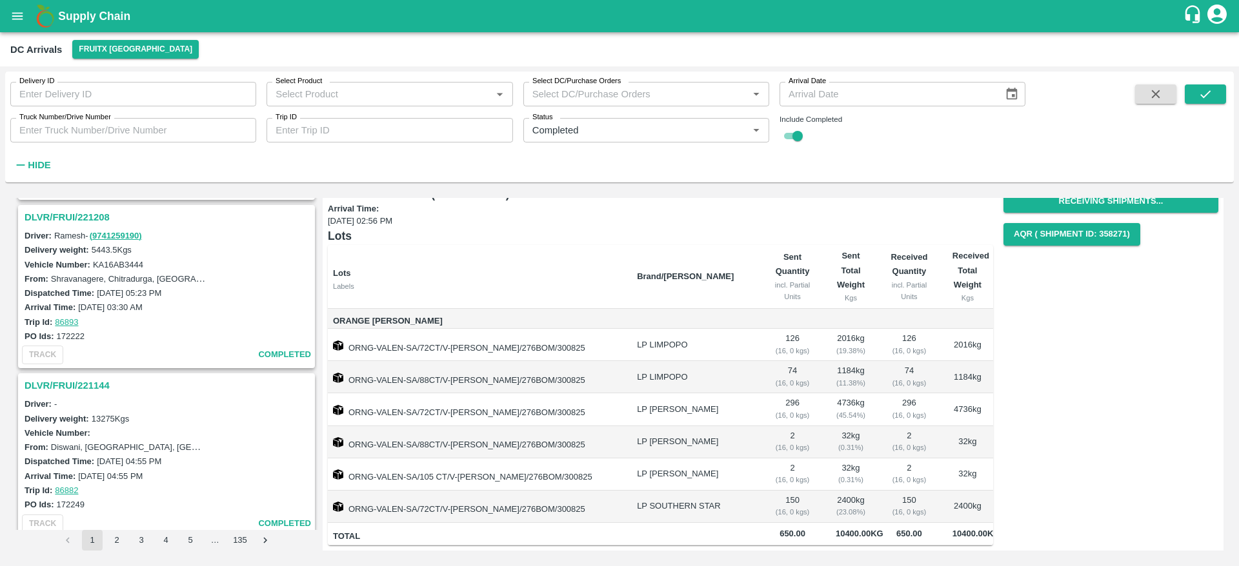
scroll to position [564, 0]
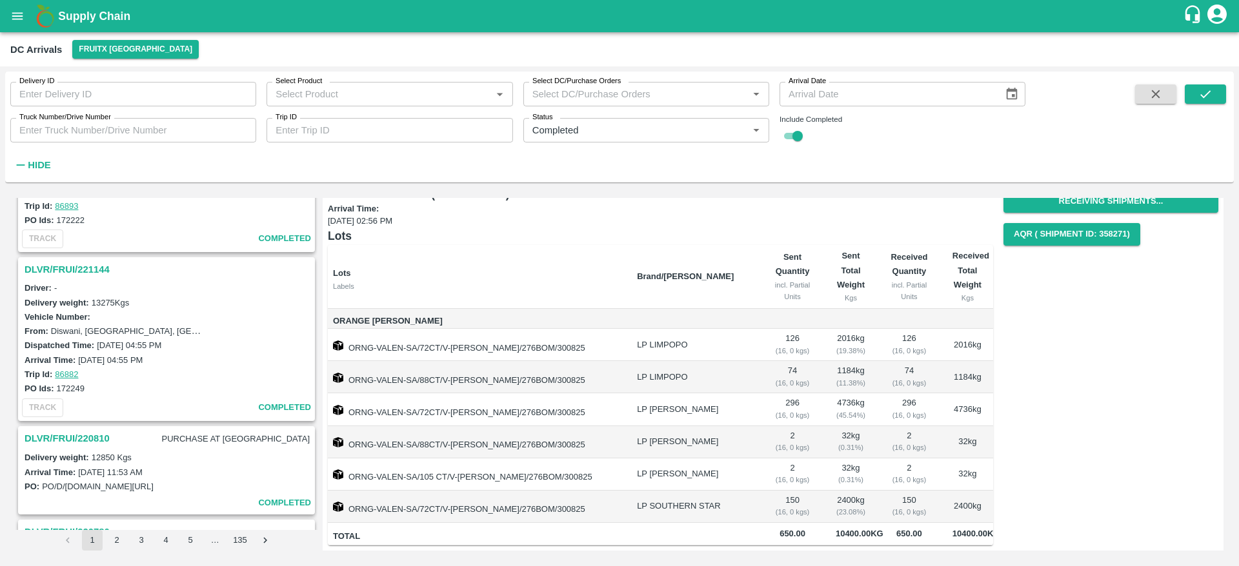
click at [64, 268] on h3 "DLVR/FRUI/221144" at bounding box center [169, 269] width 288 height 17
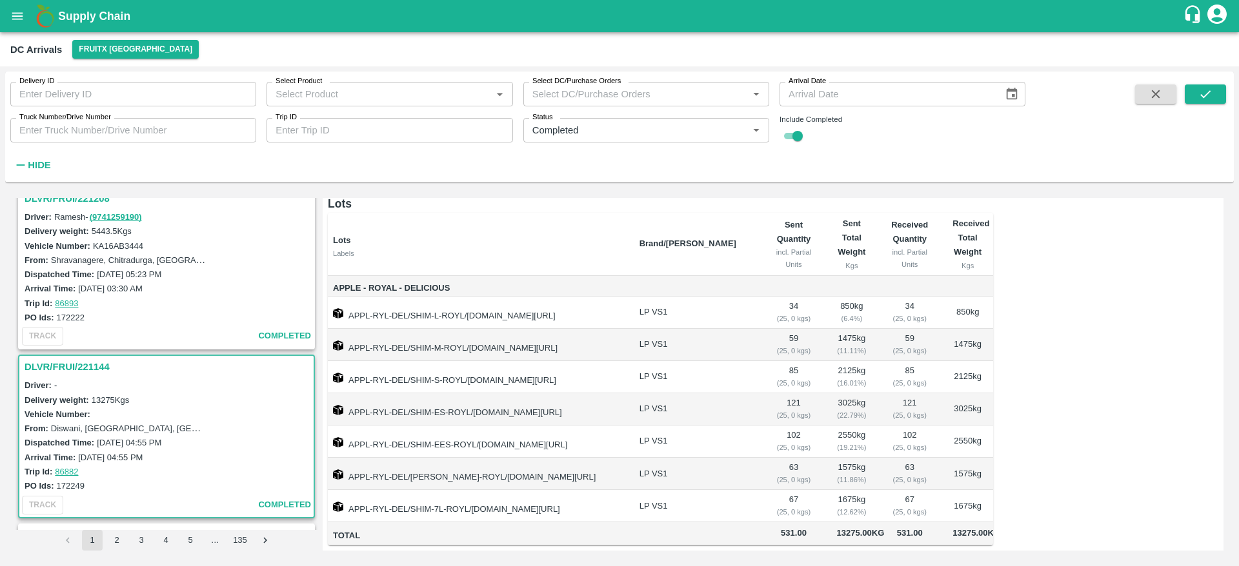
scroll to position [410, 0]
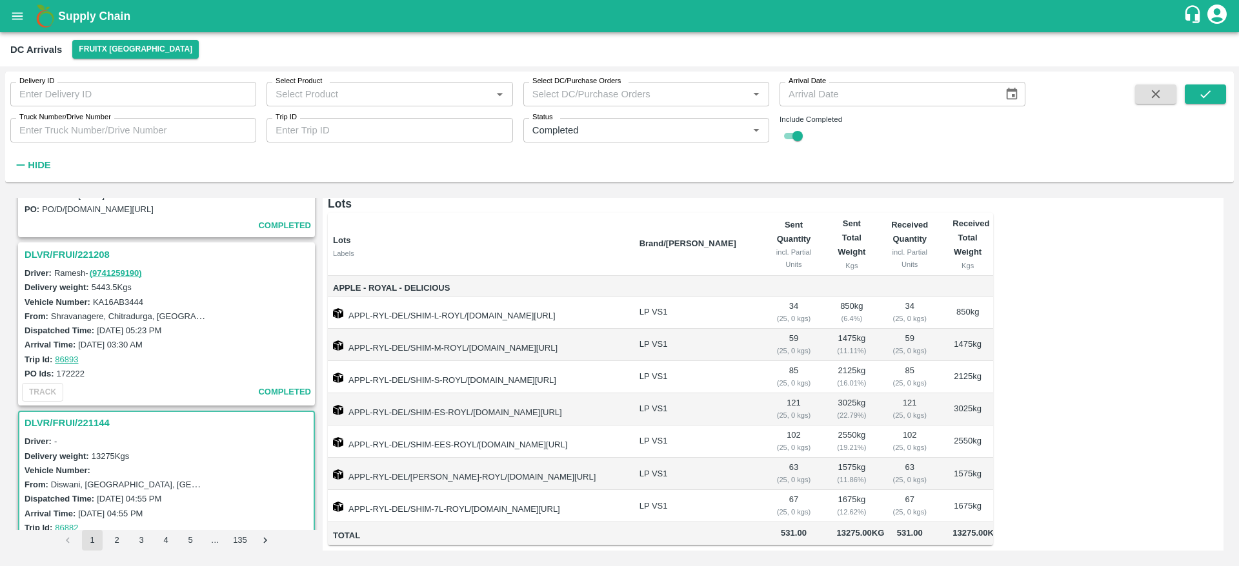
click at [92, 256] on h3 "DLVR/FRUI/221208" at bounding box center [169, 254] width 288 height 17
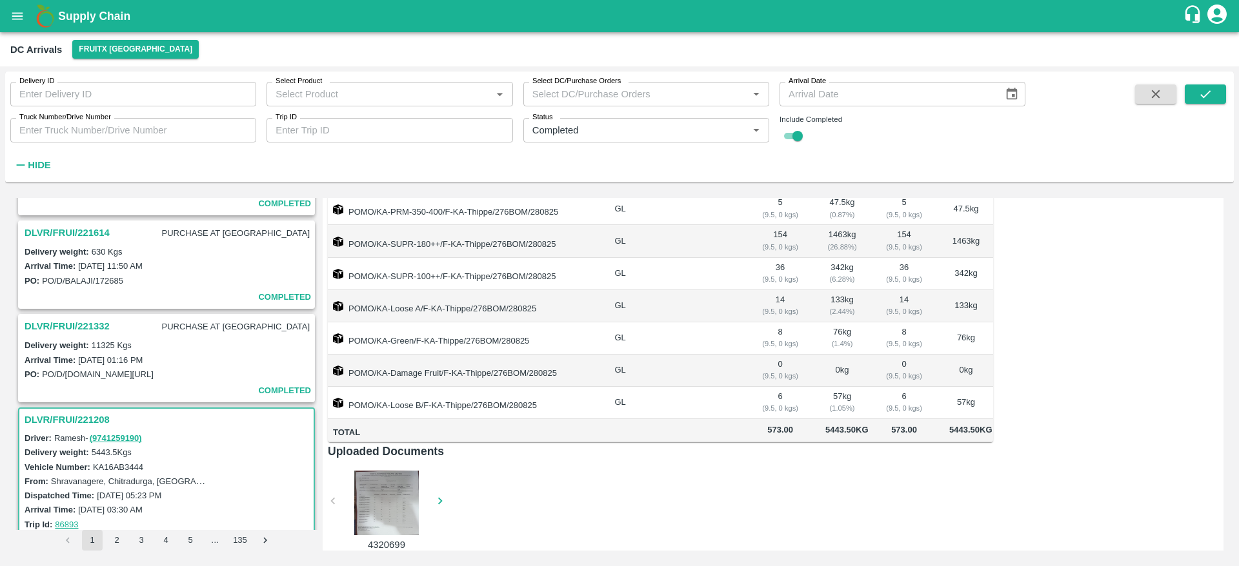
scroll to position [234, 0]
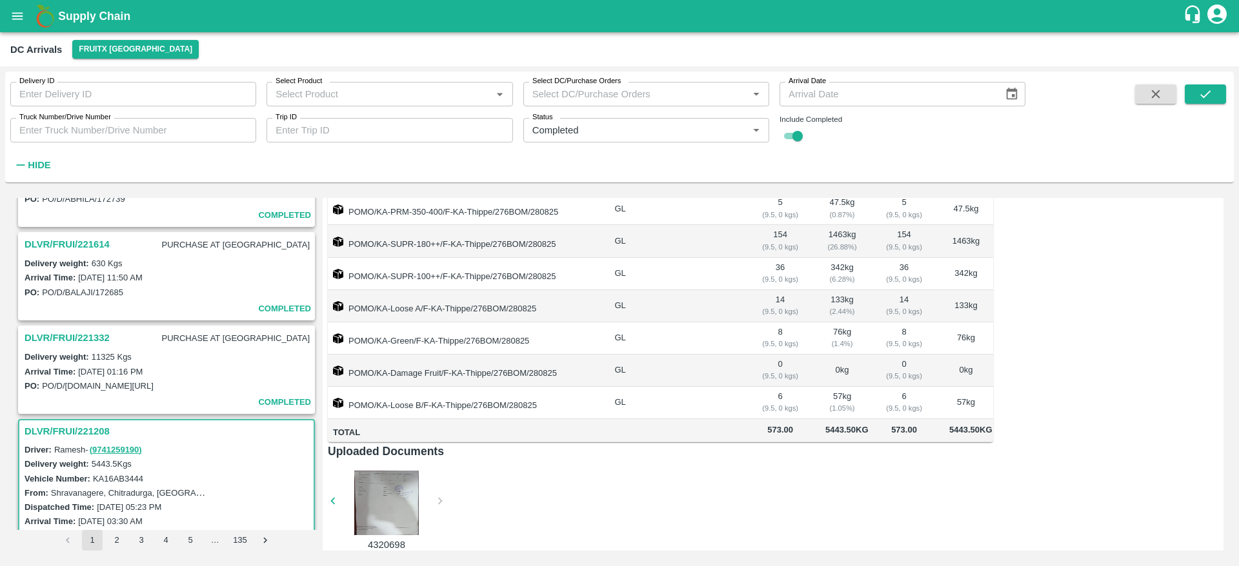
click at [88, 337] on h3 "DLVR/FRUI/221332" at bounding box center [67, 338] width 85 height 17
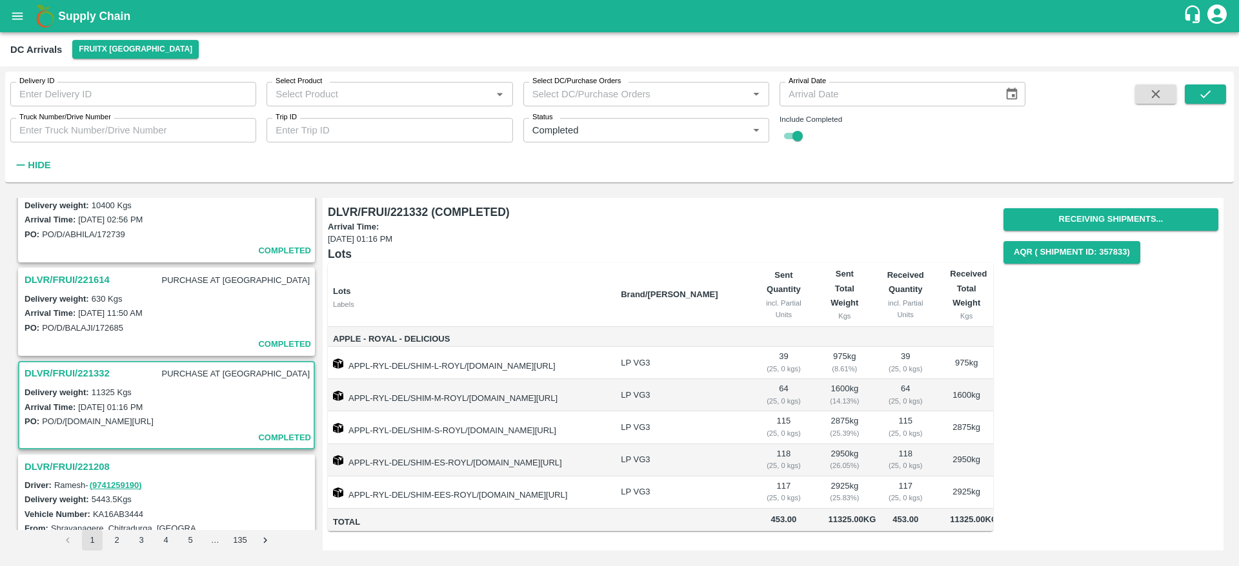
scroll to position [196, 0]
click at [90, 283] on h3 "DLVR/FRUI/221614" at bounding box center [67, 282] width 85 height 17
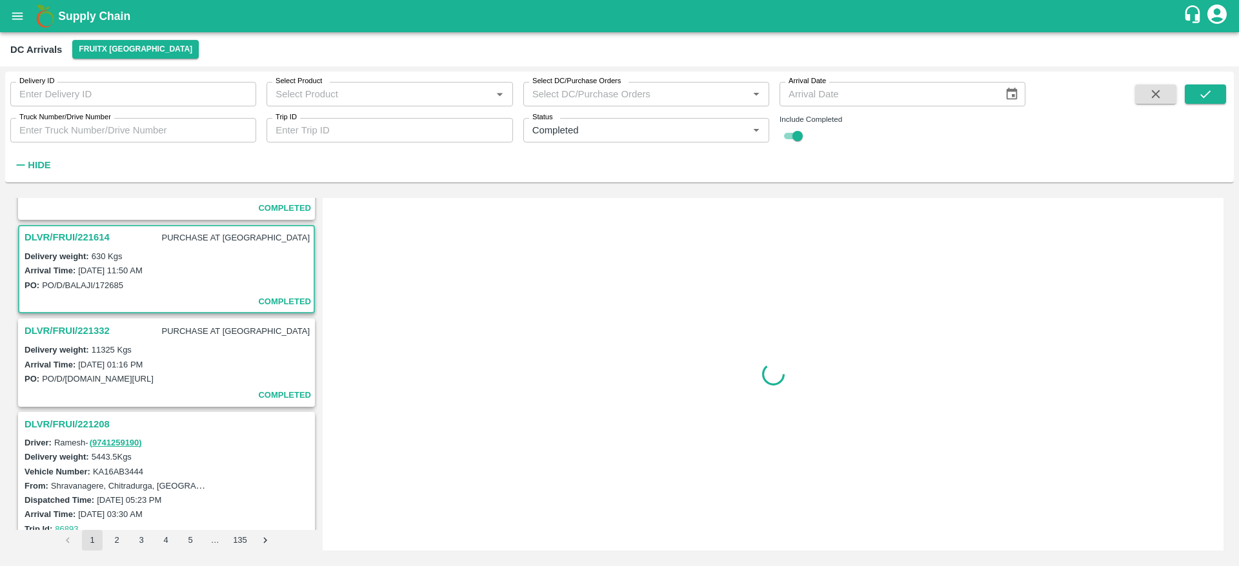
scroll to position [268, 0]
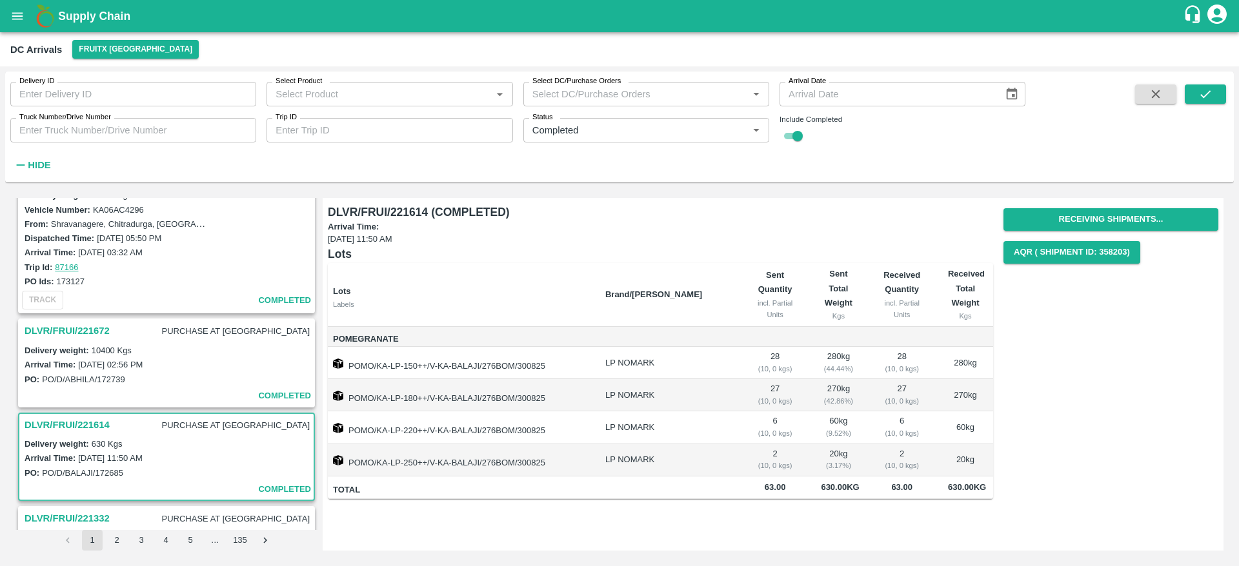
click at [89, 328] on h3 "DLVR/FRUI/221672" at bounding box center [67, 331] width 85 height 17
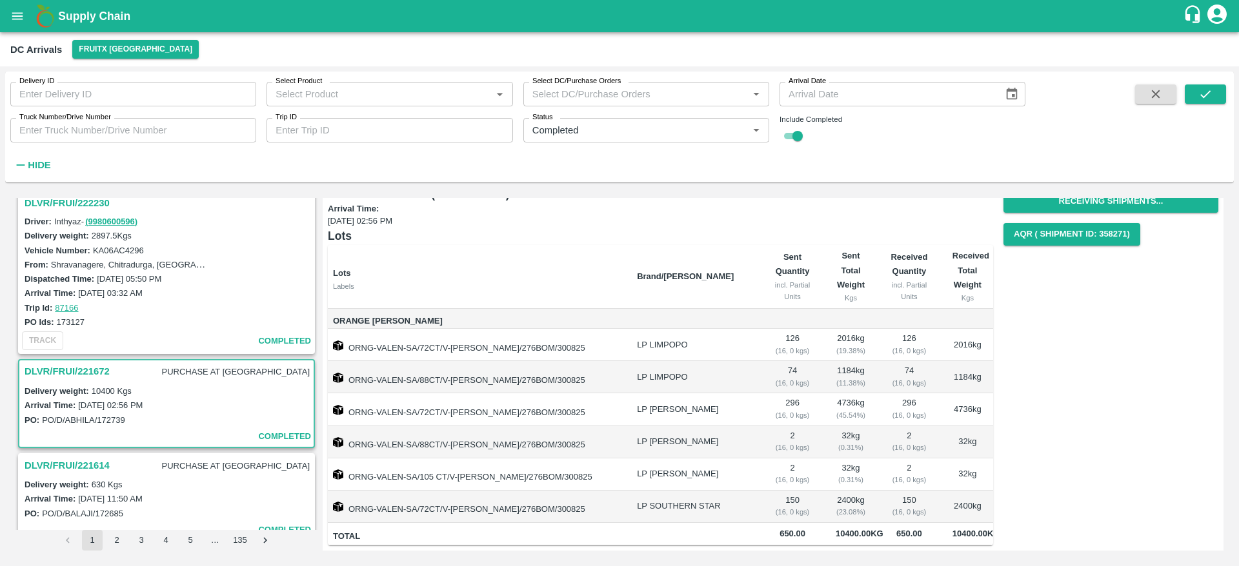
scroll to position [3, 0]
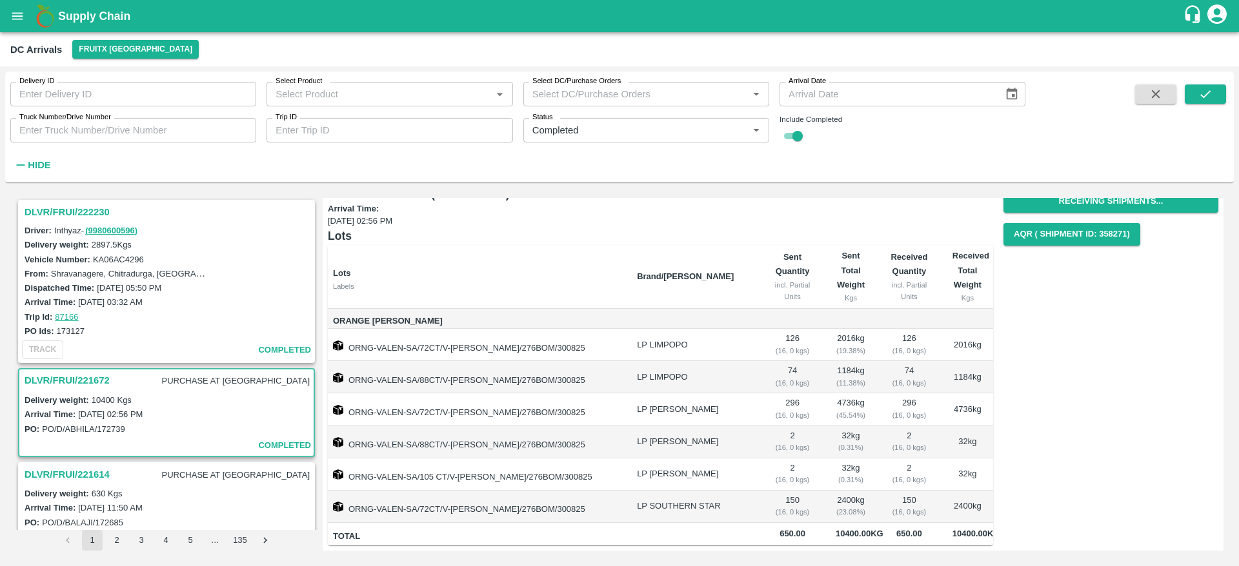
click at [70, 202] on div "DLVR/FRUI/222230" at bounding box center [166, 212] width 294 height 22
click at [70, 205] on h3 "DLVR/FRUI/222230" at bounding box center [169, 212] width 288 height 17
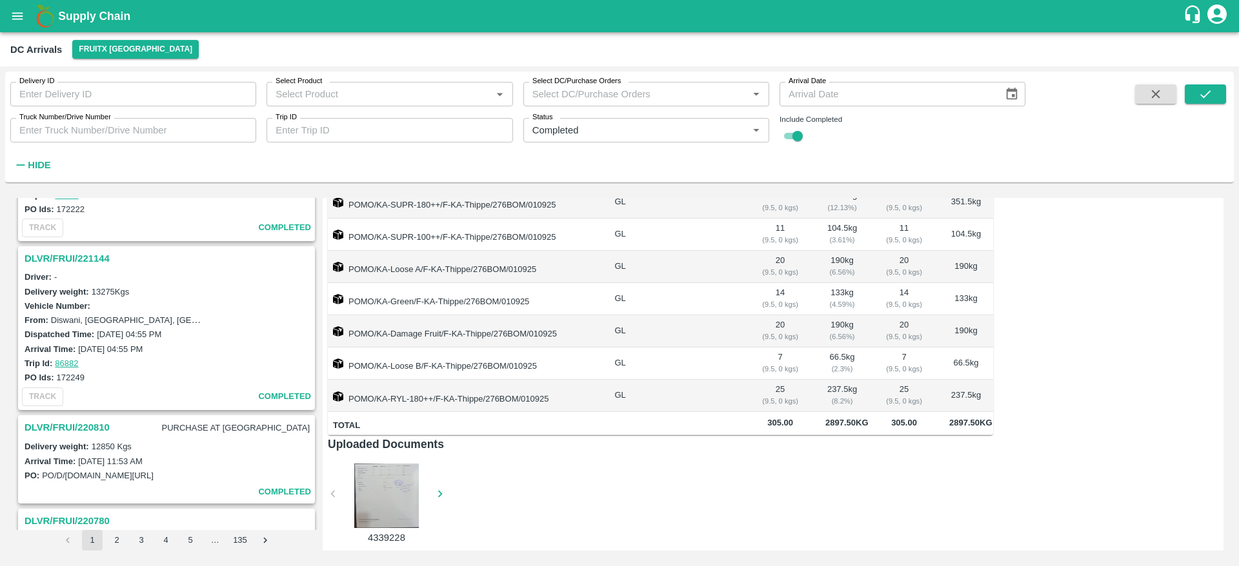
scroll to position [656, 0]
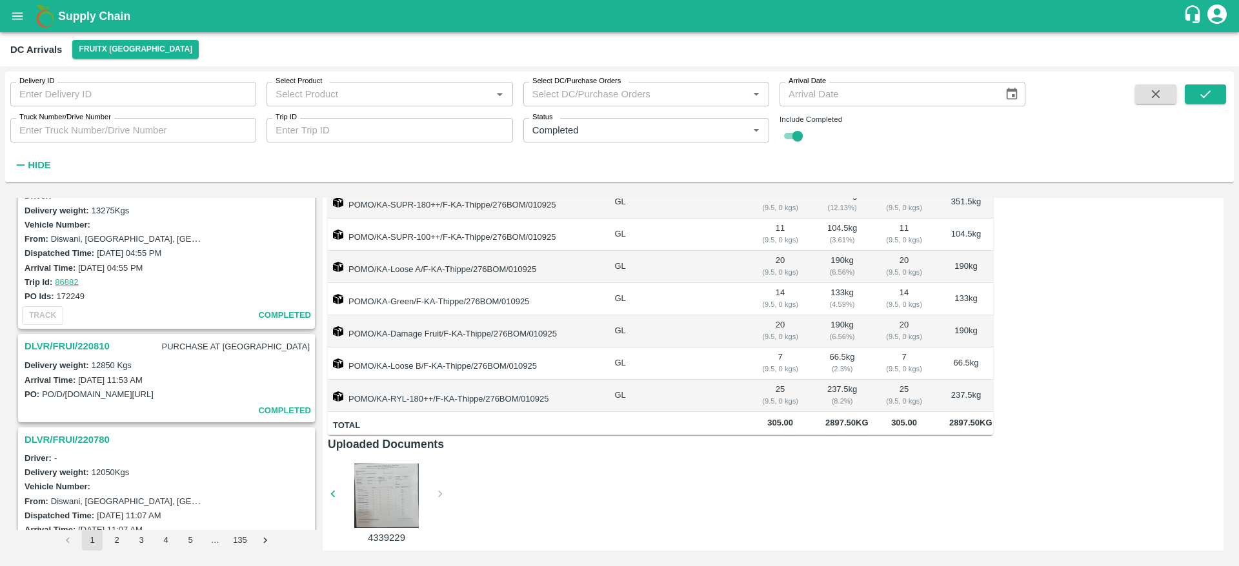
click at [70, 350] on h3 "DLVR/FRUI/220810" at bounding box center [67, 346] width 85 height 17
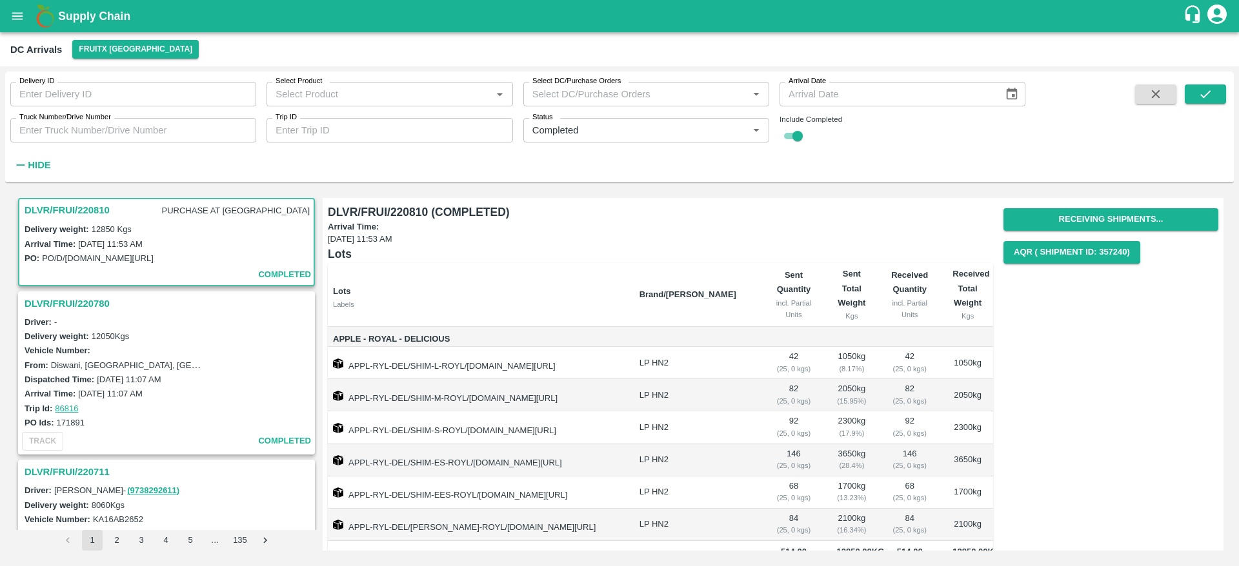
scroll to position [33, 0]
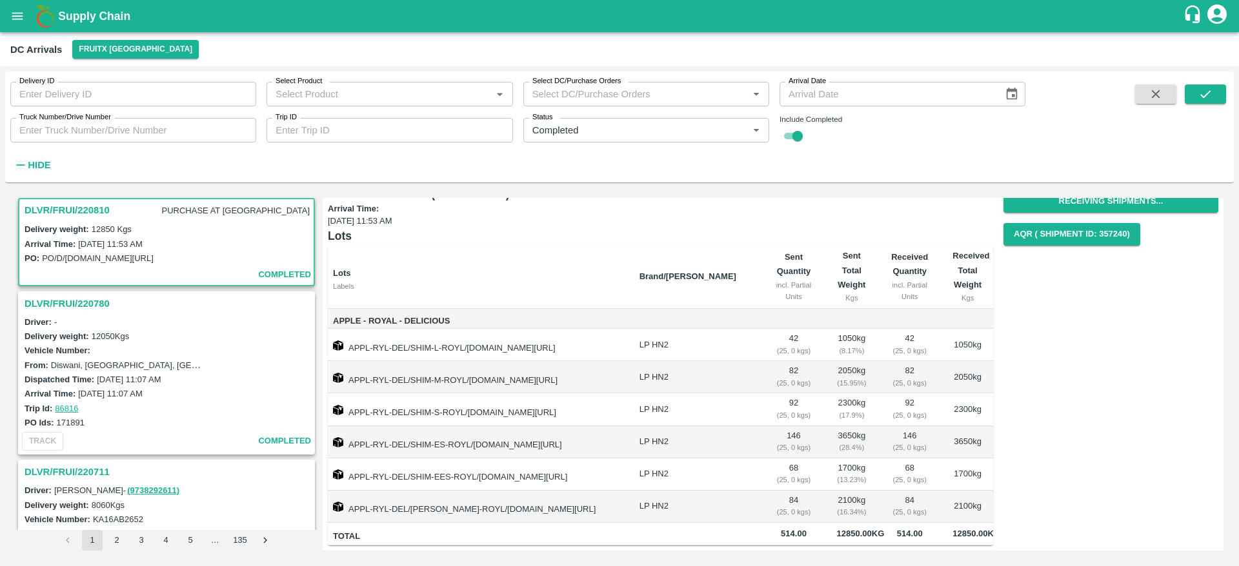
click at [82, 308] on h3 "DLVR/FRUI/220780" at bounding box center [169, 303] width 288 height 17
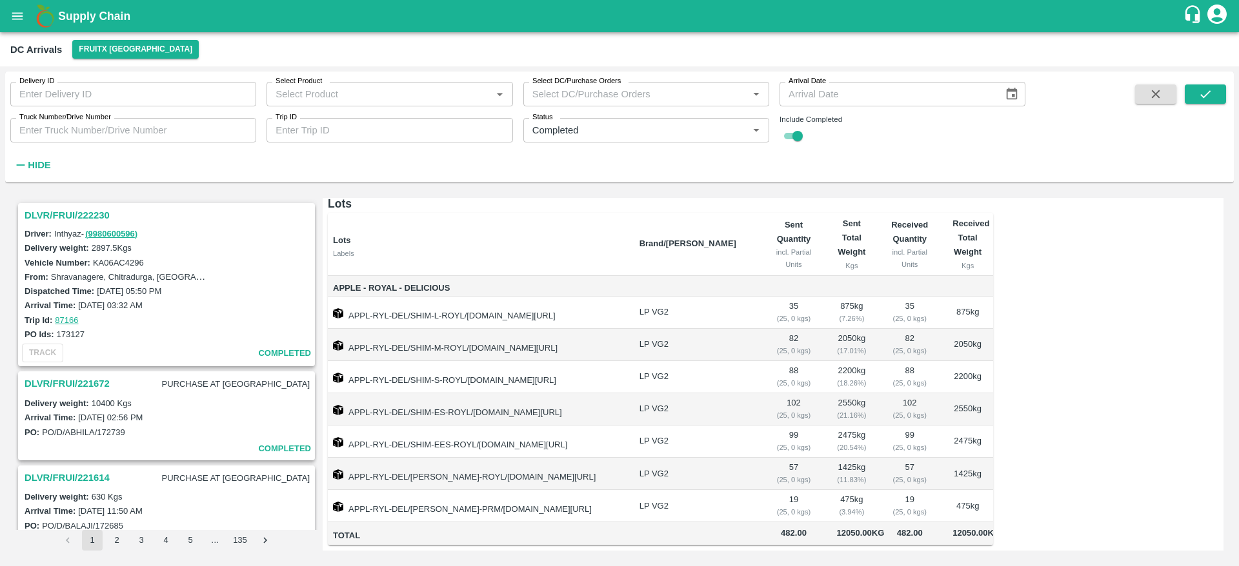
click at [67, 15] on b "Supply Chain" at bounding box center [94, 16] width 72 height 13
